Goal: Information Seeking & Learning: Learn about a topic

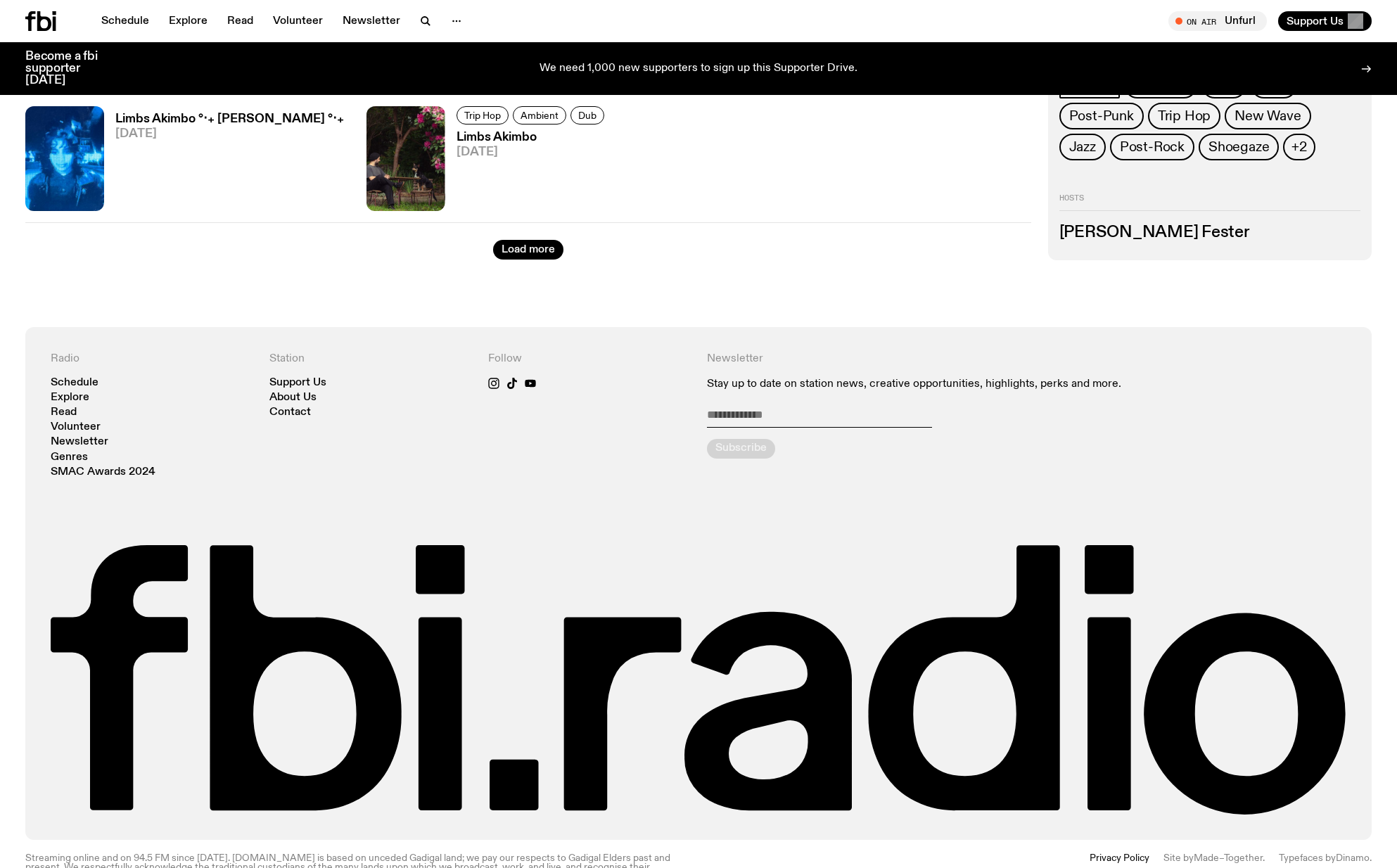
scroll to position [2113, 0]
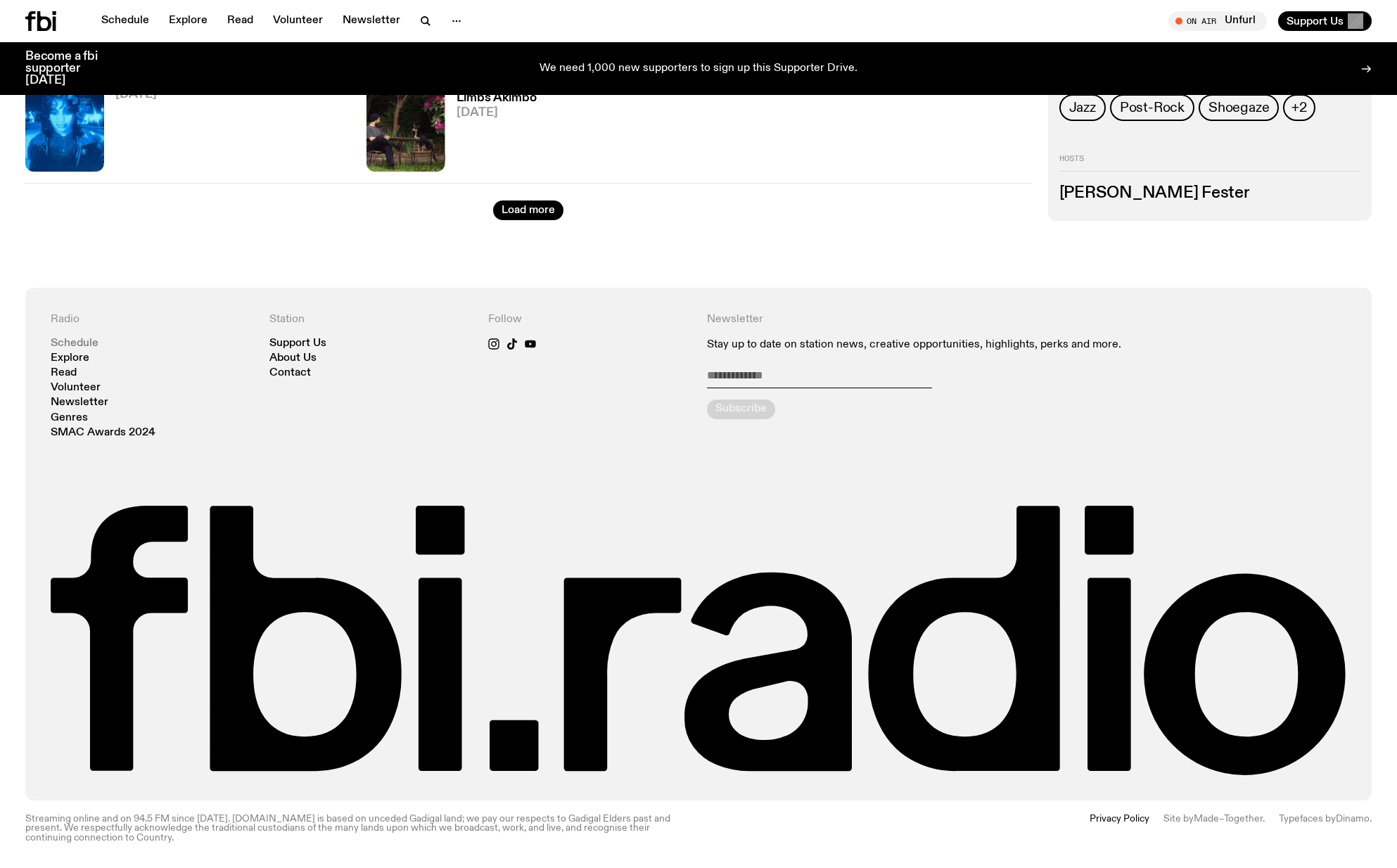
click at [78, 341] on link "Schedule" at bounding box center [75, 343] width 48 height 10
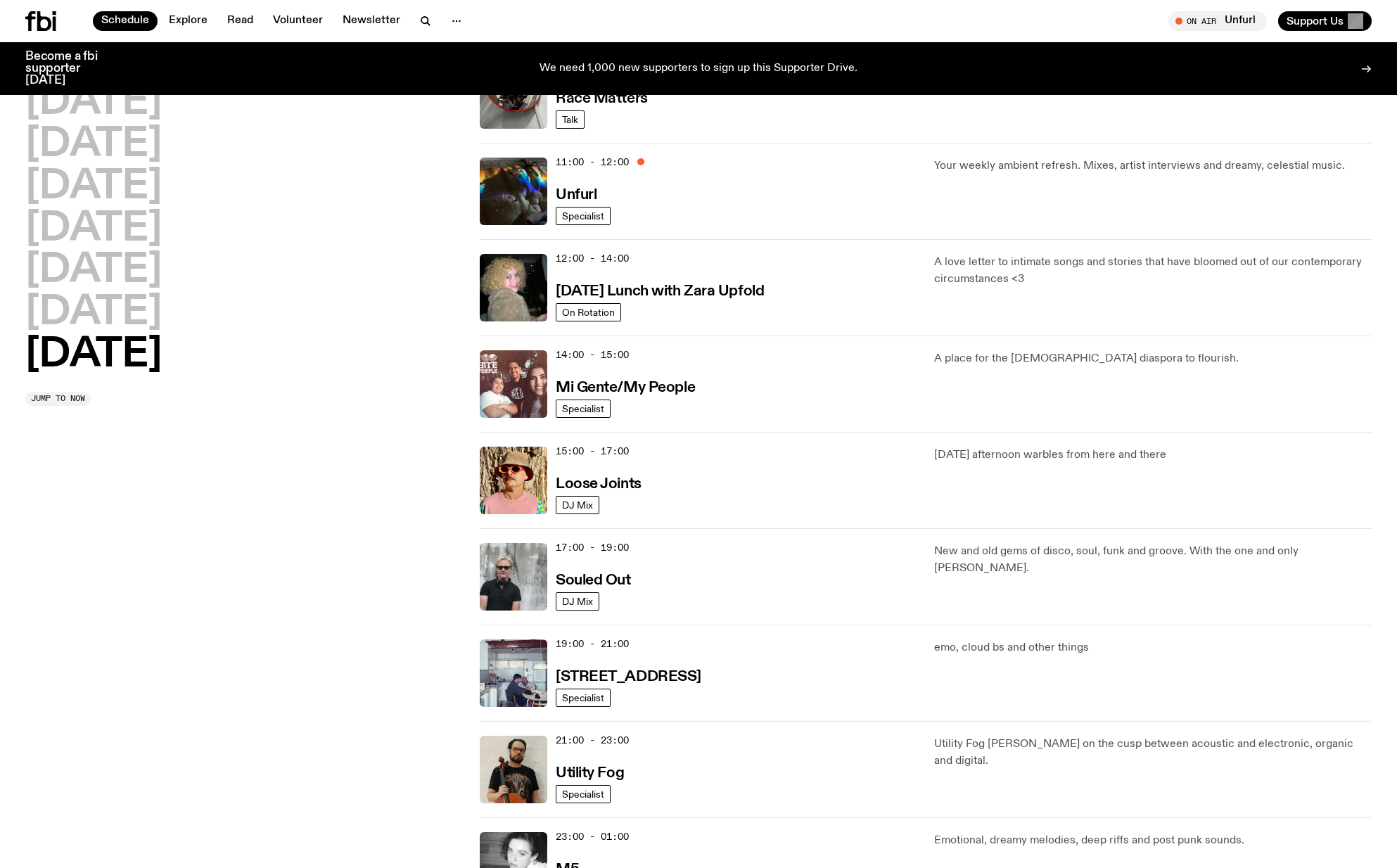
scroll to position [553, 0]
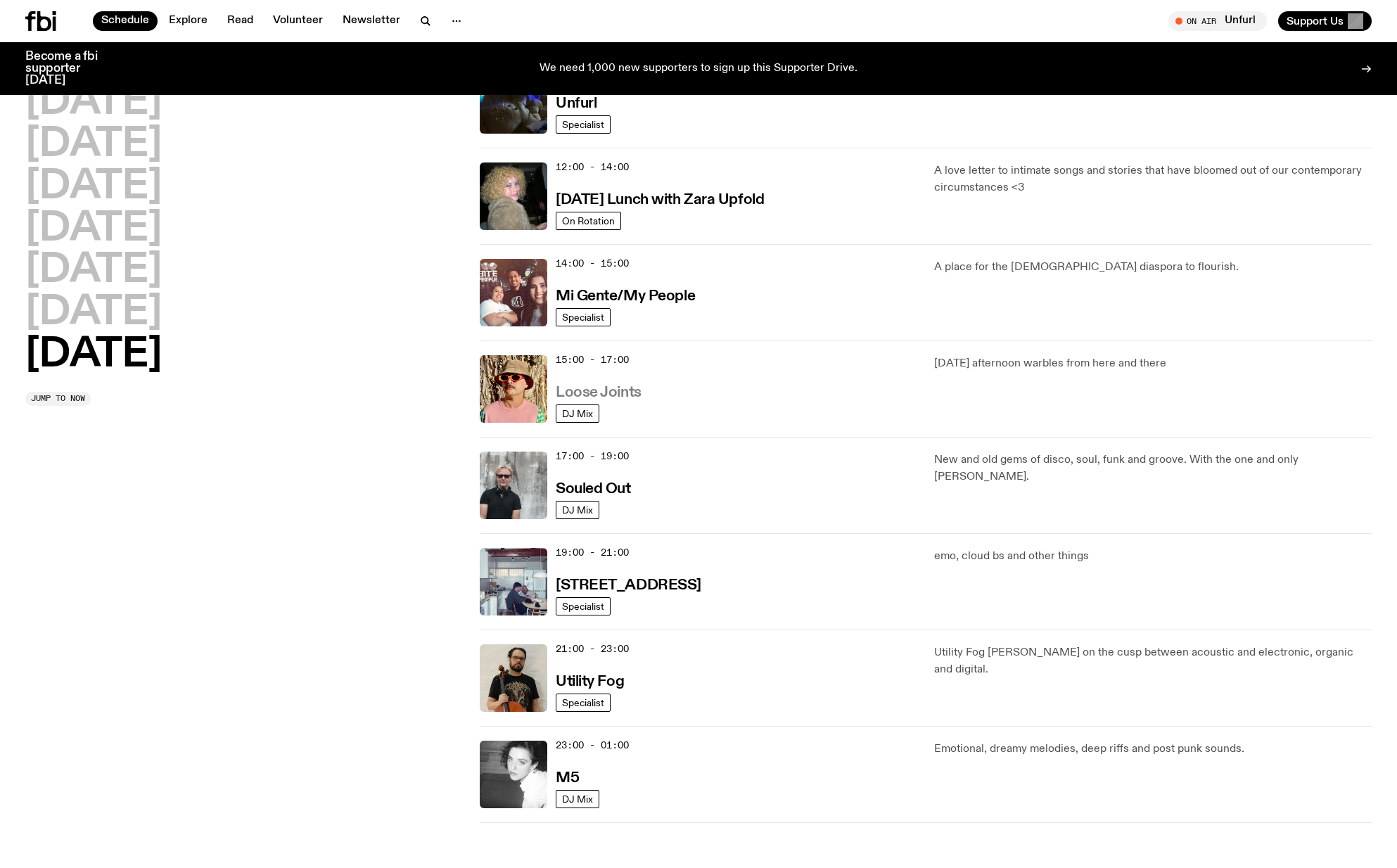
click at [599, 389] on h3 "Loose Joints" at bounding box center [598, 393] width 86 height 15
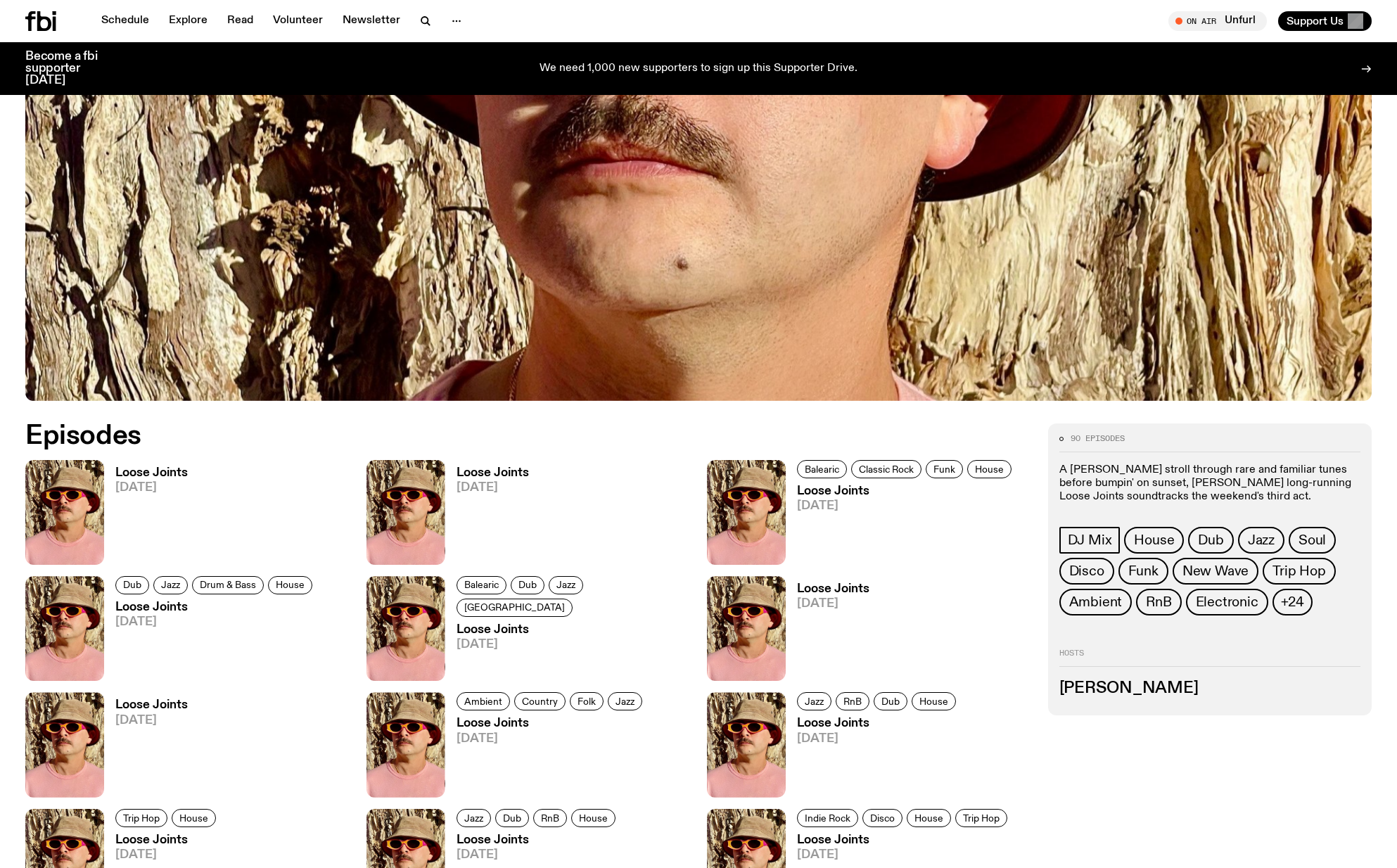
scroll to position [205, 0]
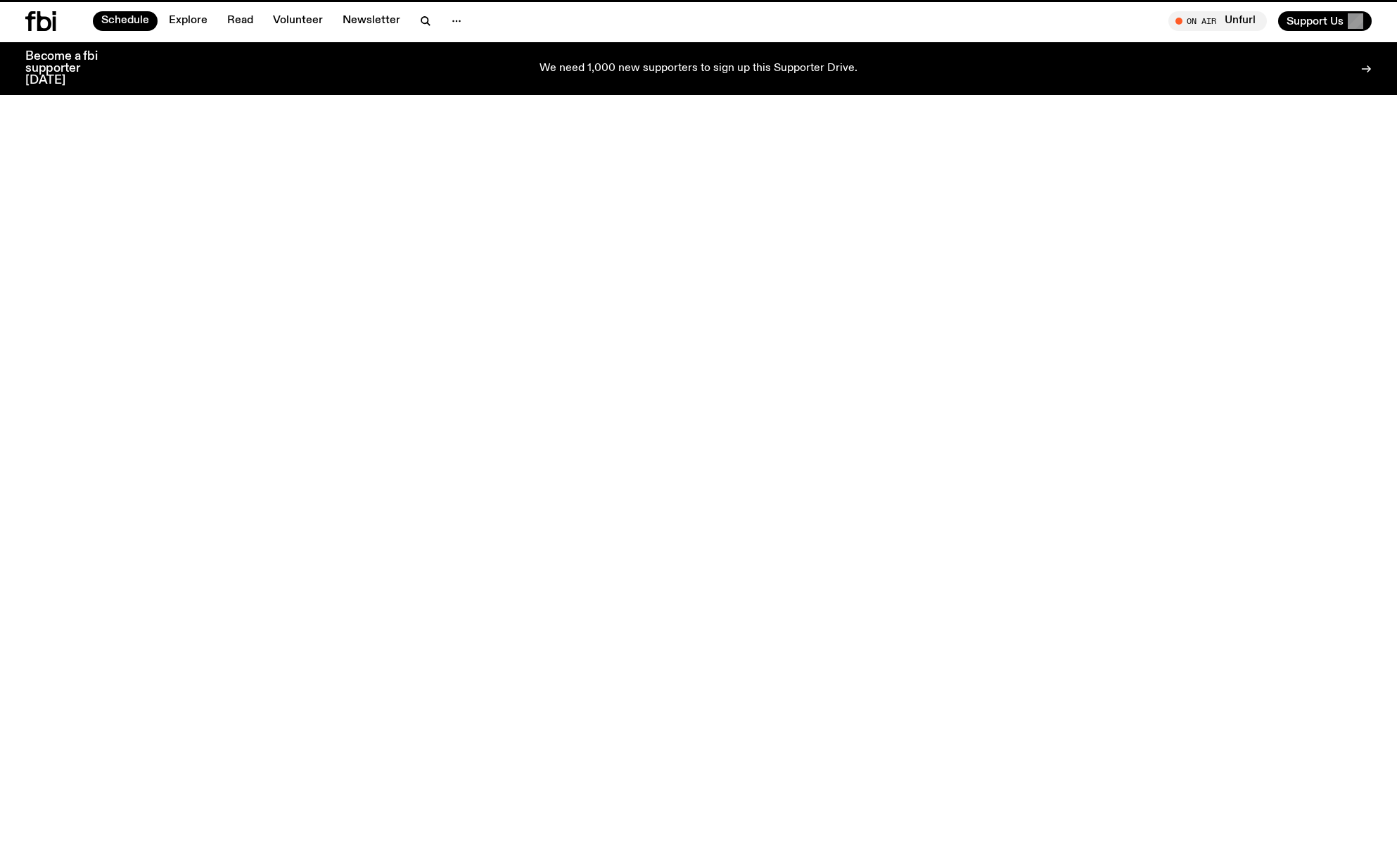
scroll to position [553, 0]
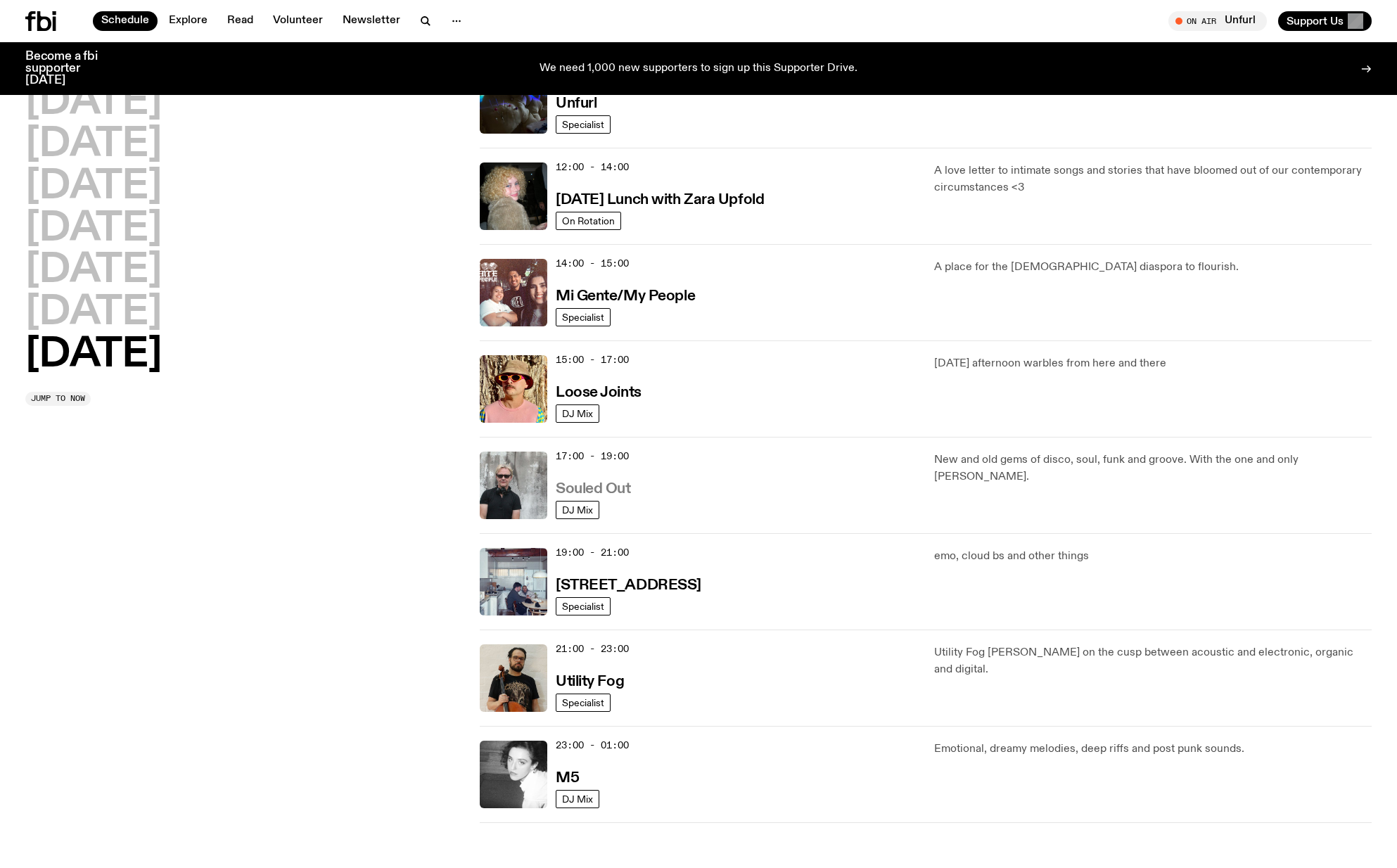
click at [600, 489] on h3 "Souled Out" at bounding box center [593, 489] width 76 height 15
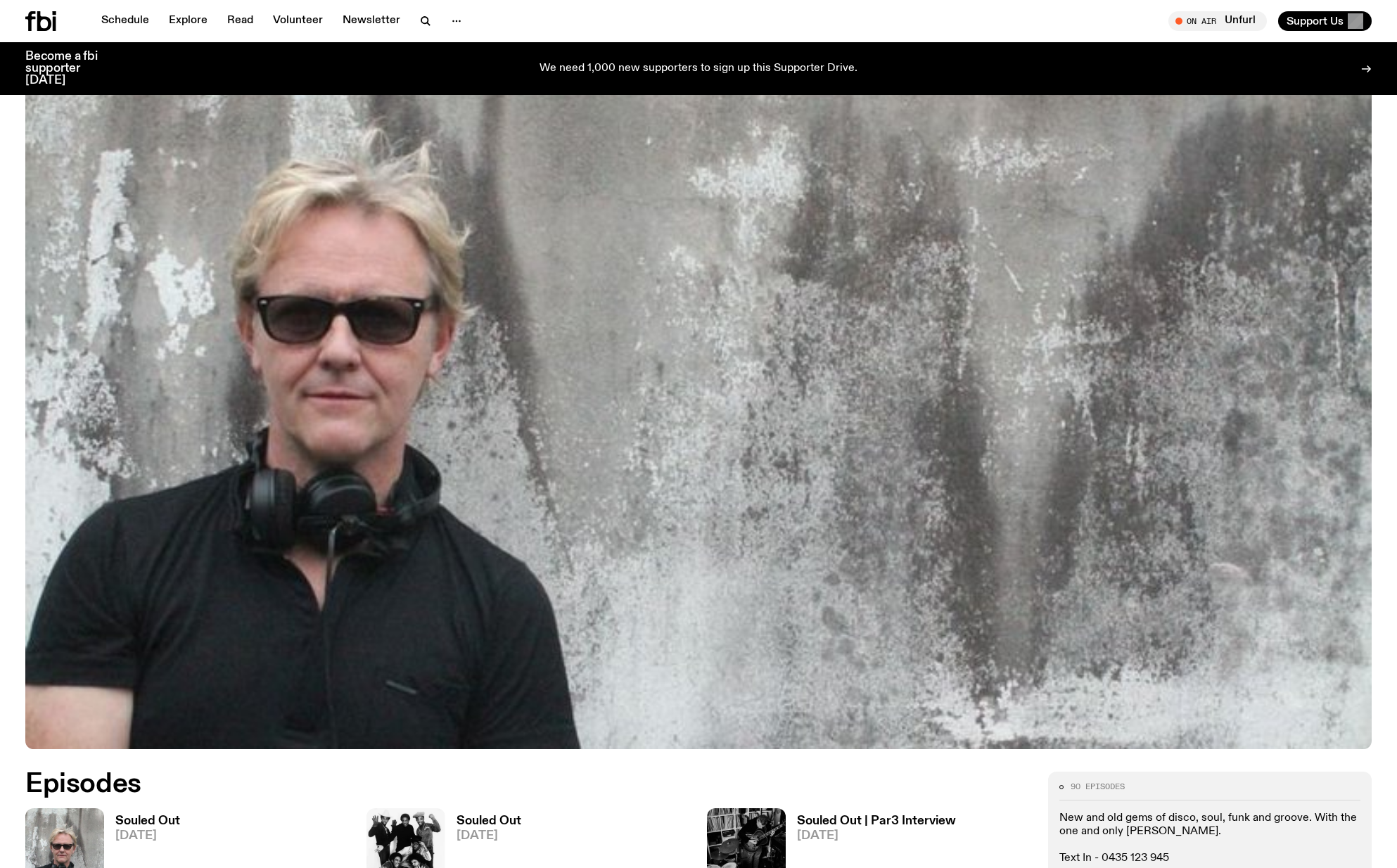
scroll to position [203, 0]
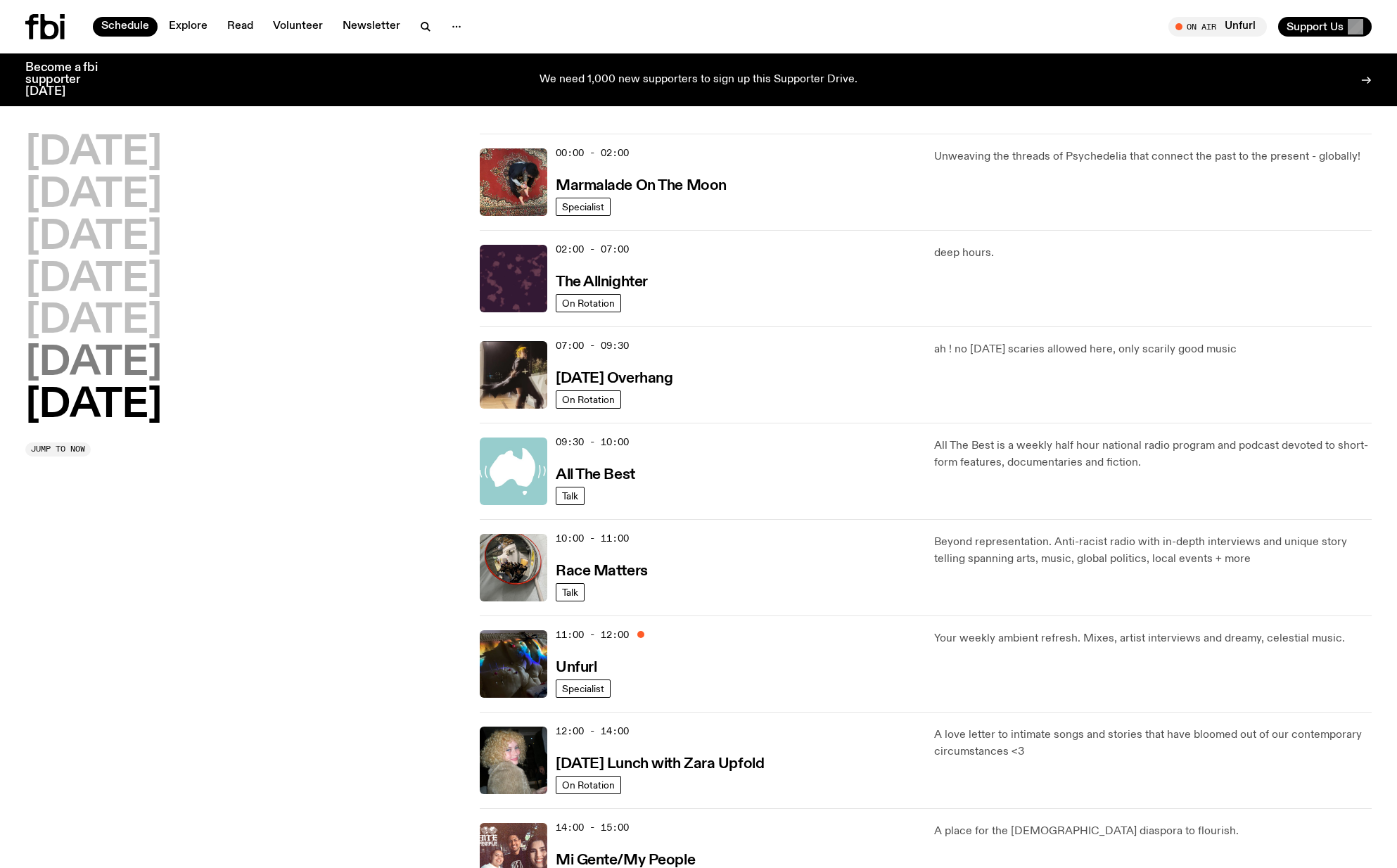
click at [116, 358] on h2 "[DATE]" at bounding box center [94, 364] width 136 height 40
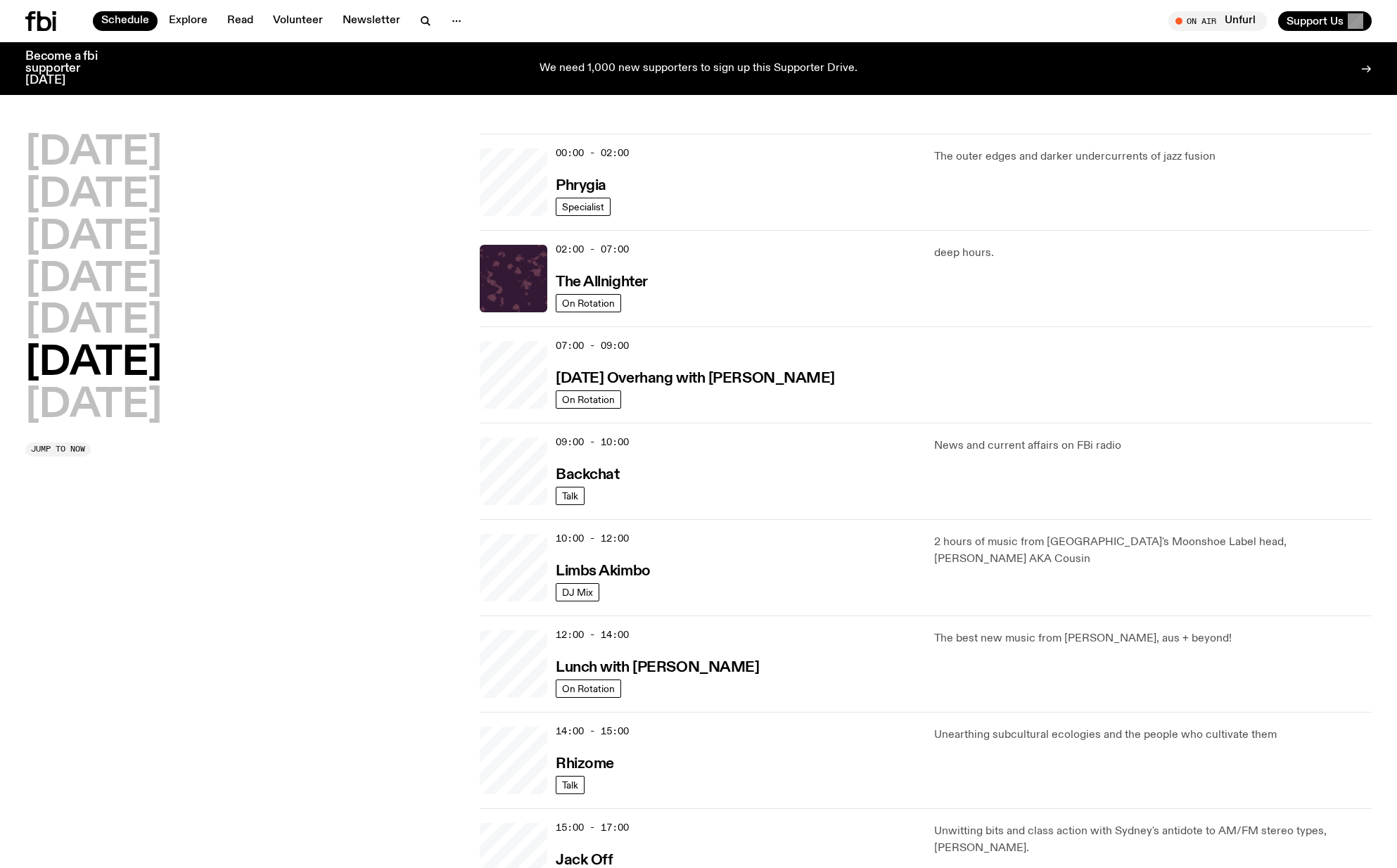
scroll to position [39, 0]
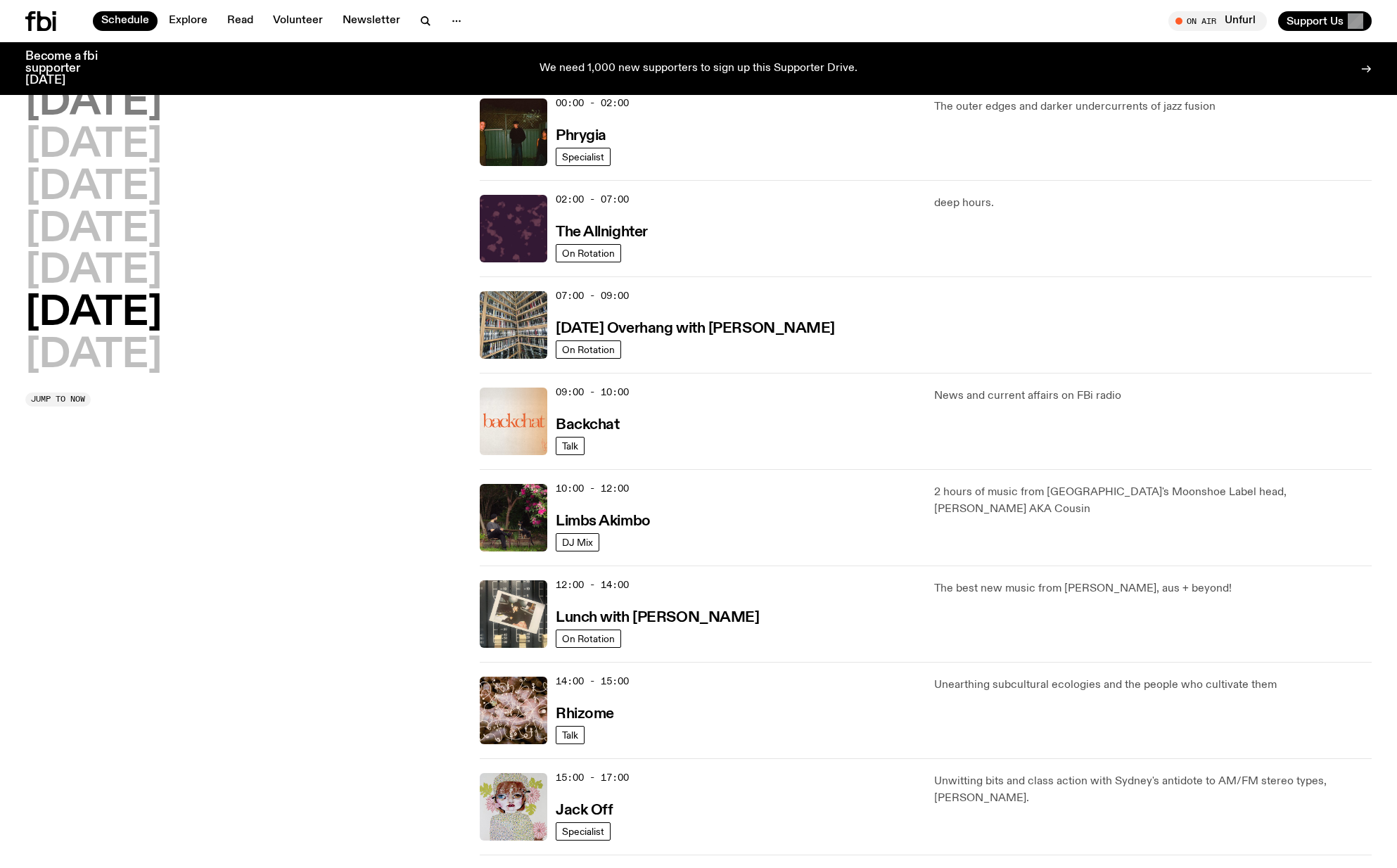
click at [58, 101] on h2 "[DATE]" at bounding box center [94, 104] width 136 height 40
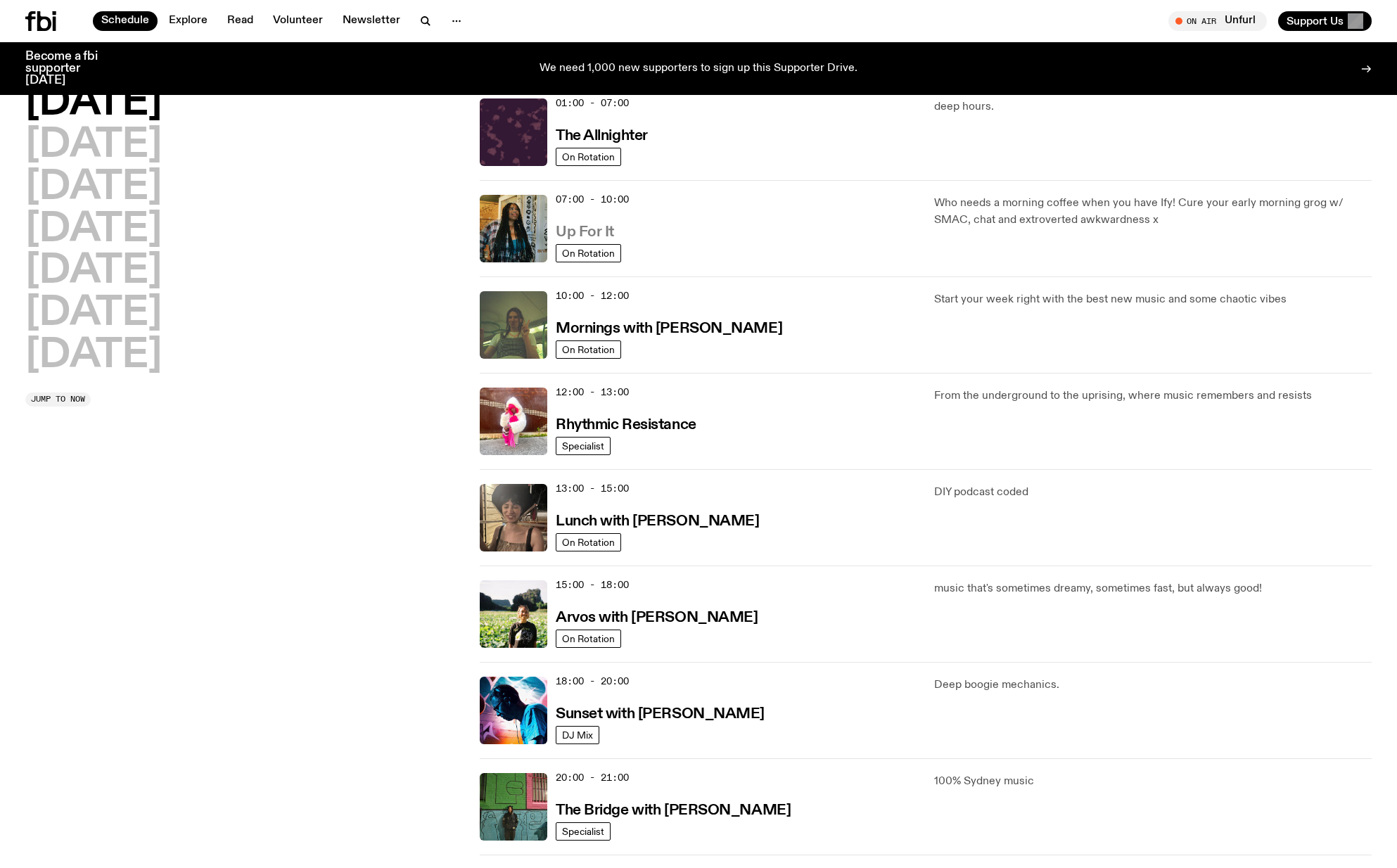
click at [574, 230] on h3 "Up For It" at bounding box center [585, 232] width 59 height 15
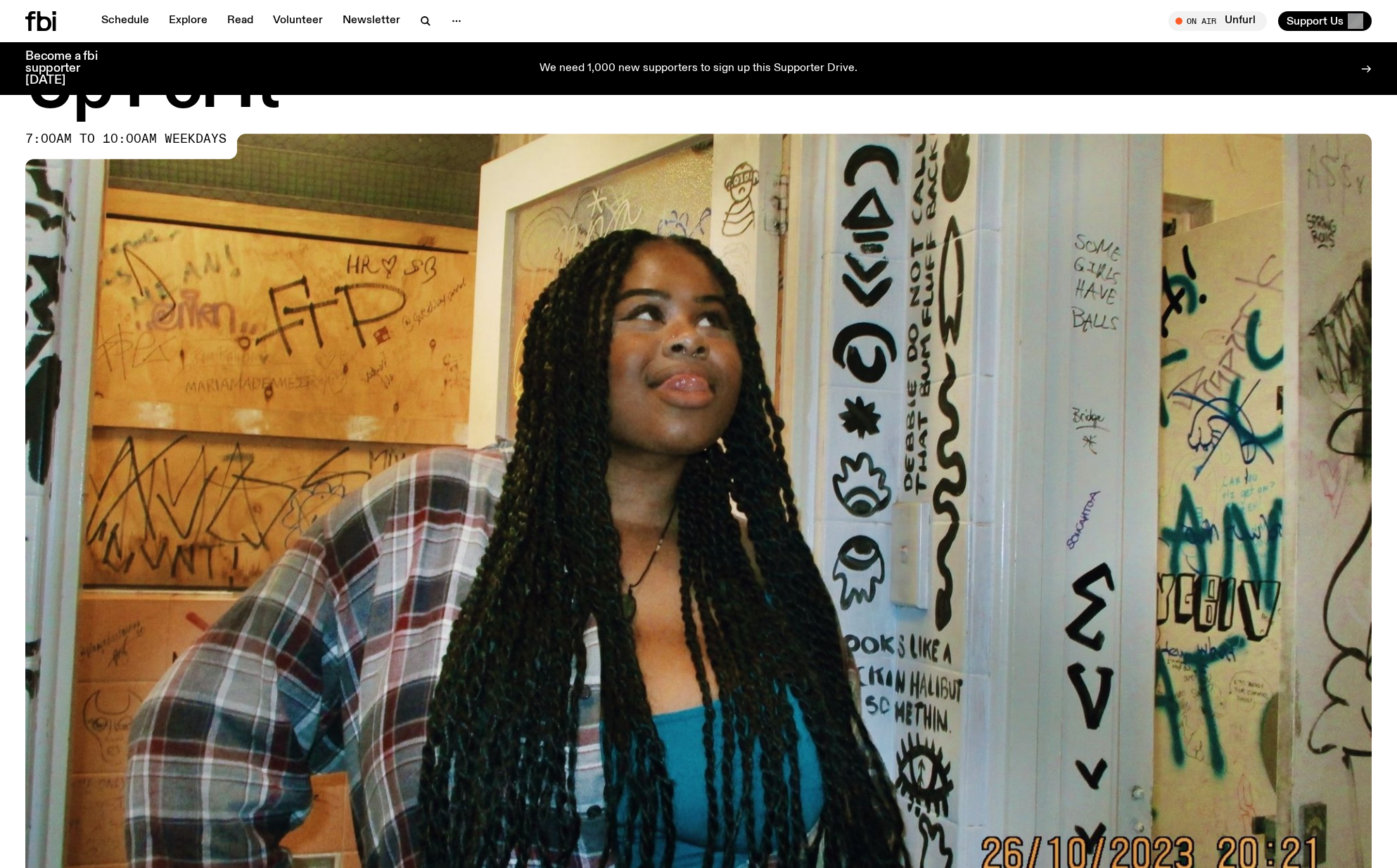
scroll to position [64, 0]
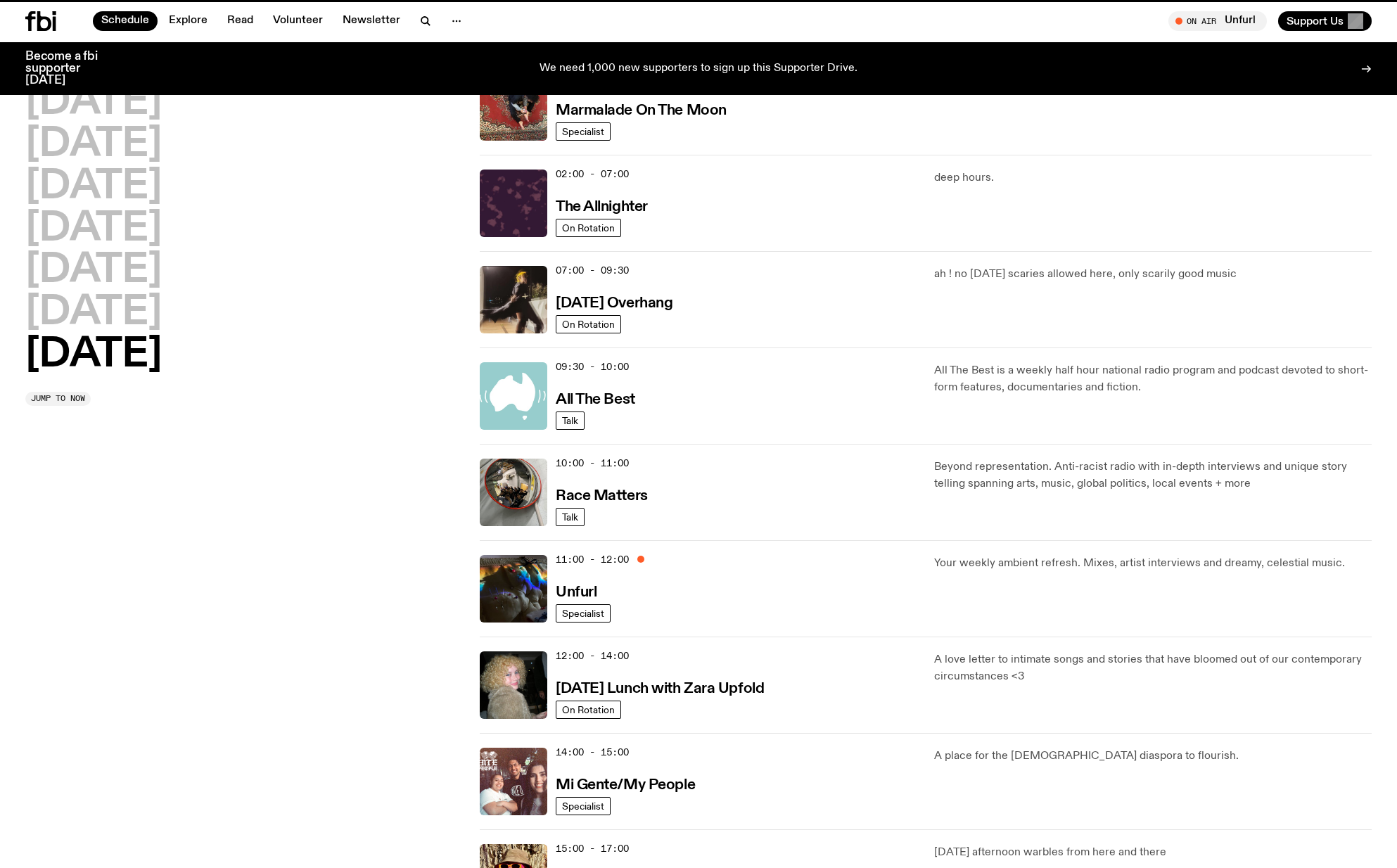
scroll to position [39, 0]
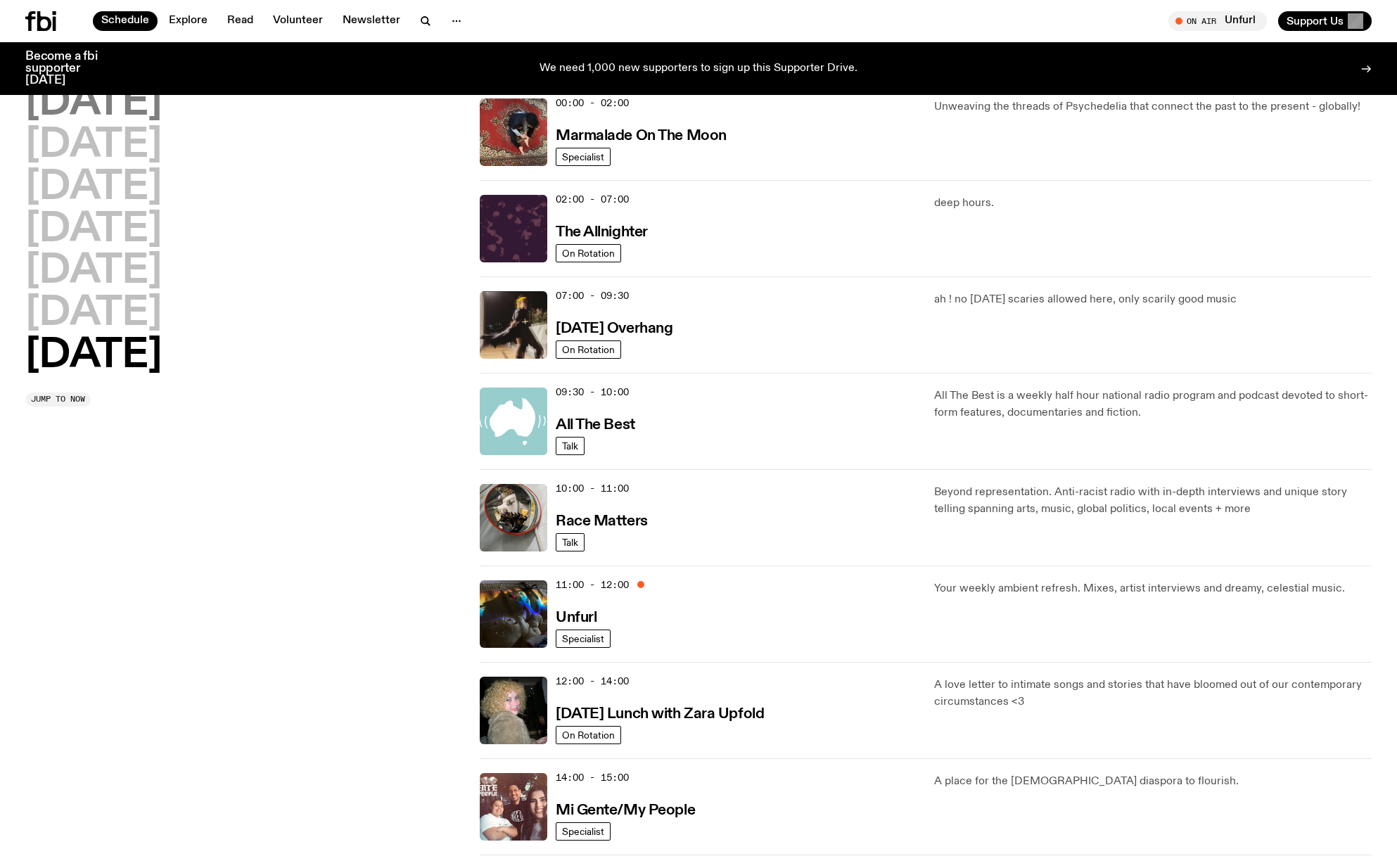
click at [136, 108] on h2 "[DATE]" at bounding box center [94, 104] width 136 height 40
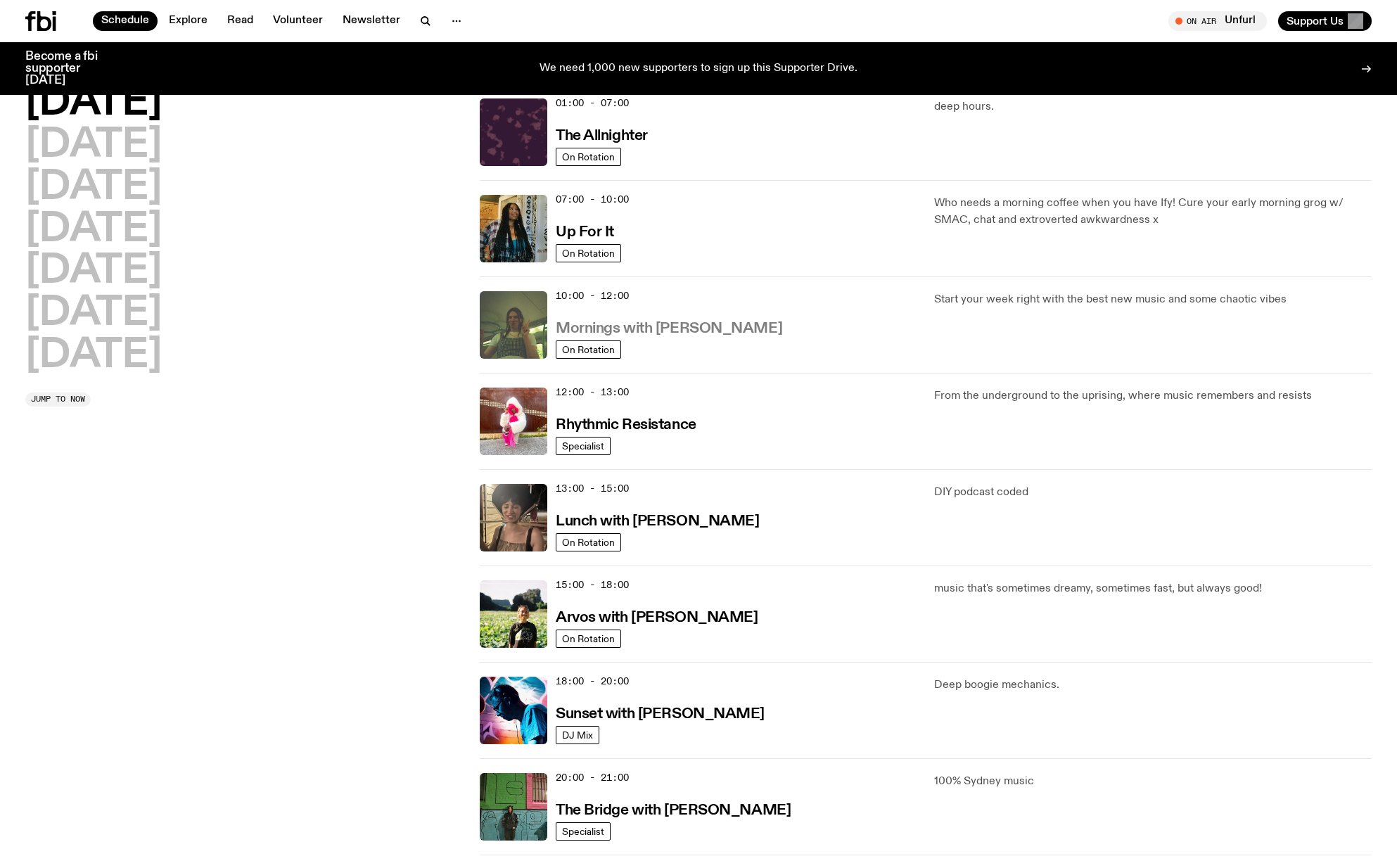
click at [682, 321] on h3 "Mornings with [PERSON_NAME]" at bounding box center [669, 329] width 227 height 15
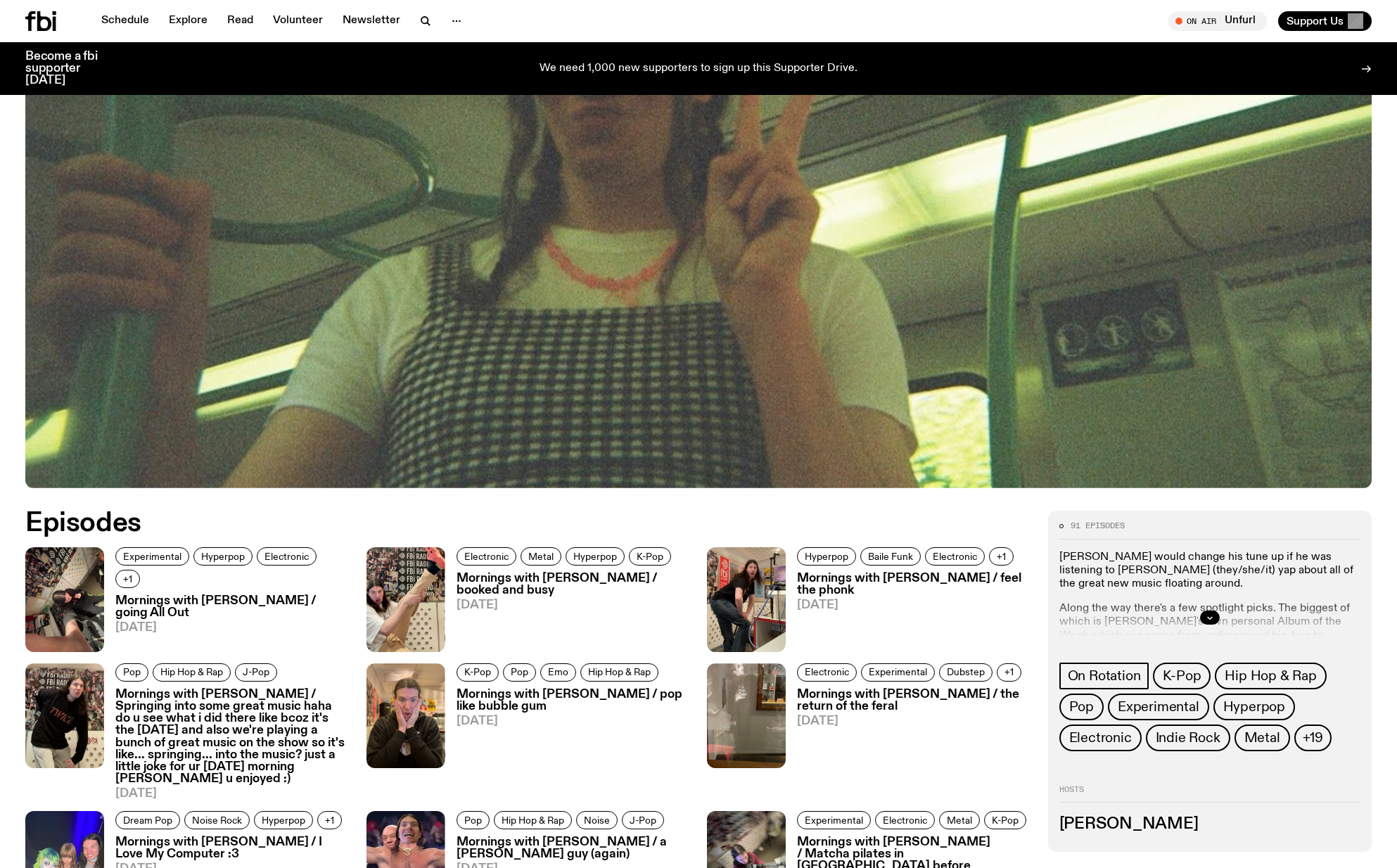
scroll to position [486, 0]
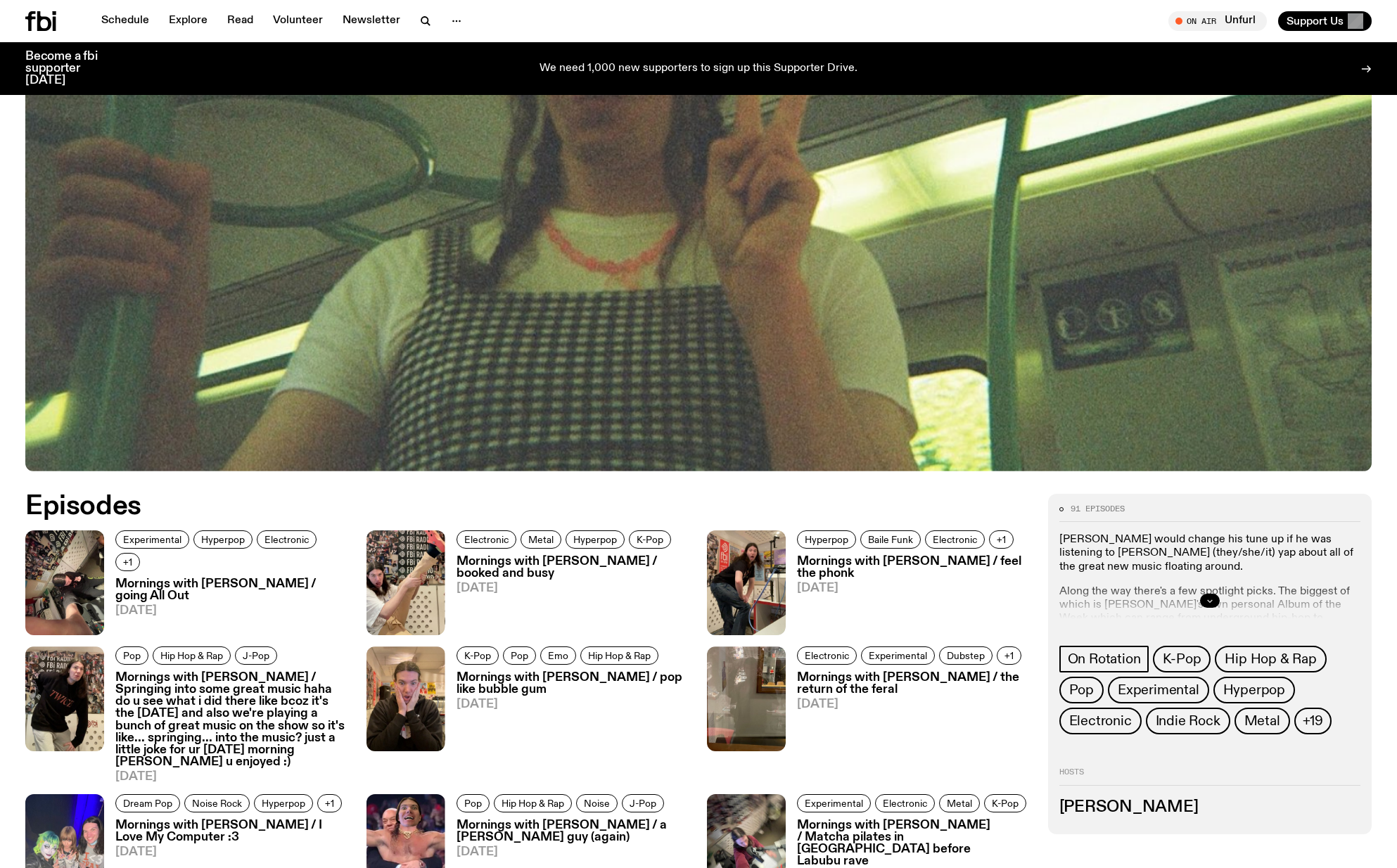
click at [1214, 600] on icon "button" at bounding box center [1210, 601] width 9 height 9
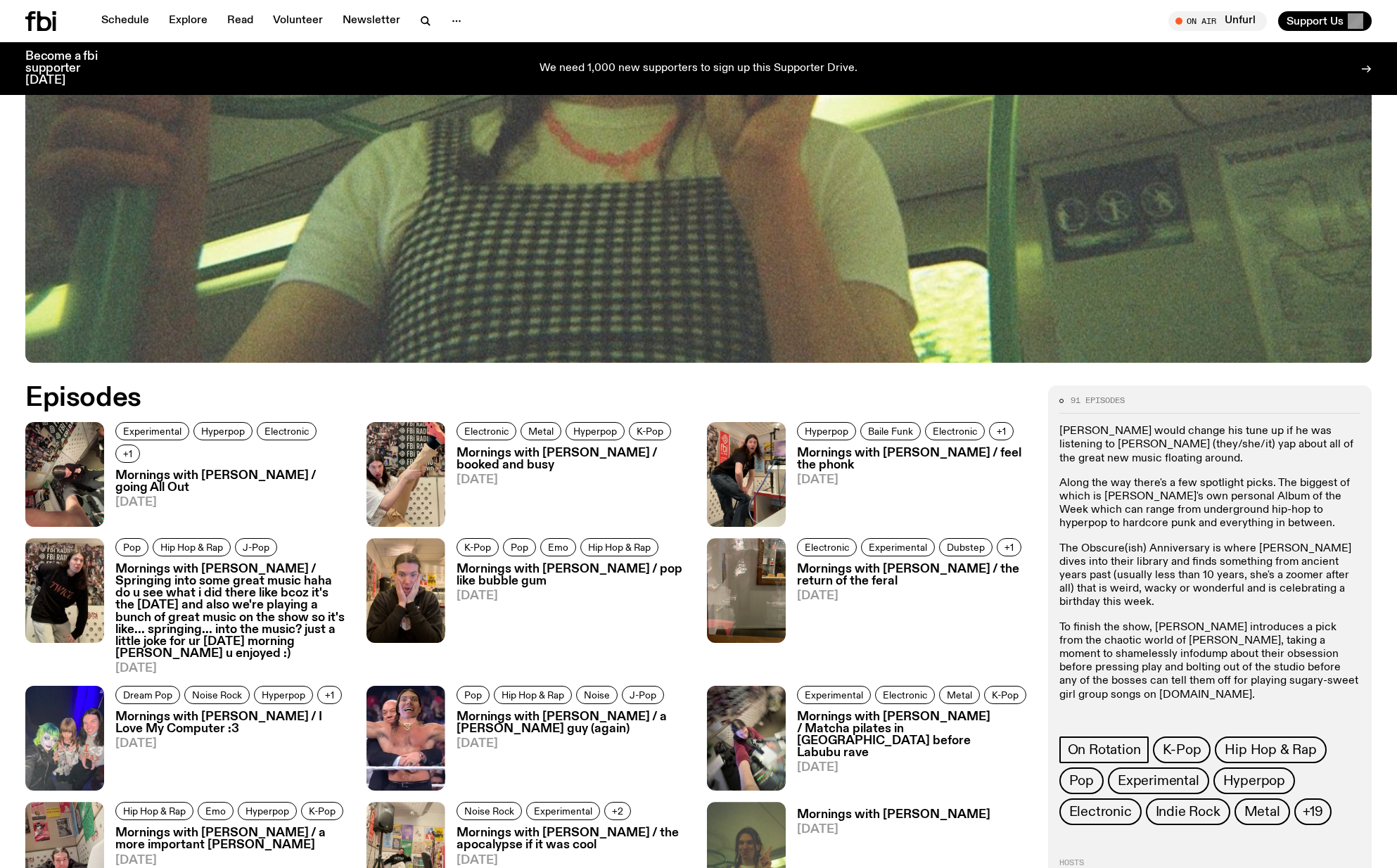
scroll to position [346, 0]
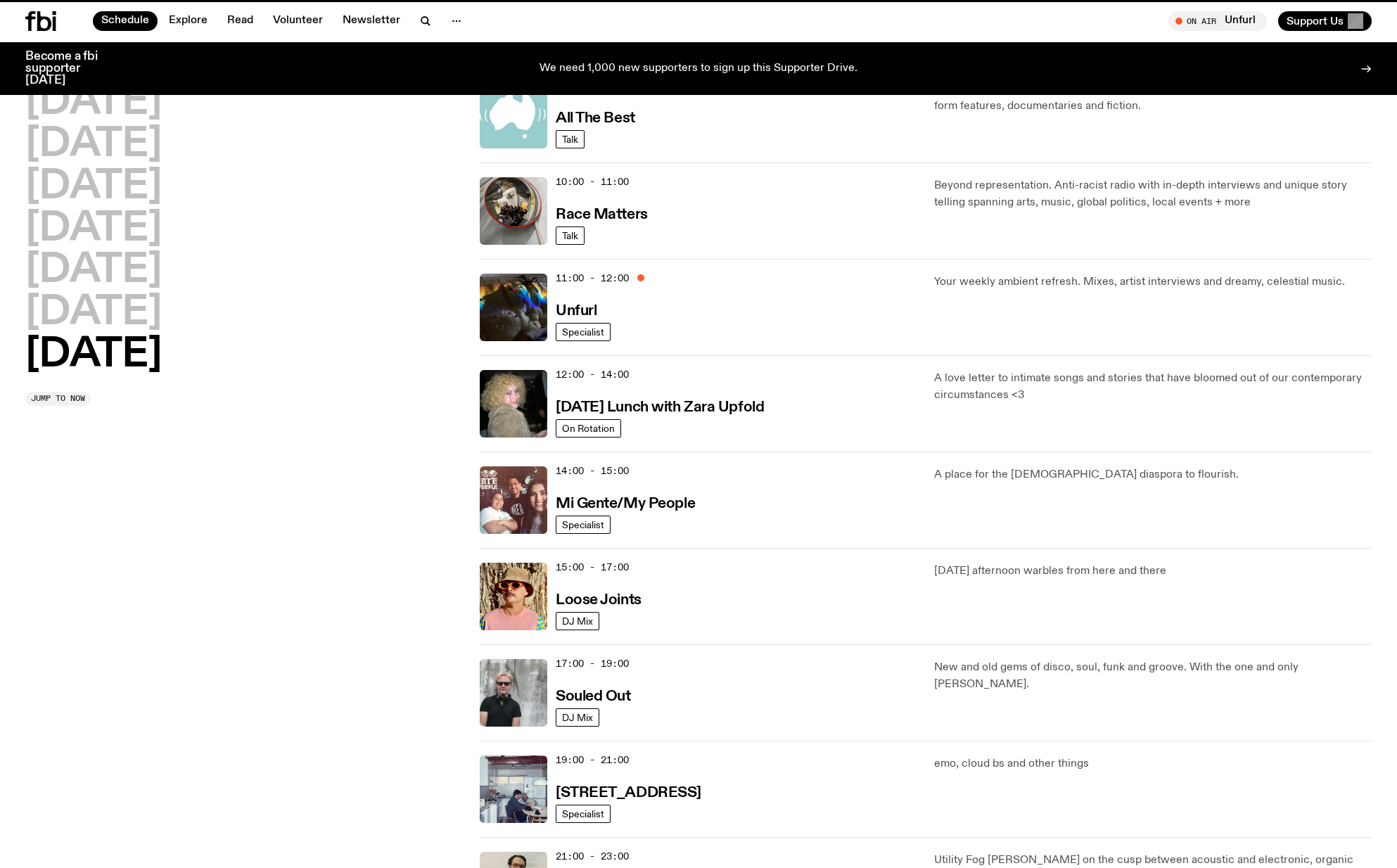
scroll to position [39, 0]
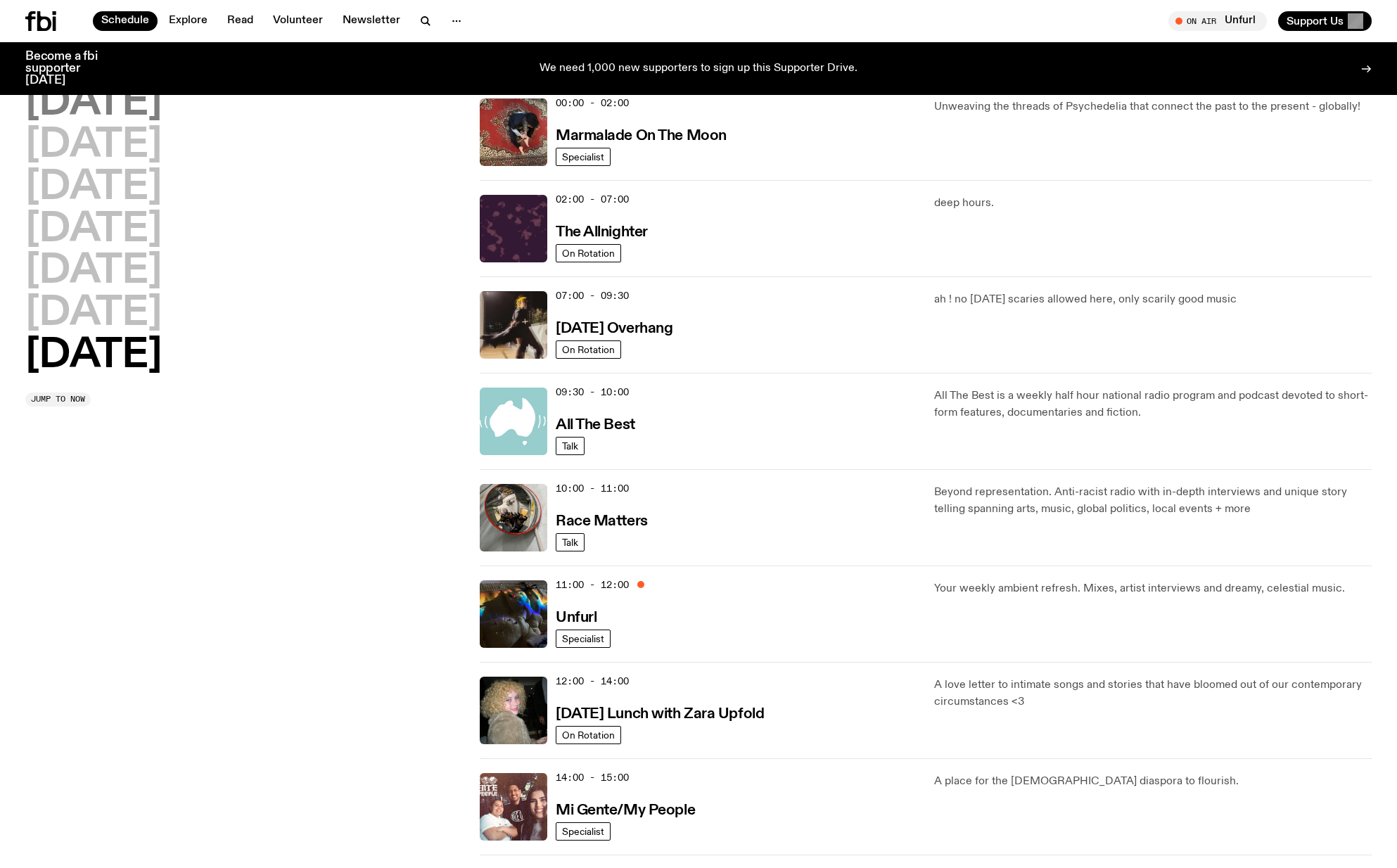
click at [103, 106] on h2 "[DATE]" at bounding box center [94, 104] width 136 height 40
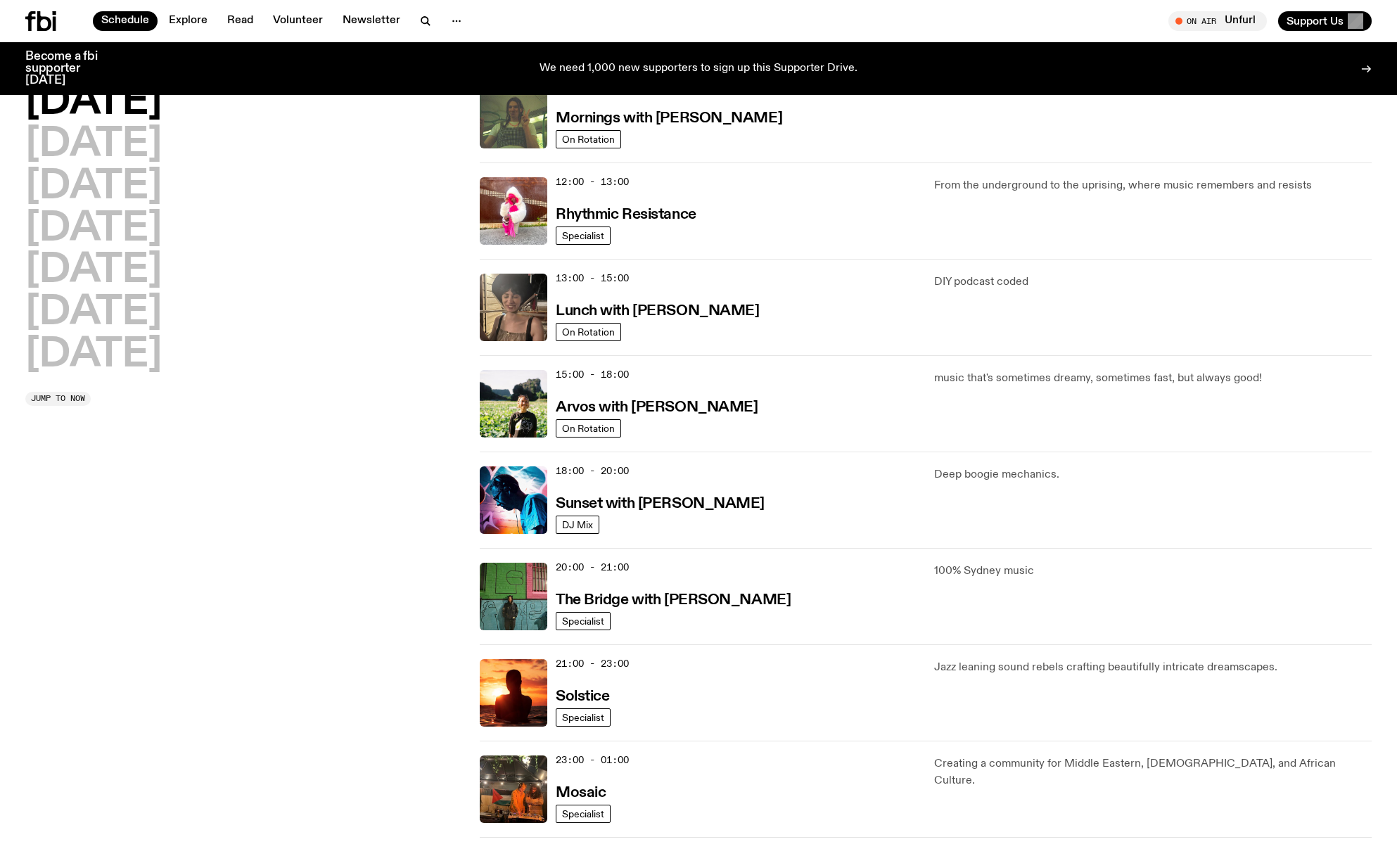
scroll to position [249, 0]
click at [162, 153] on h2 "[DATE]" at bounding box center [94, 145] width 136 height 40
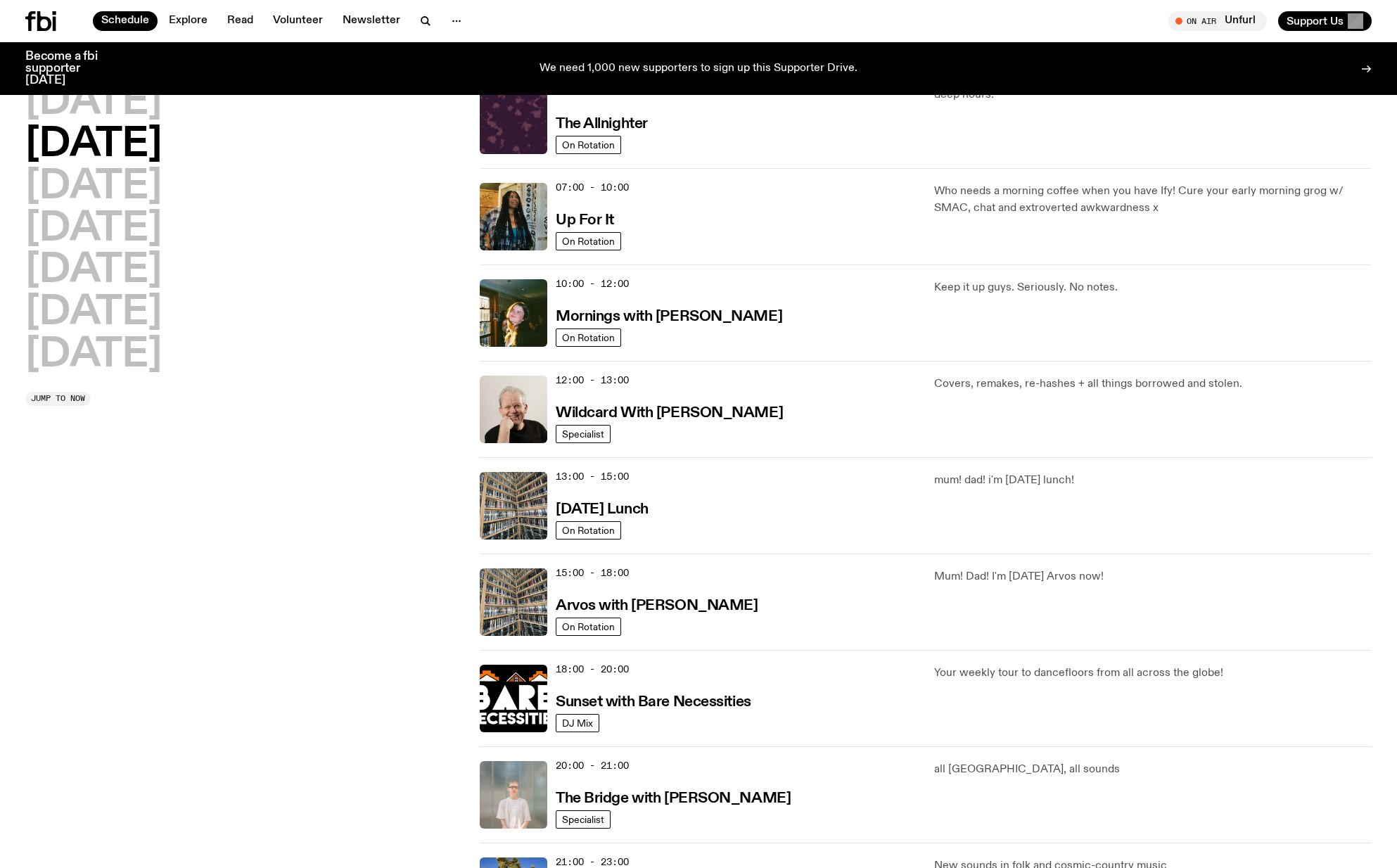
scroll to position [39, 0]
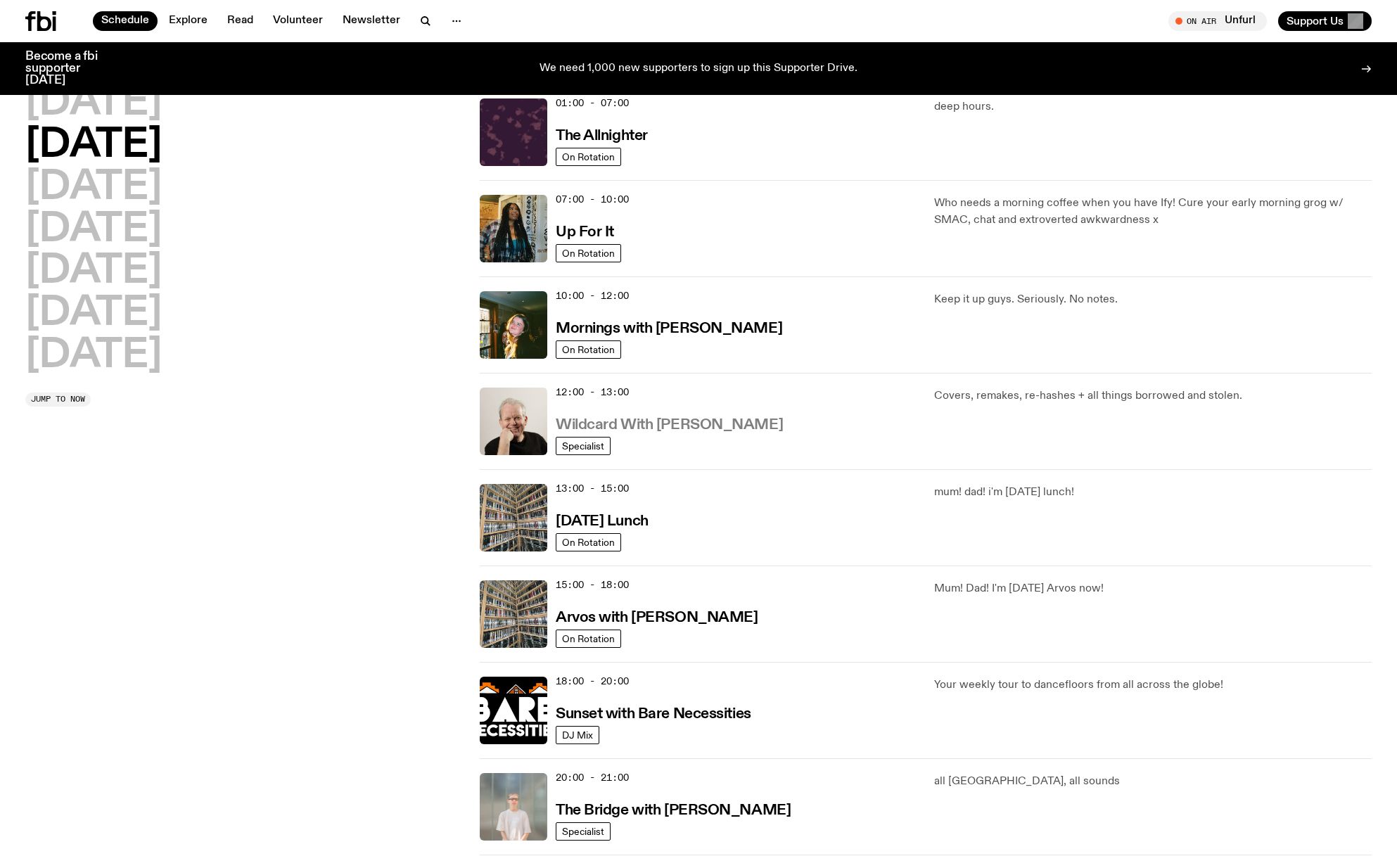
click at [657, 425] on h3 "Wildcard With [PERSON_NAME]" at bounding box center [669, 425] width 228 height 15
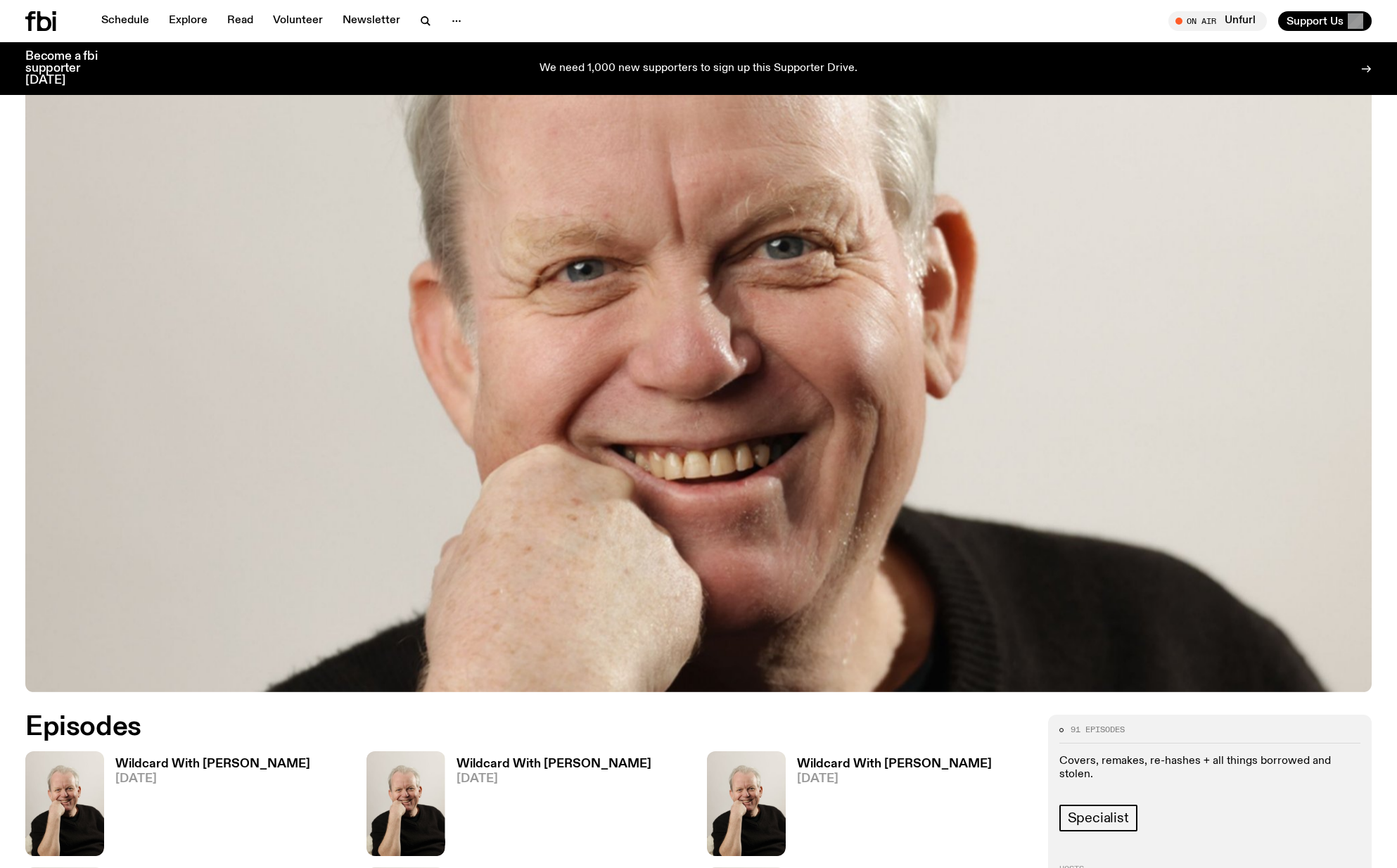
scroll to position [416, 0]
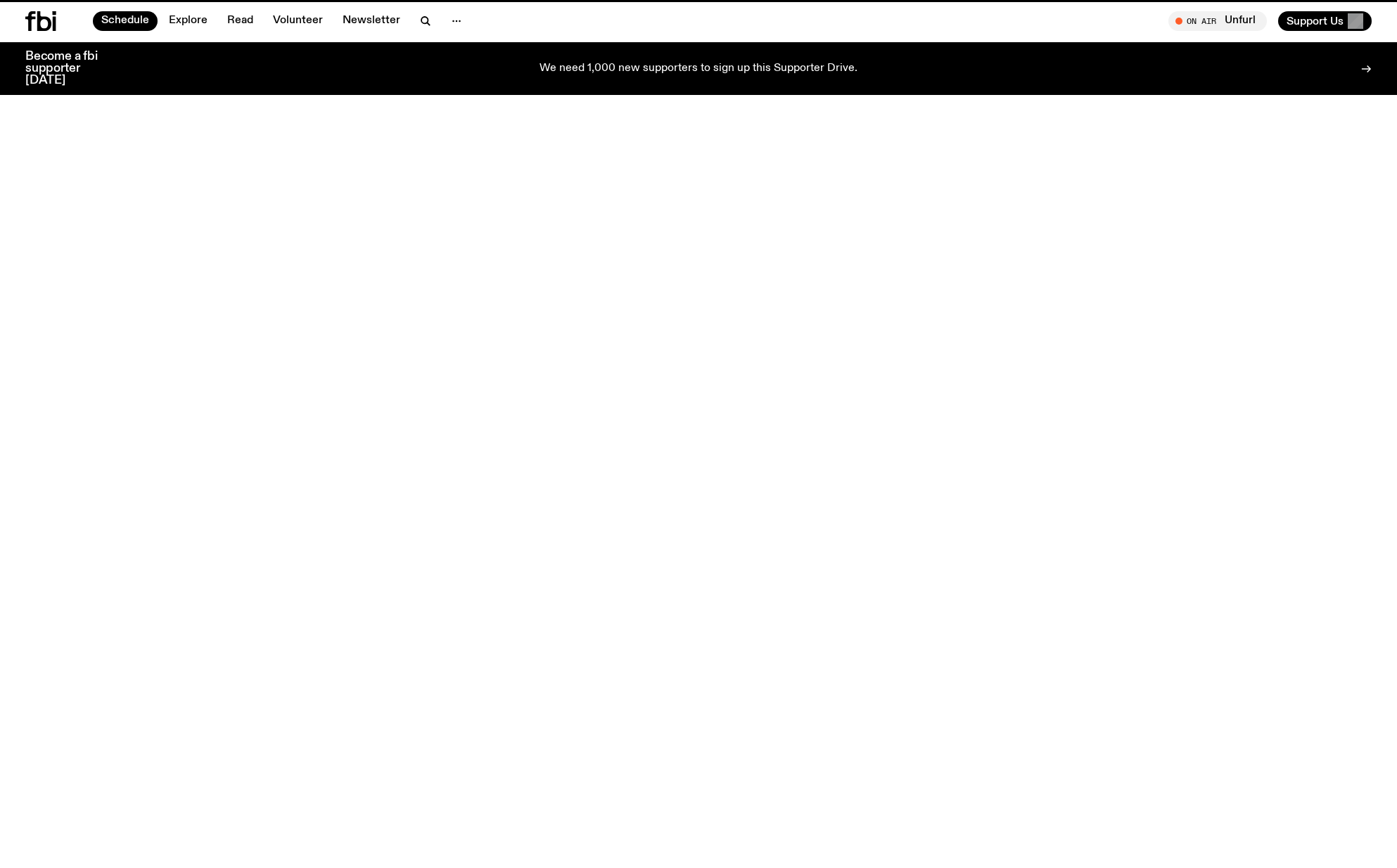
scroll to position [39, 0]
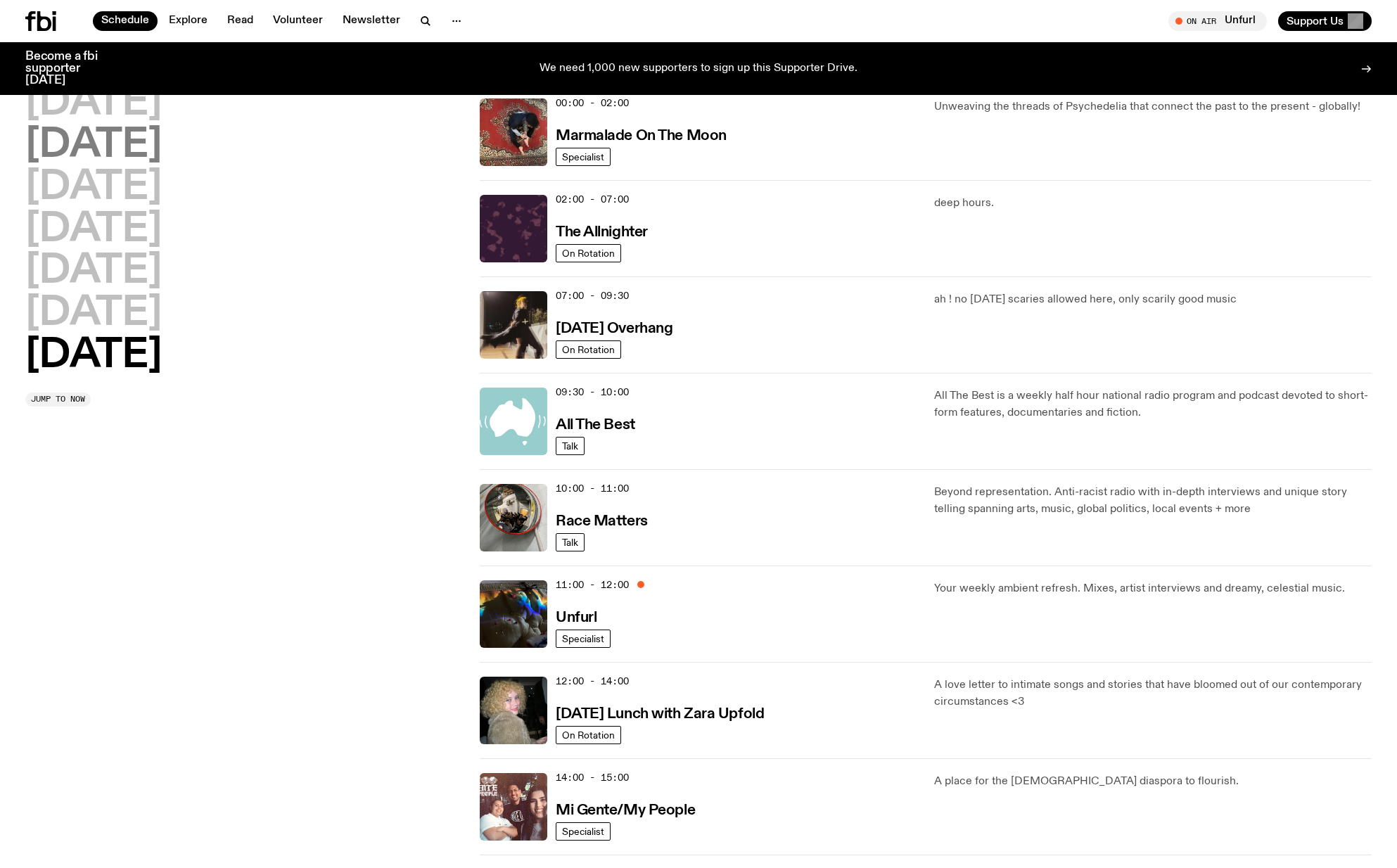
click at [120, 147] on h2 "[DATE]" at bounding box center [94, 145] width 136 height 40
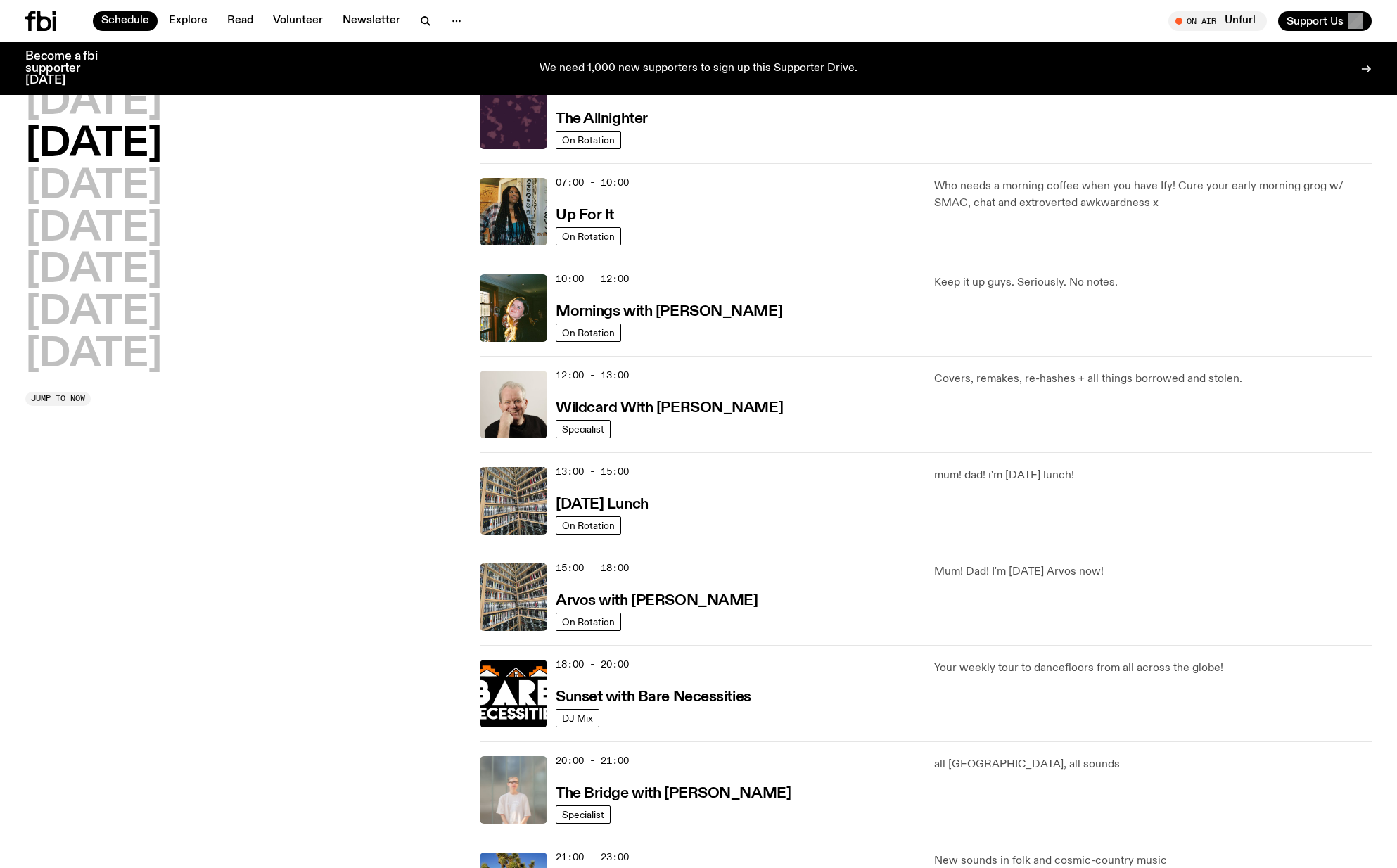
scroll to position [0, 0]
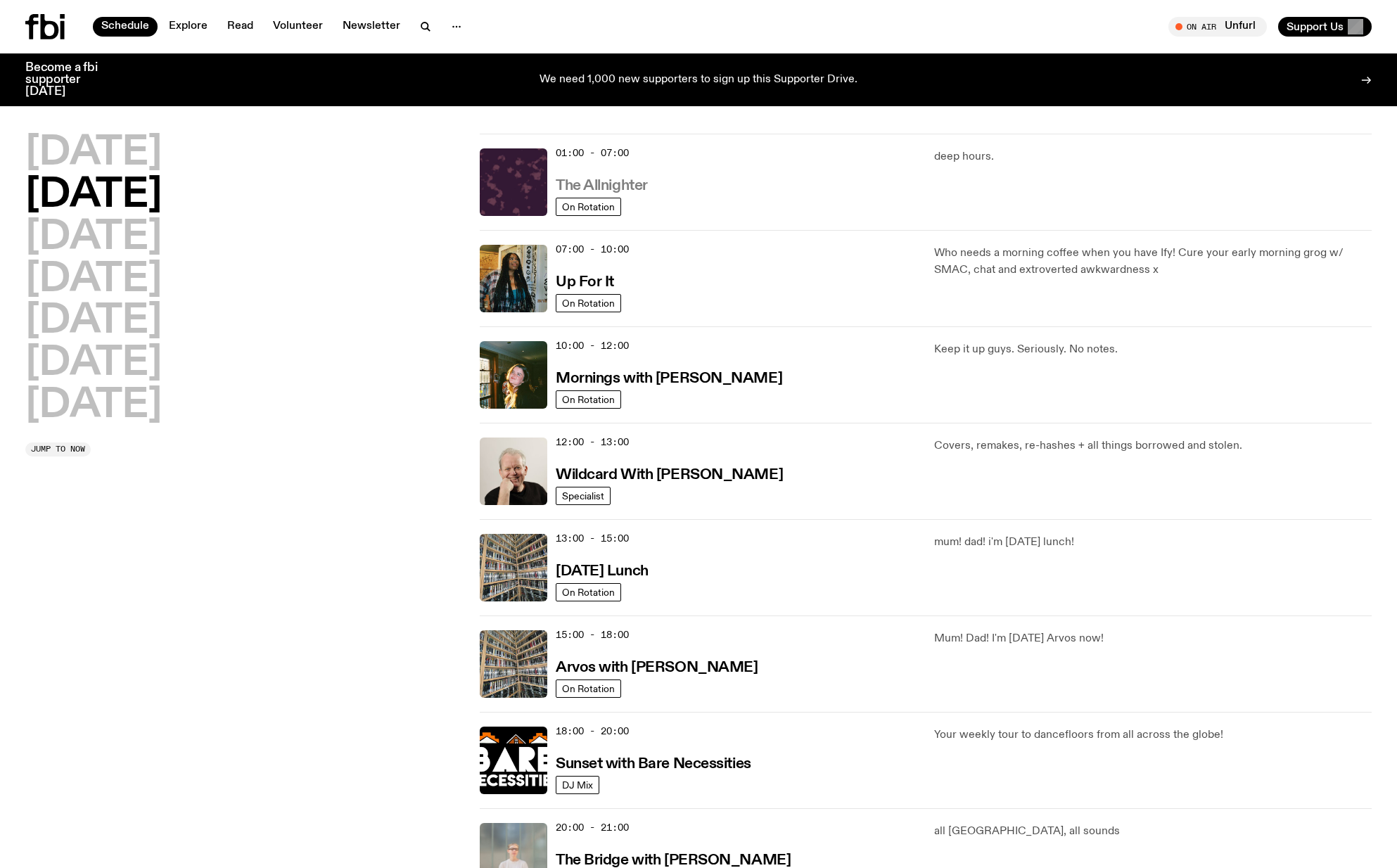
click at [589, 180] on h3 "The Allnighter" at bounding box center [602, 186] width 93 height 15
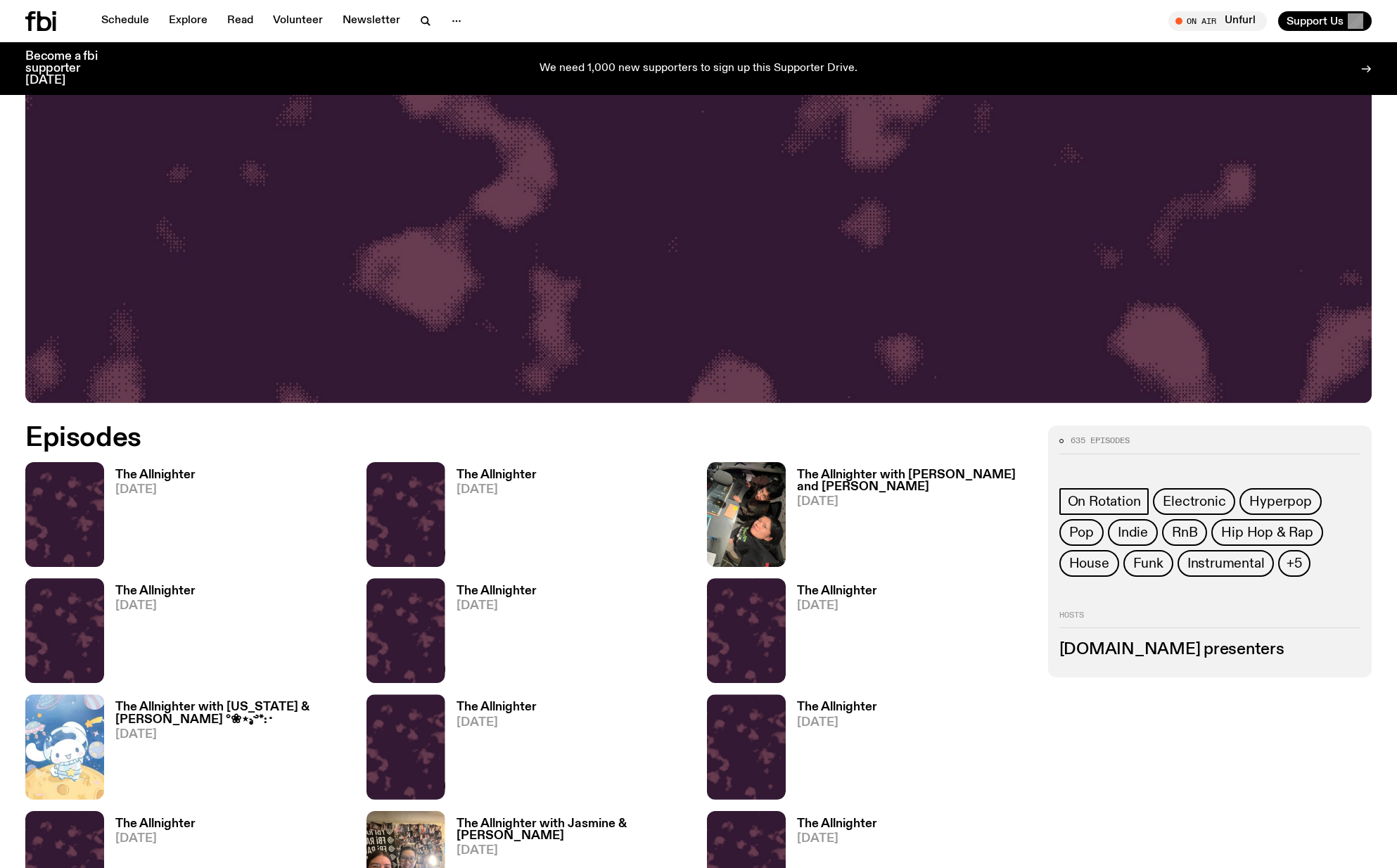
scroll to position [836, 0]
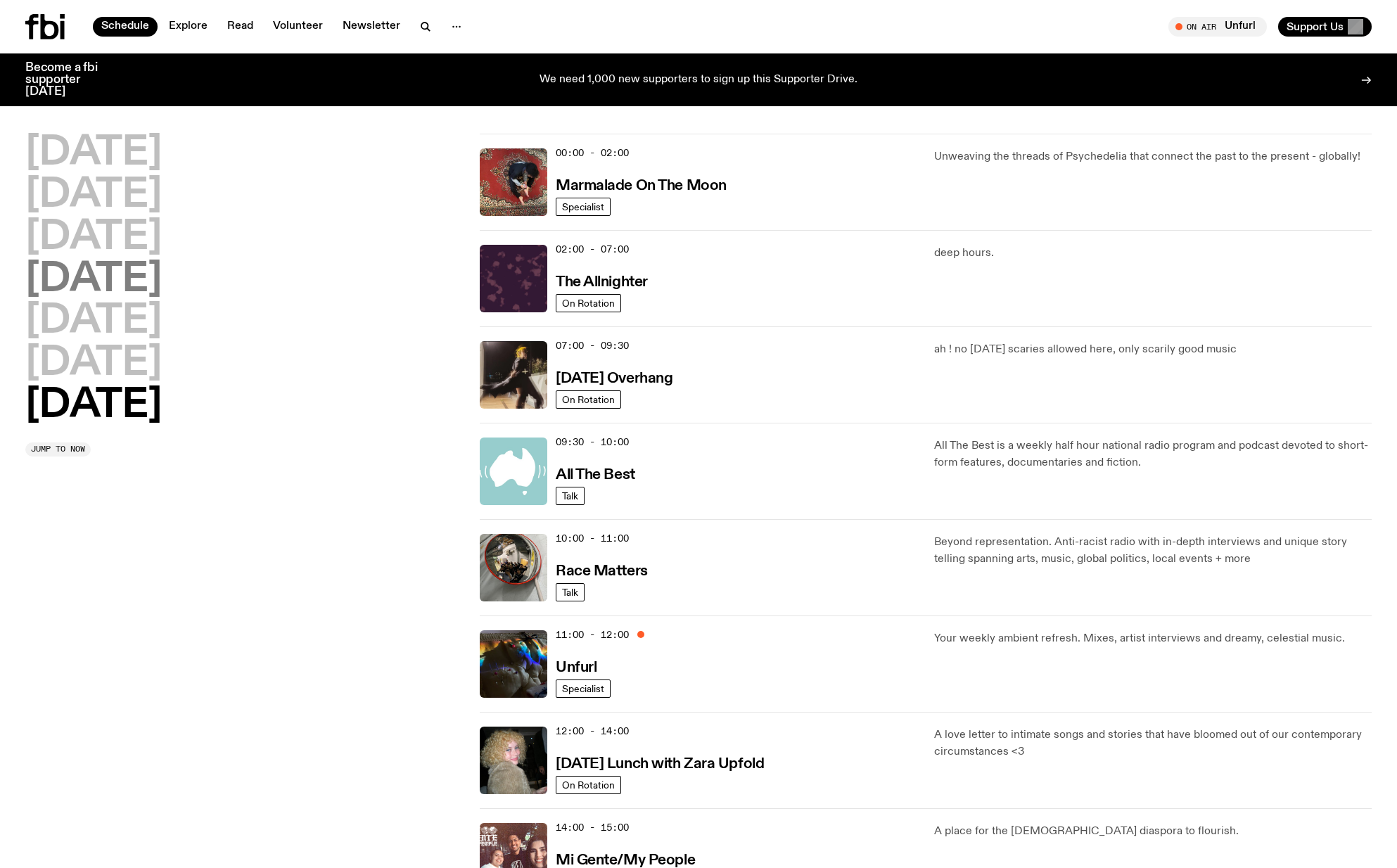
click at [125, 282] on h2 "[DATE]" at bounding box center [94, 281] width 136 height 40
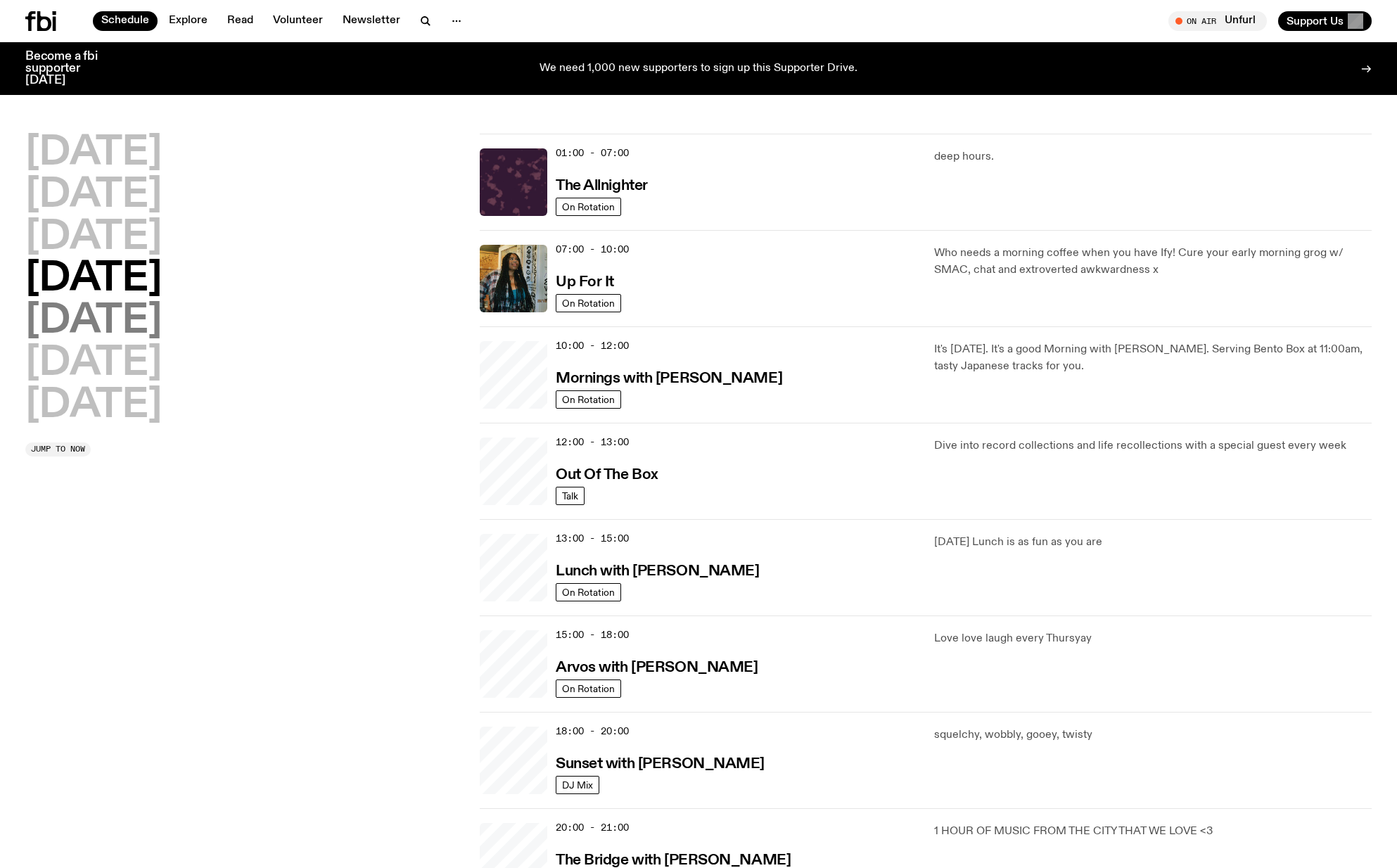
scroll to position [39, 0]
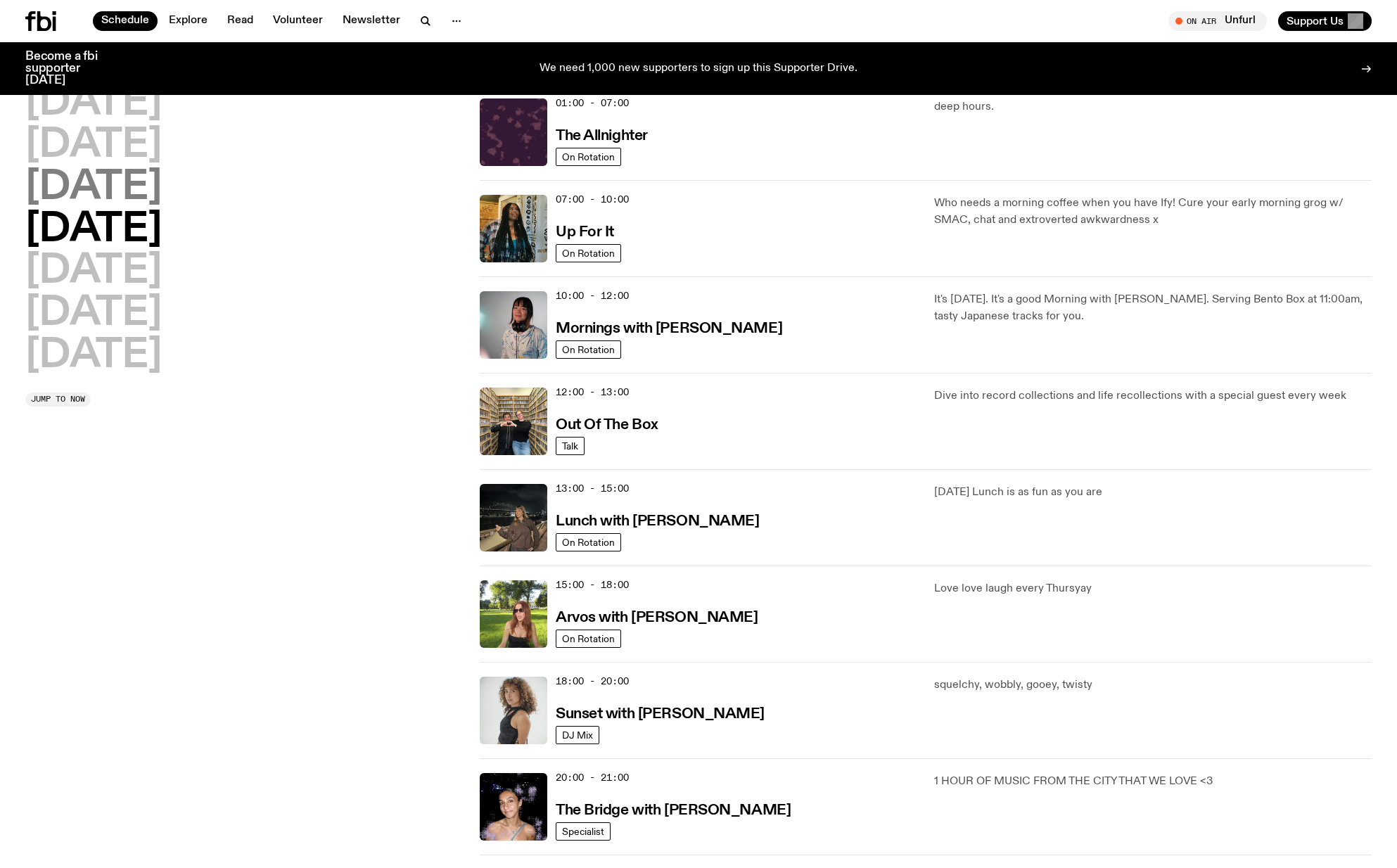
click at [162, 183] on h2 "[DATE]" at bounding box center [94, 188] width 136 height 40
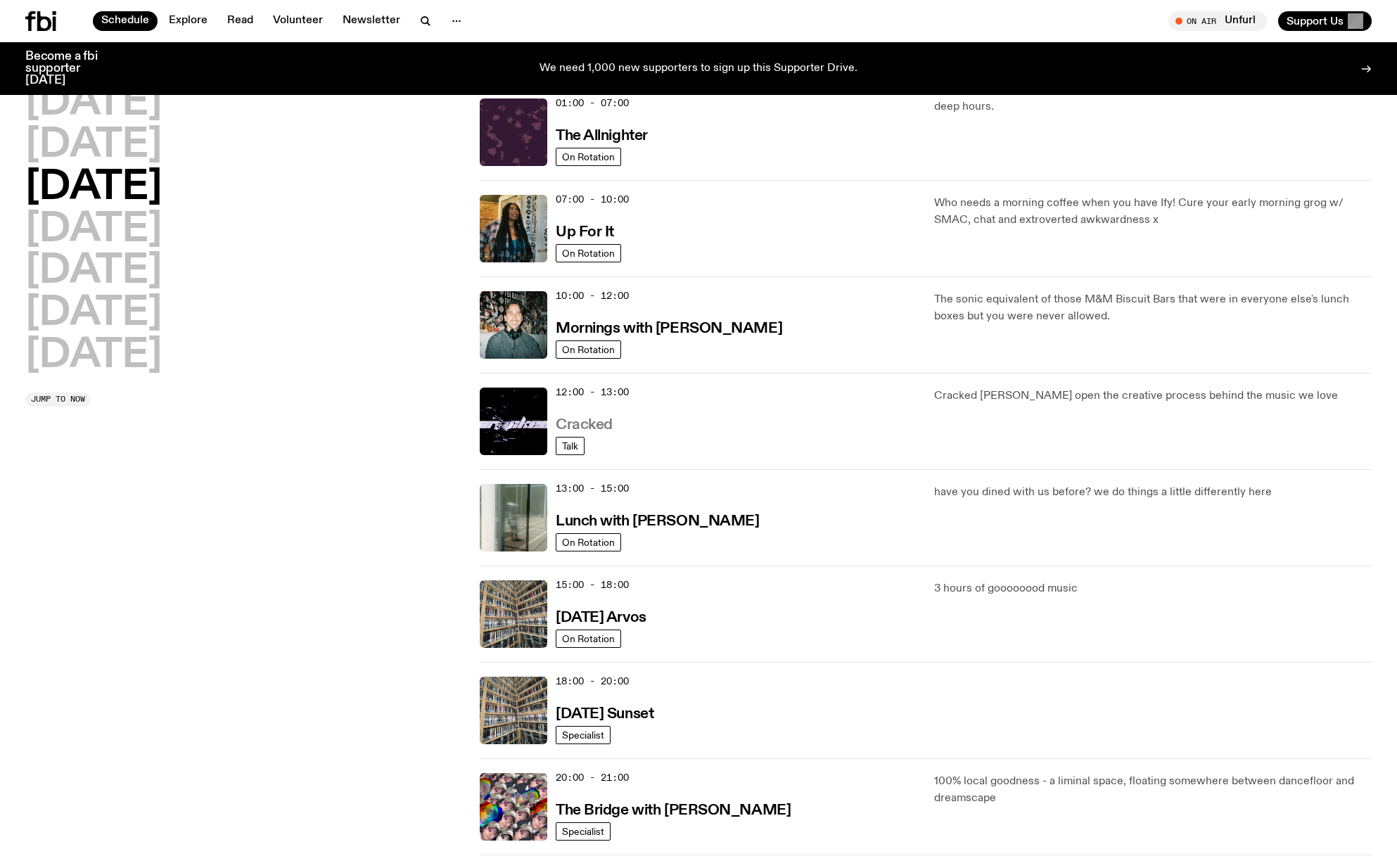
click at [588, 421] on h3 "Cracked" at bounding box center [584, 425] width 57 height 15
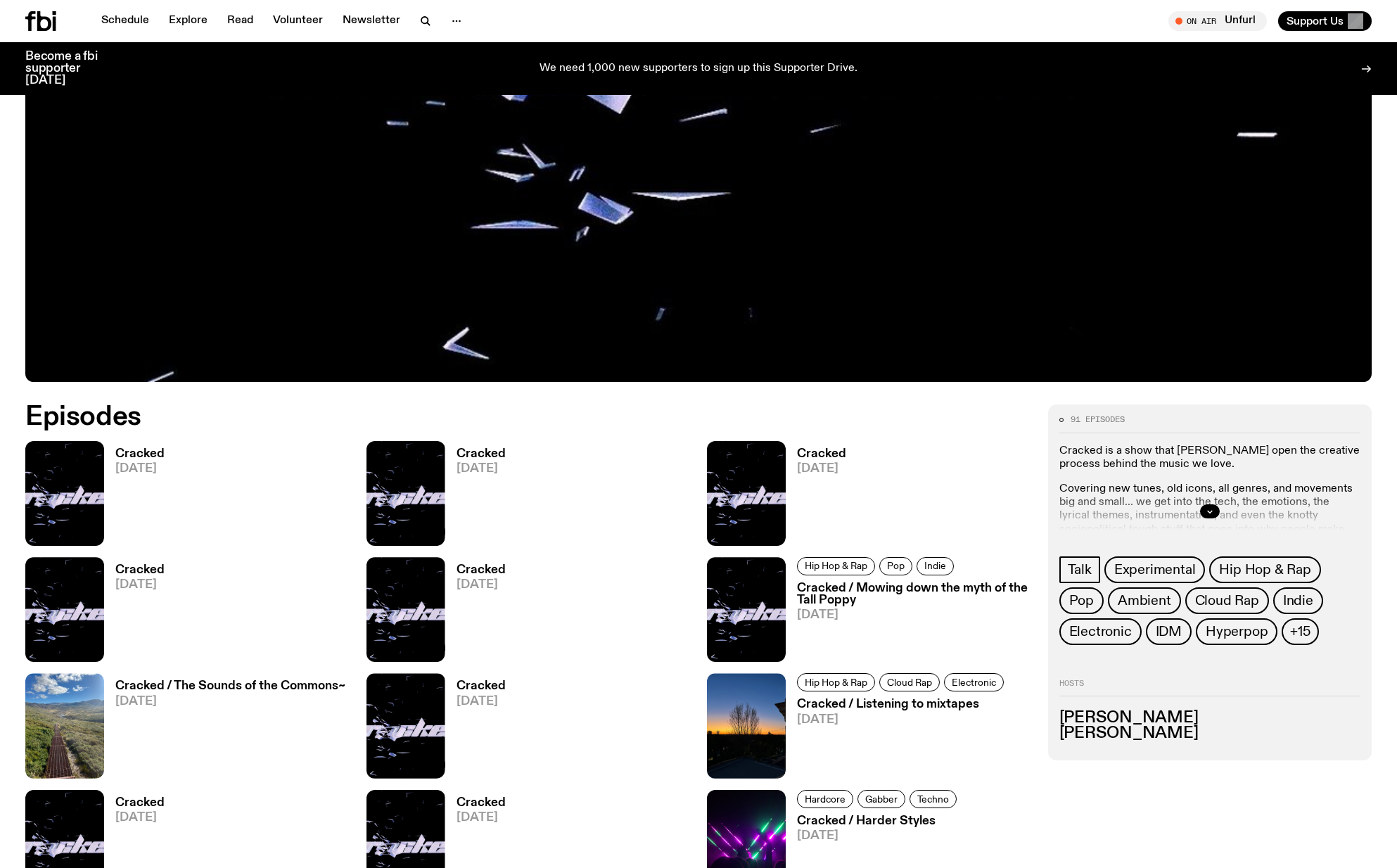
scroll to position [624, 0]
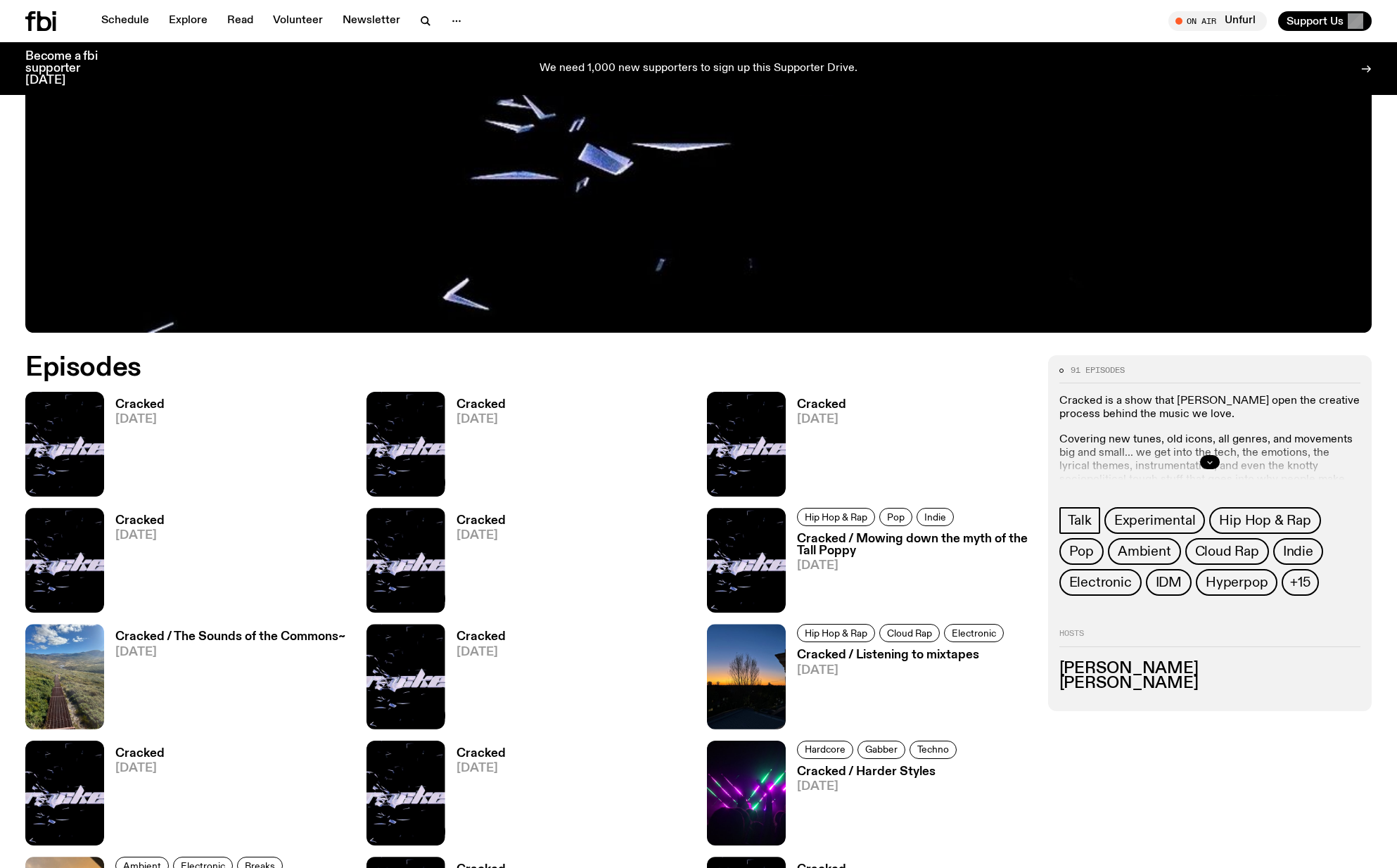
click at [1215, 463] on button "button" at bounding box center [1210, 462] width 20 height 14
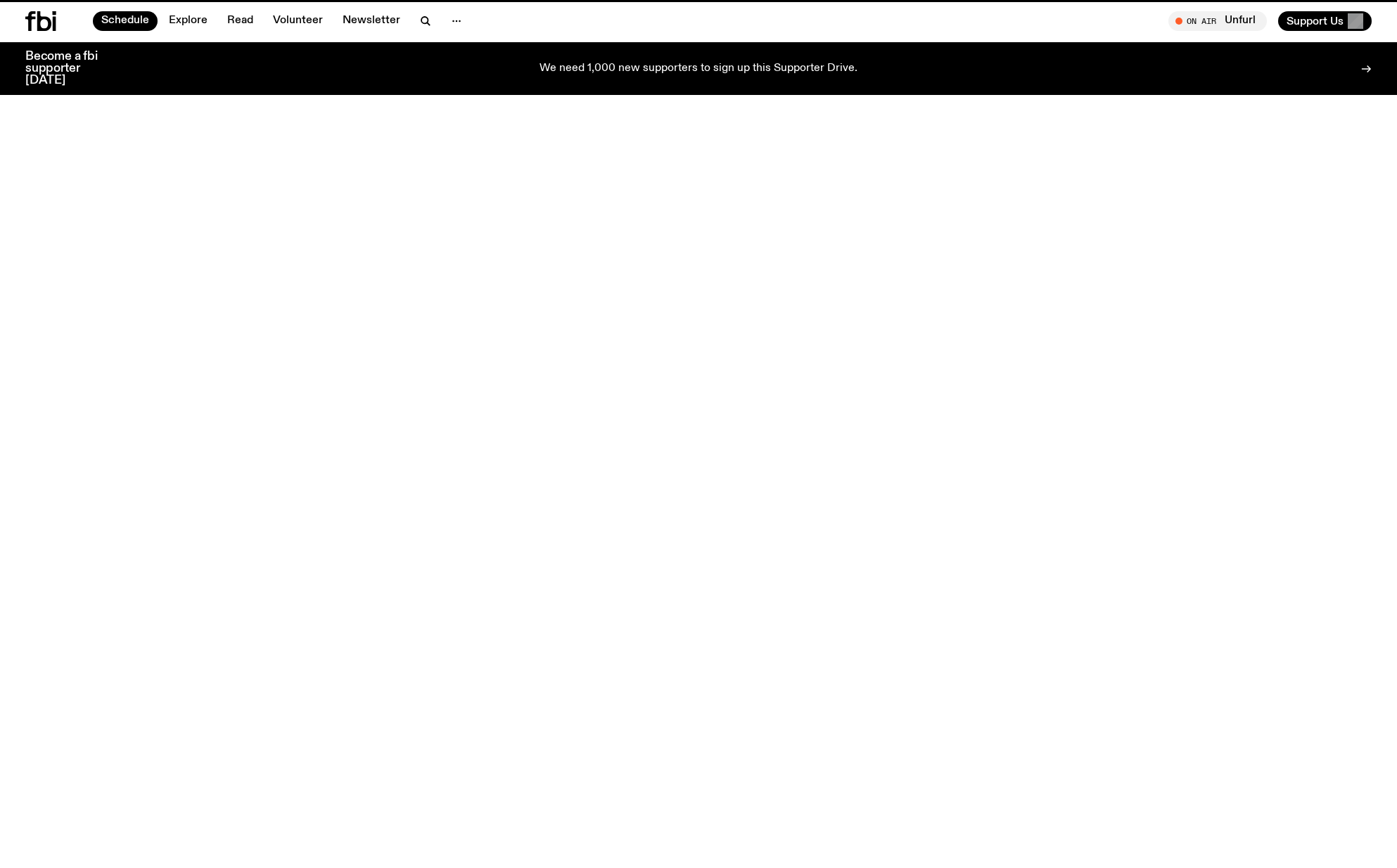
scroll to position [39, 0]
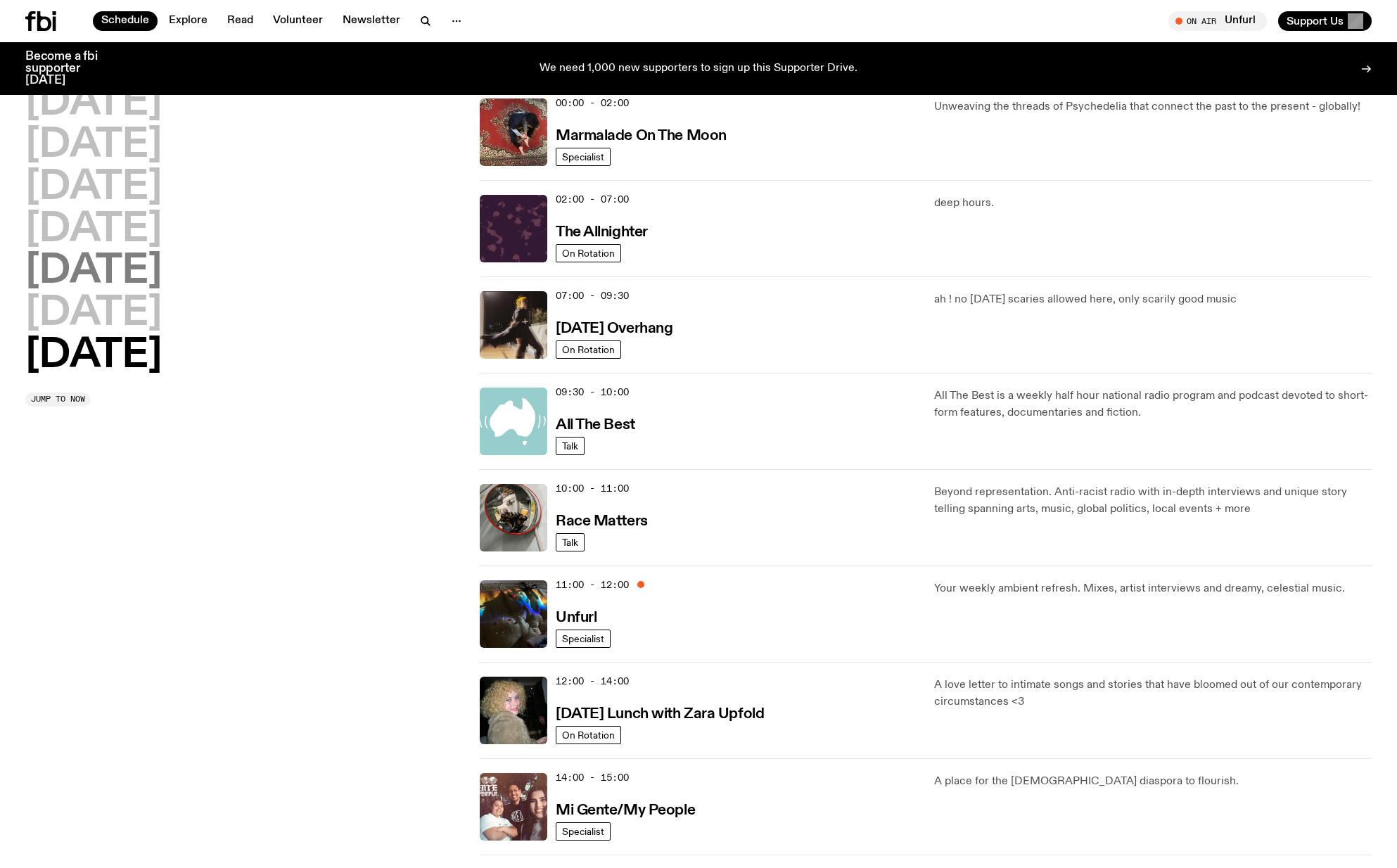
click at [114, 269] on h2 "[DATE]" at bounding box center [94, 272] width 136 height 40
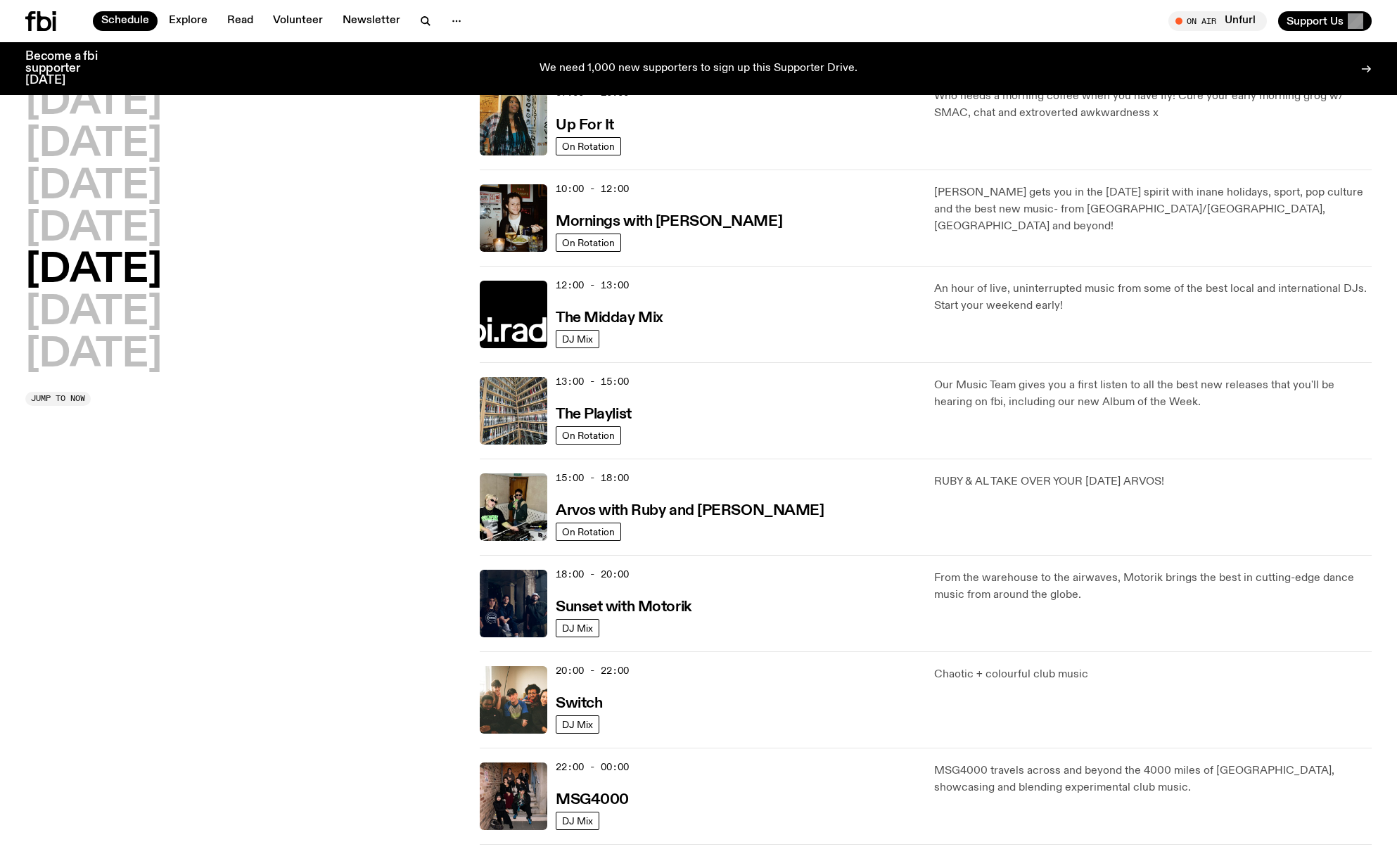
scroll to position [249, 0]
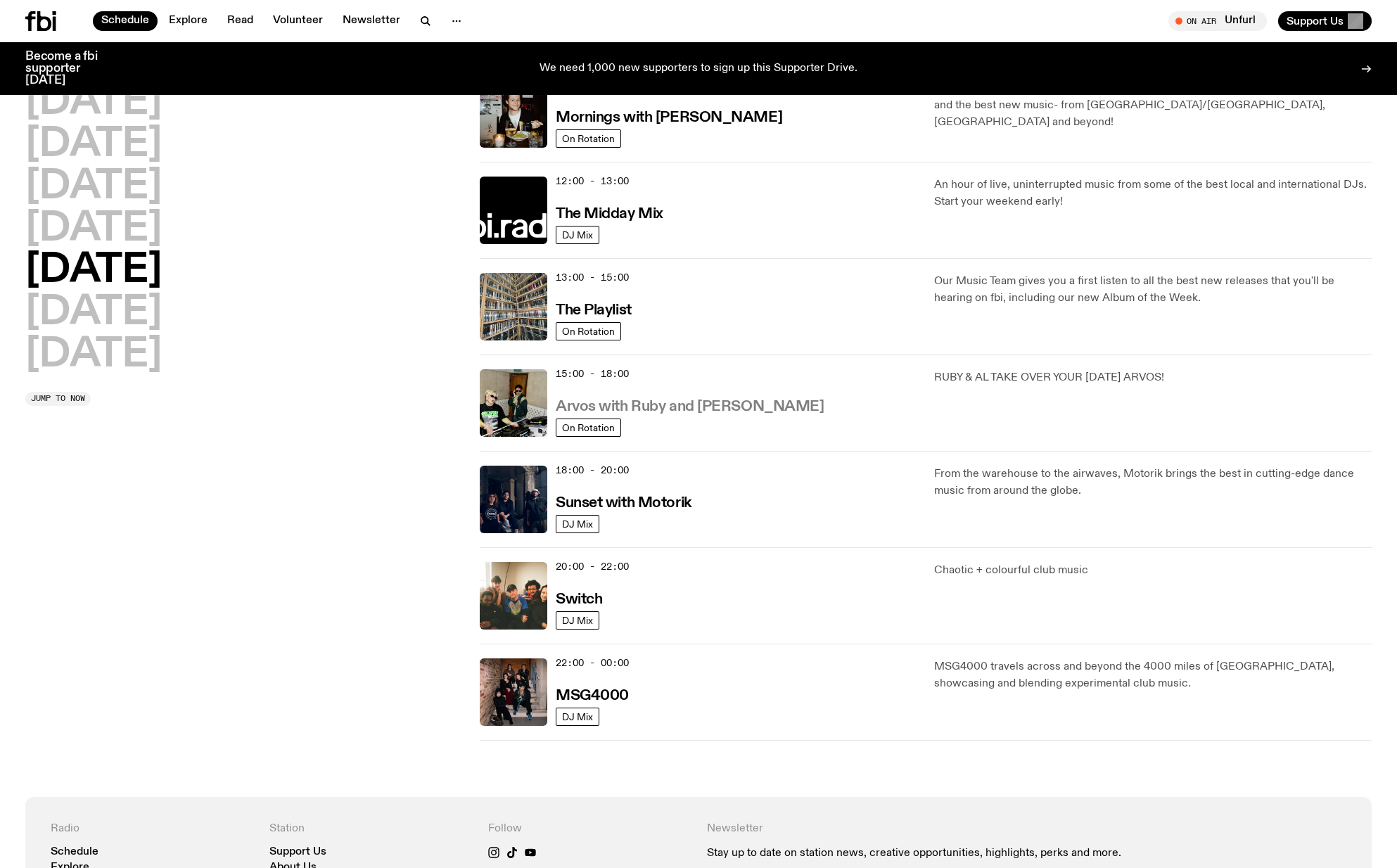
click at [643, 406] on h3 "Arvos with Ruby and [PERSON_NAME]" at bounding box center [690, 407] width 268 height 15
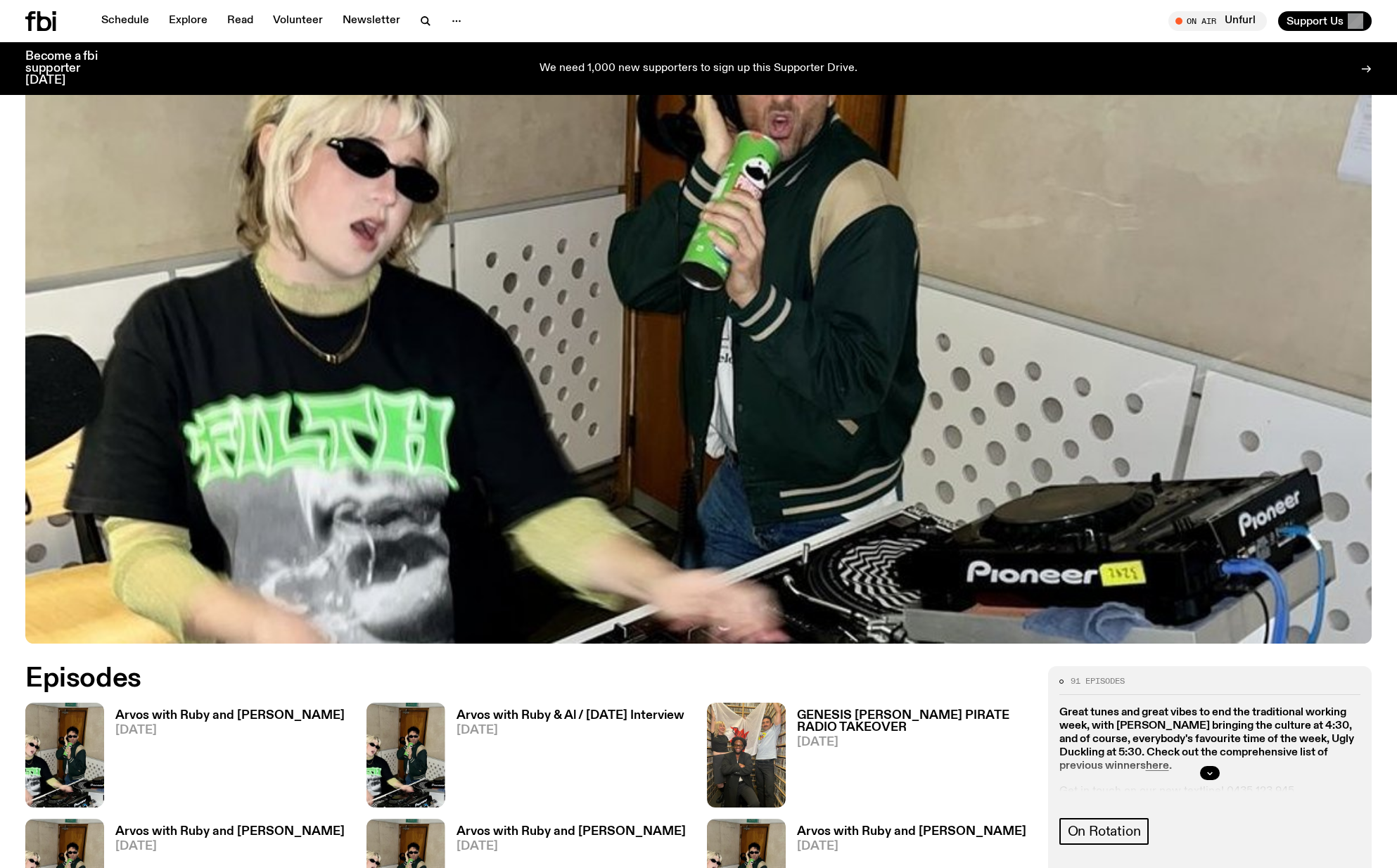
scroll to position [486, 0]
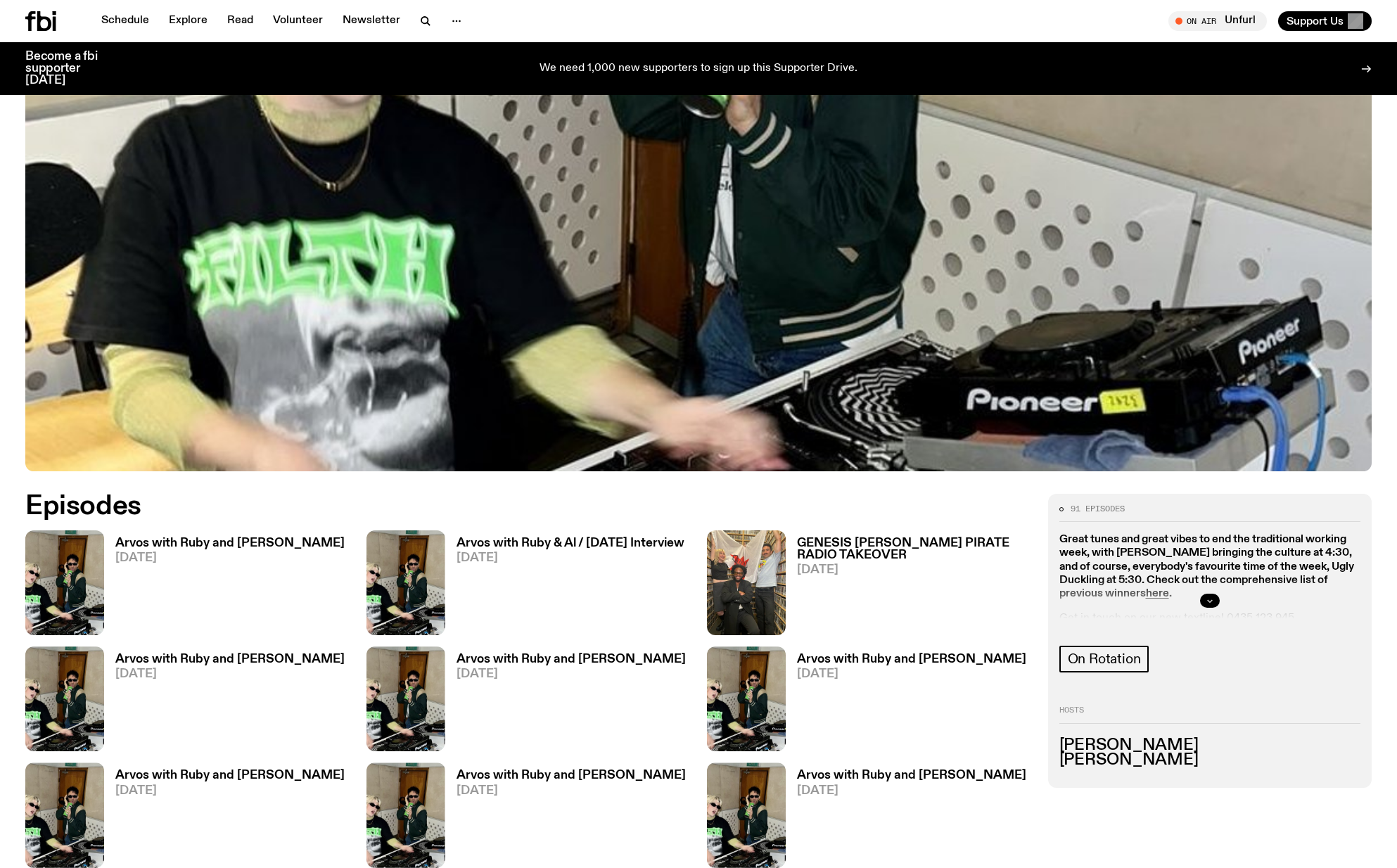
click at [1207, 596] on button "button" at bounding box center [1210, 601] width 20 height 14
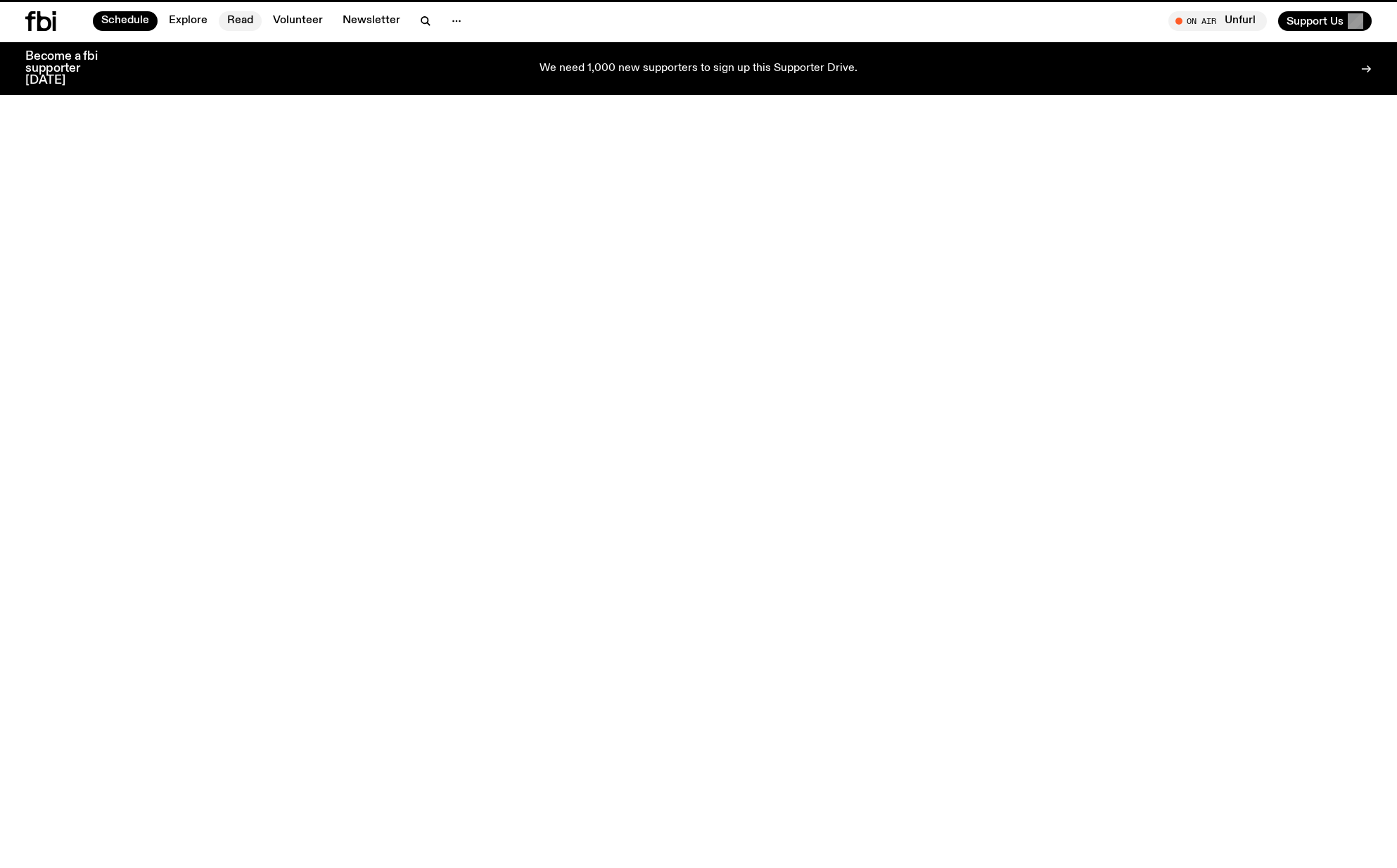
scroll to position [249, 0]
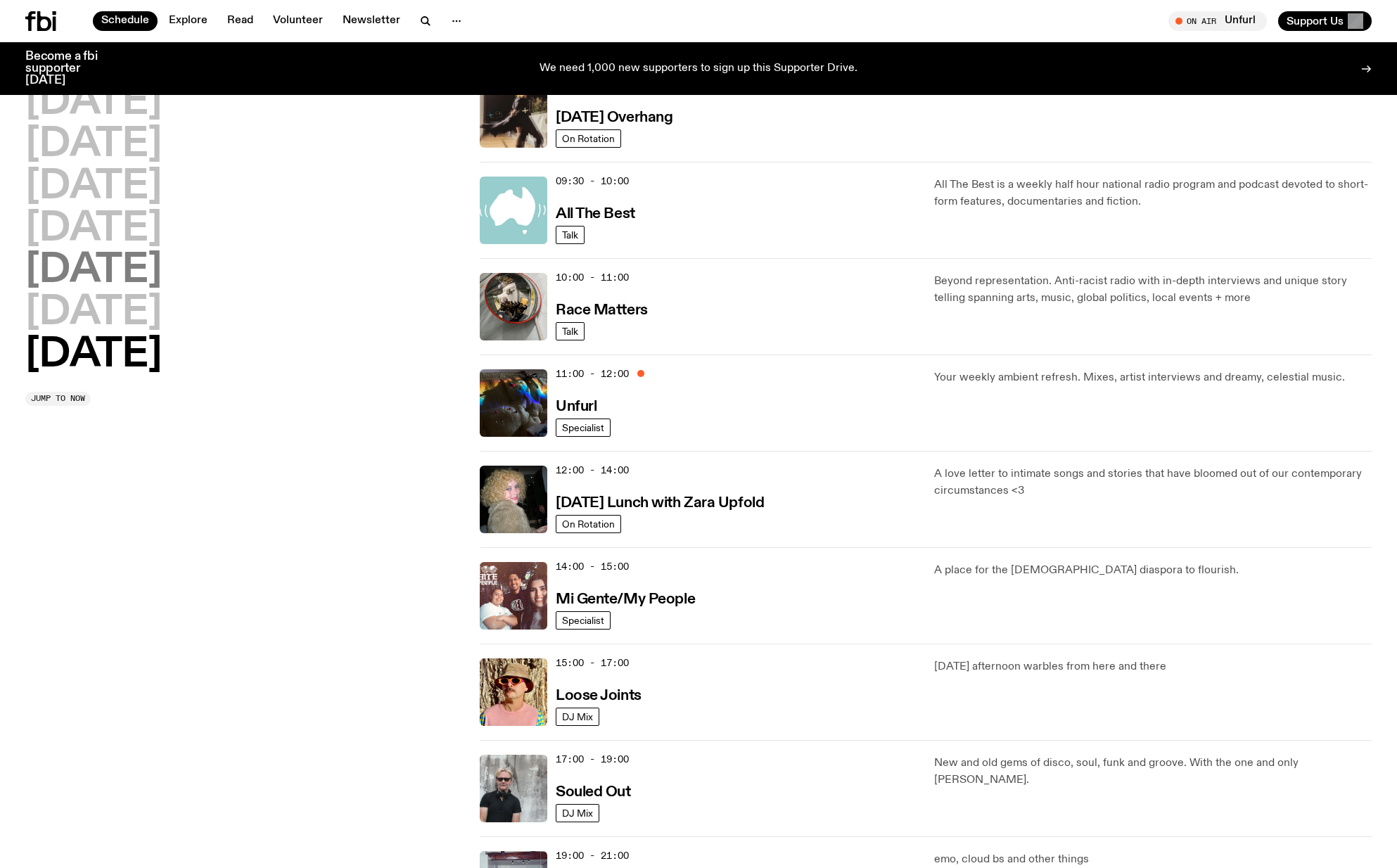
click at [95, 271] on h2 "[DATE]" at bounding box center [94, 271] width 136 height 40
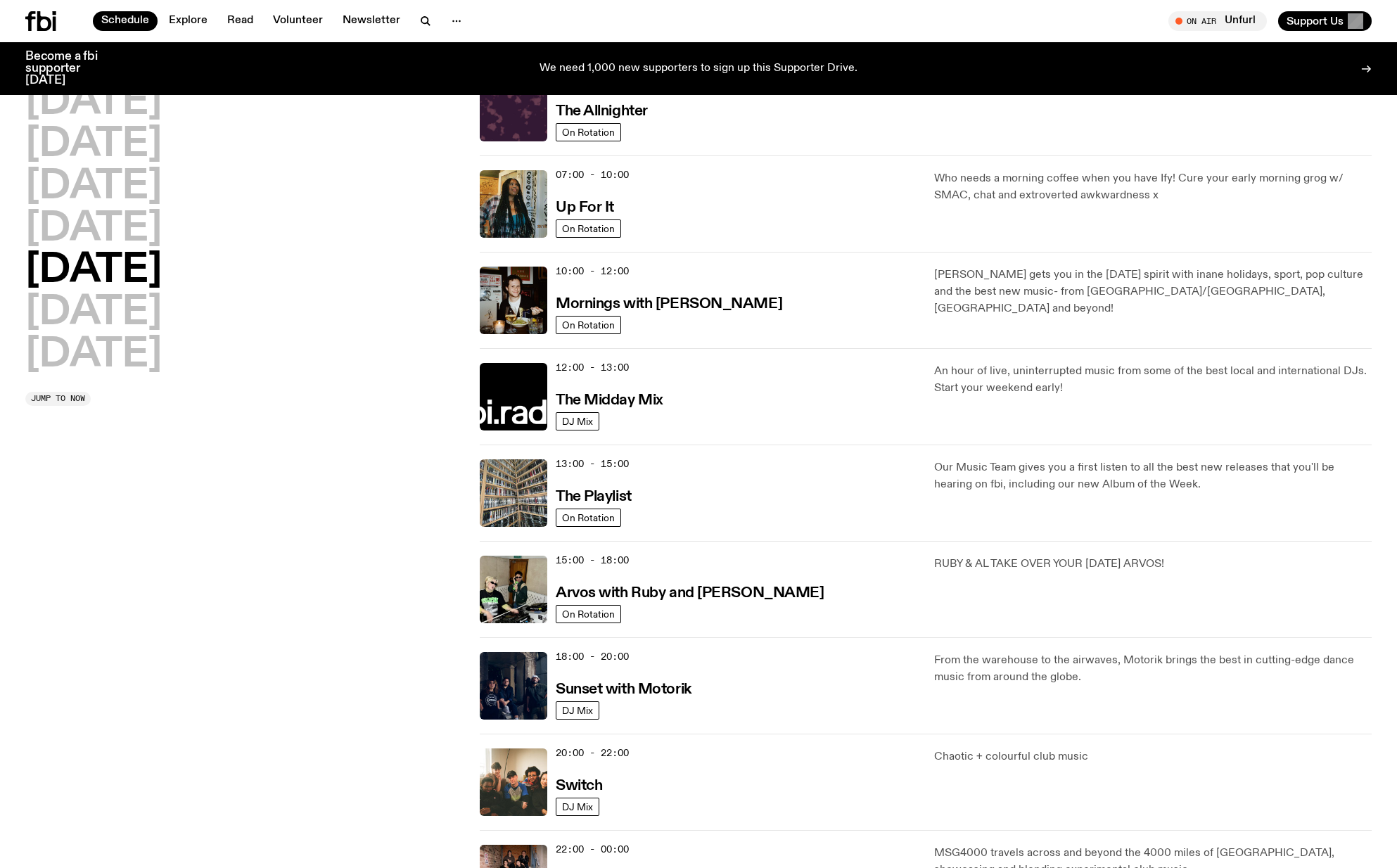
scroll to position [39, 0]
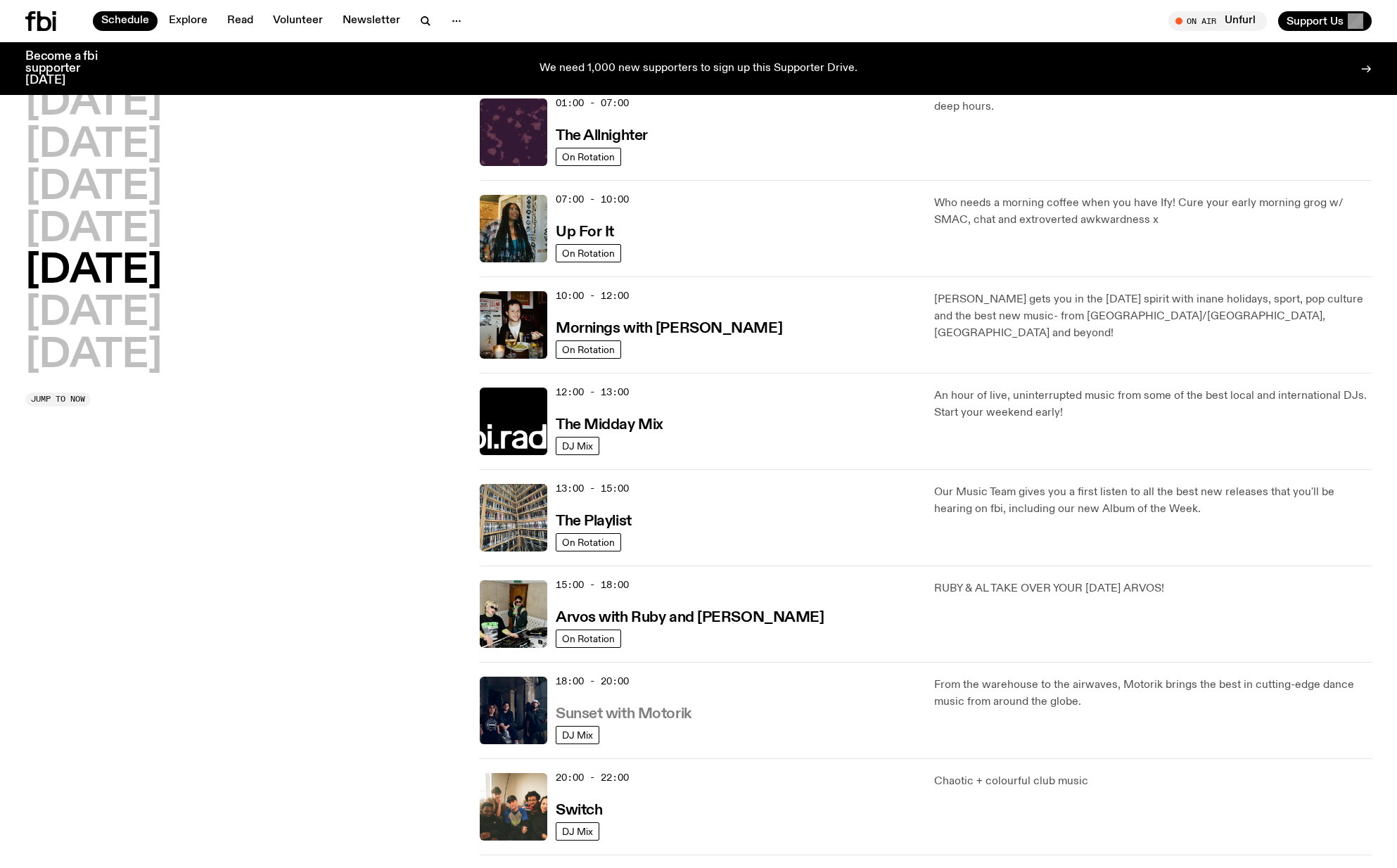
click at [652, 710] on h3 "Sunset with Motorik" at bounding box center [623, 715] width 136 height 15
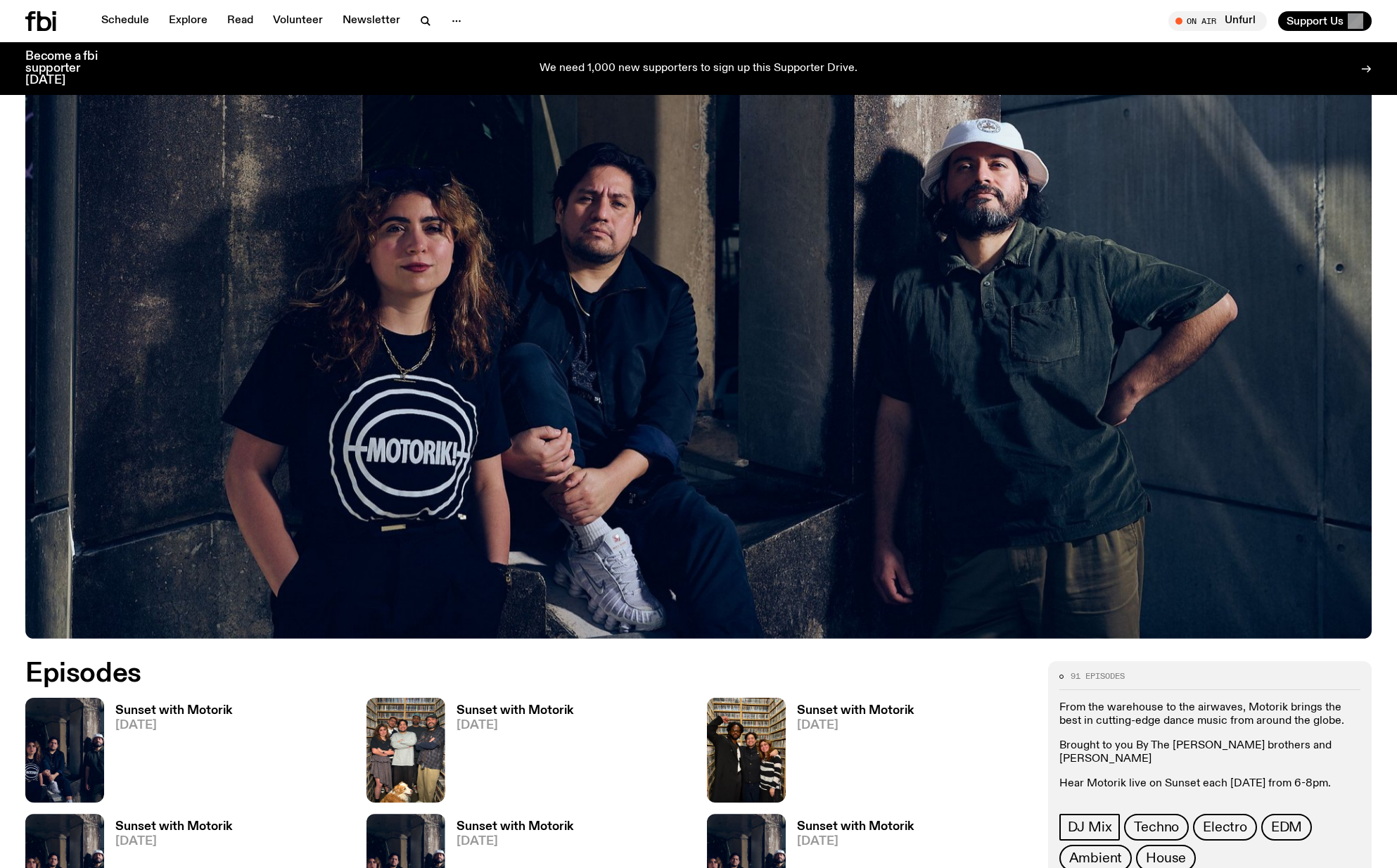
scroll to position [273, 0]
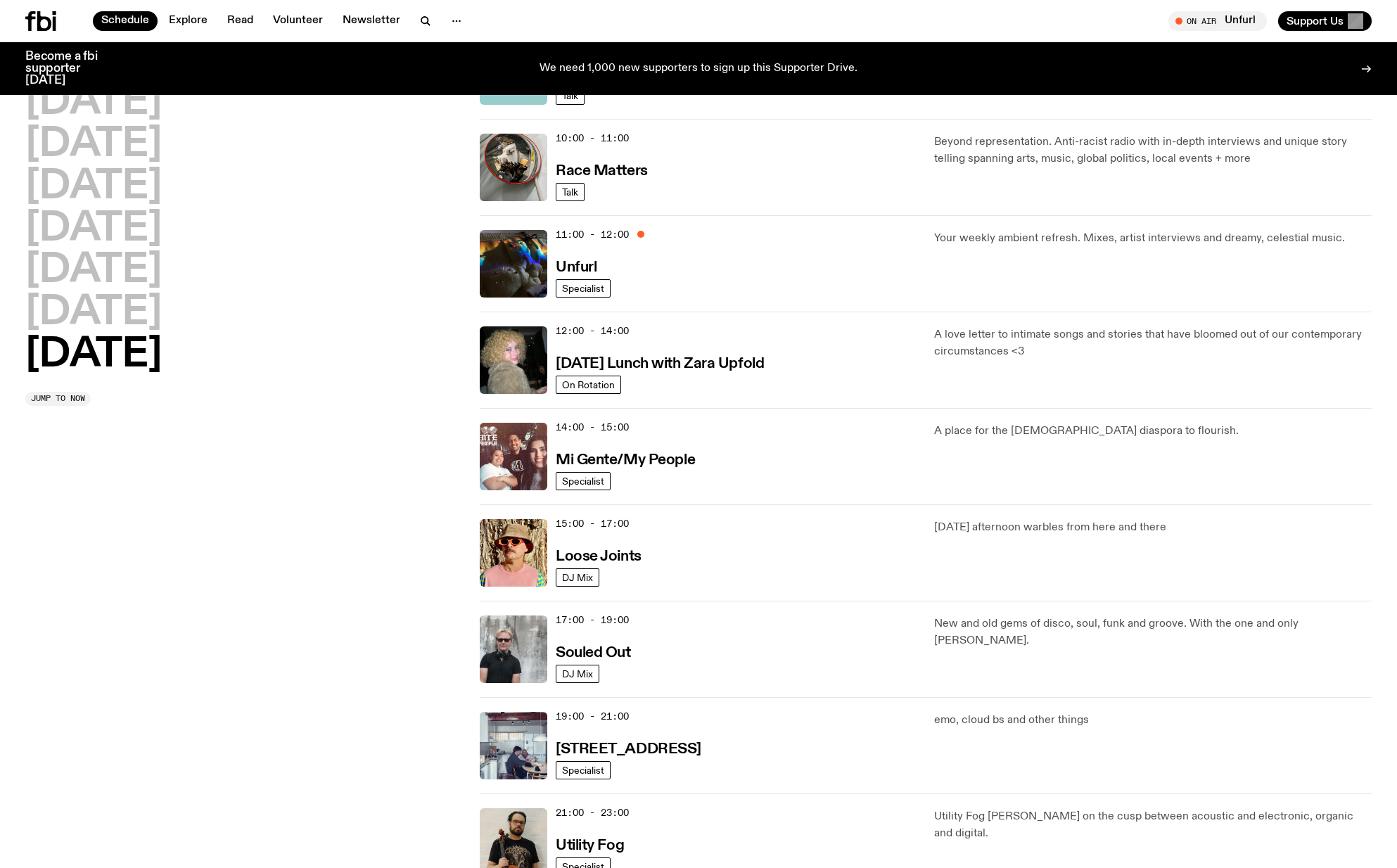
scroll to position [390, 0]
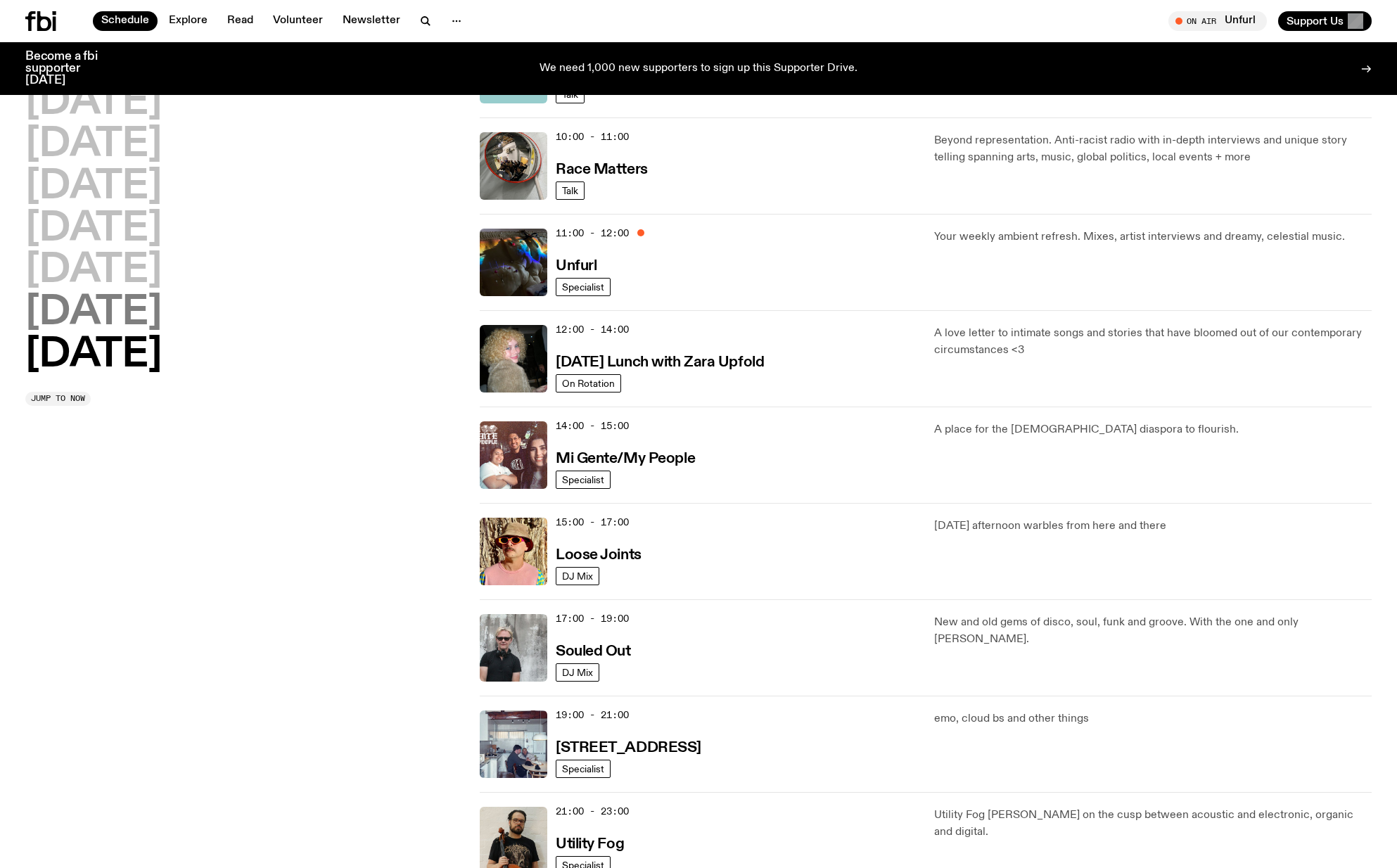
click at [138, 311] on h2 "[DATE]" at bounding box center [94, 314] width 136 height 40
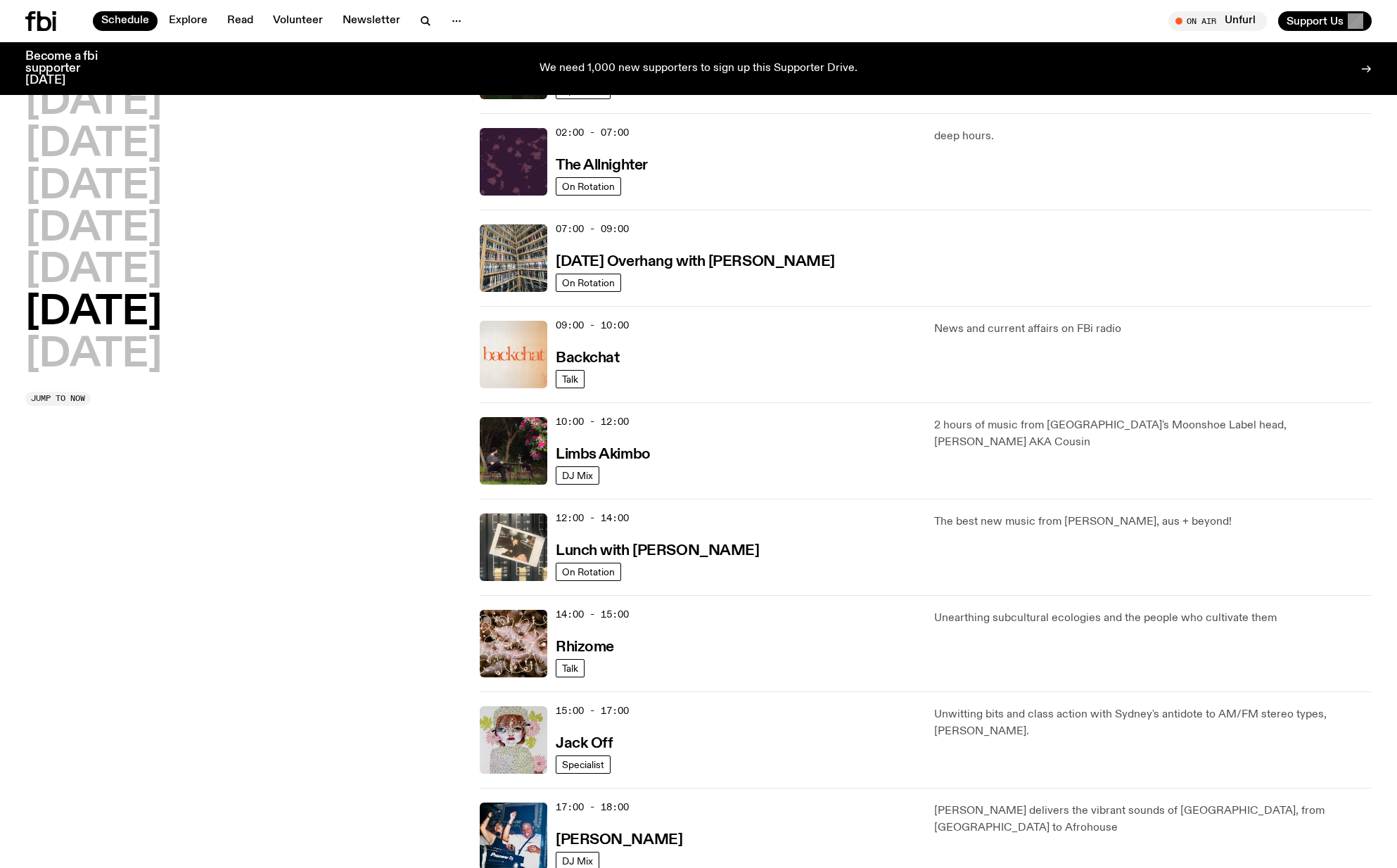
scroll to position [39, 0]
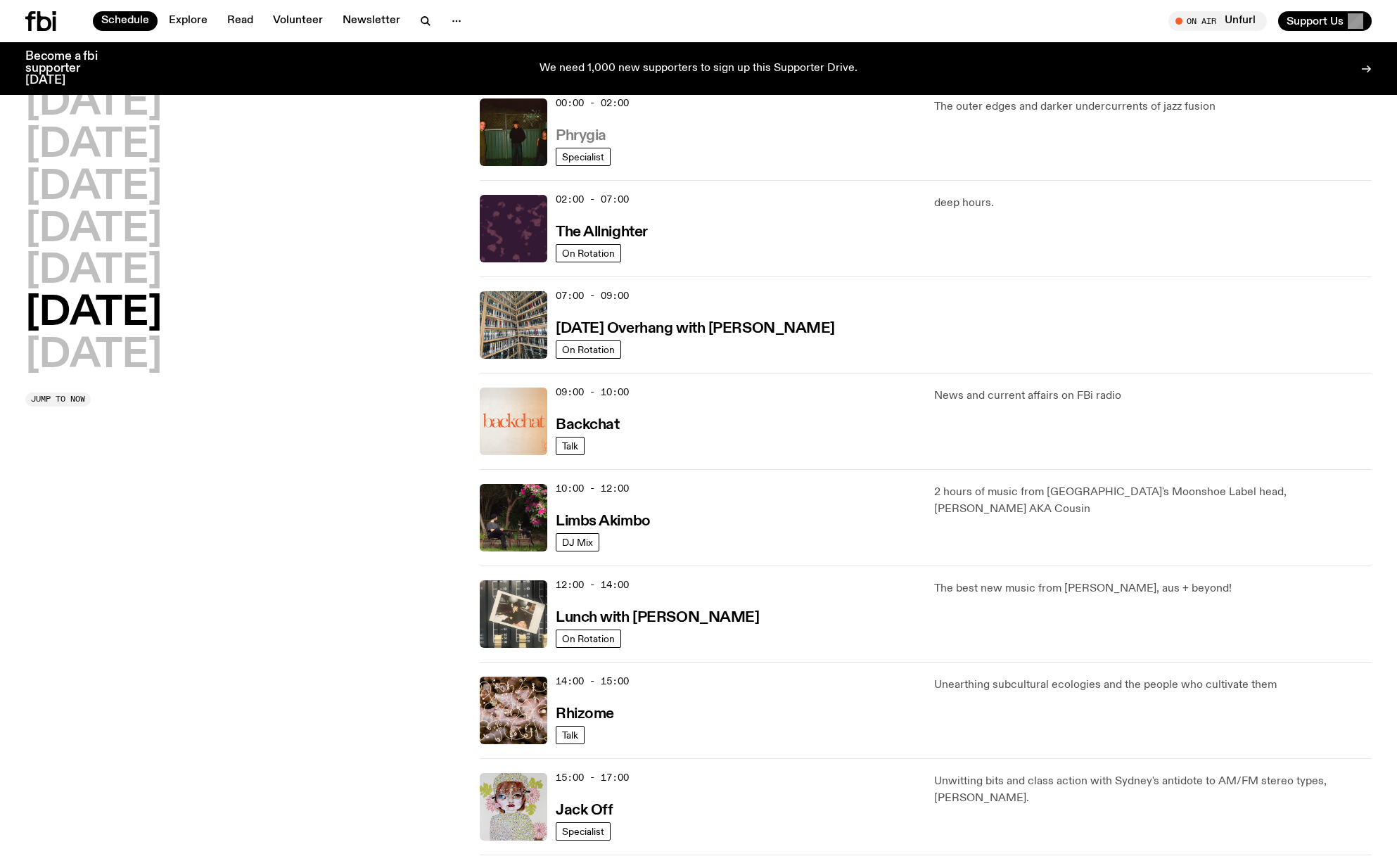
click at [564, 134] on h3 "Phrygia" at bounding box center [581, 136] width 51 height 15
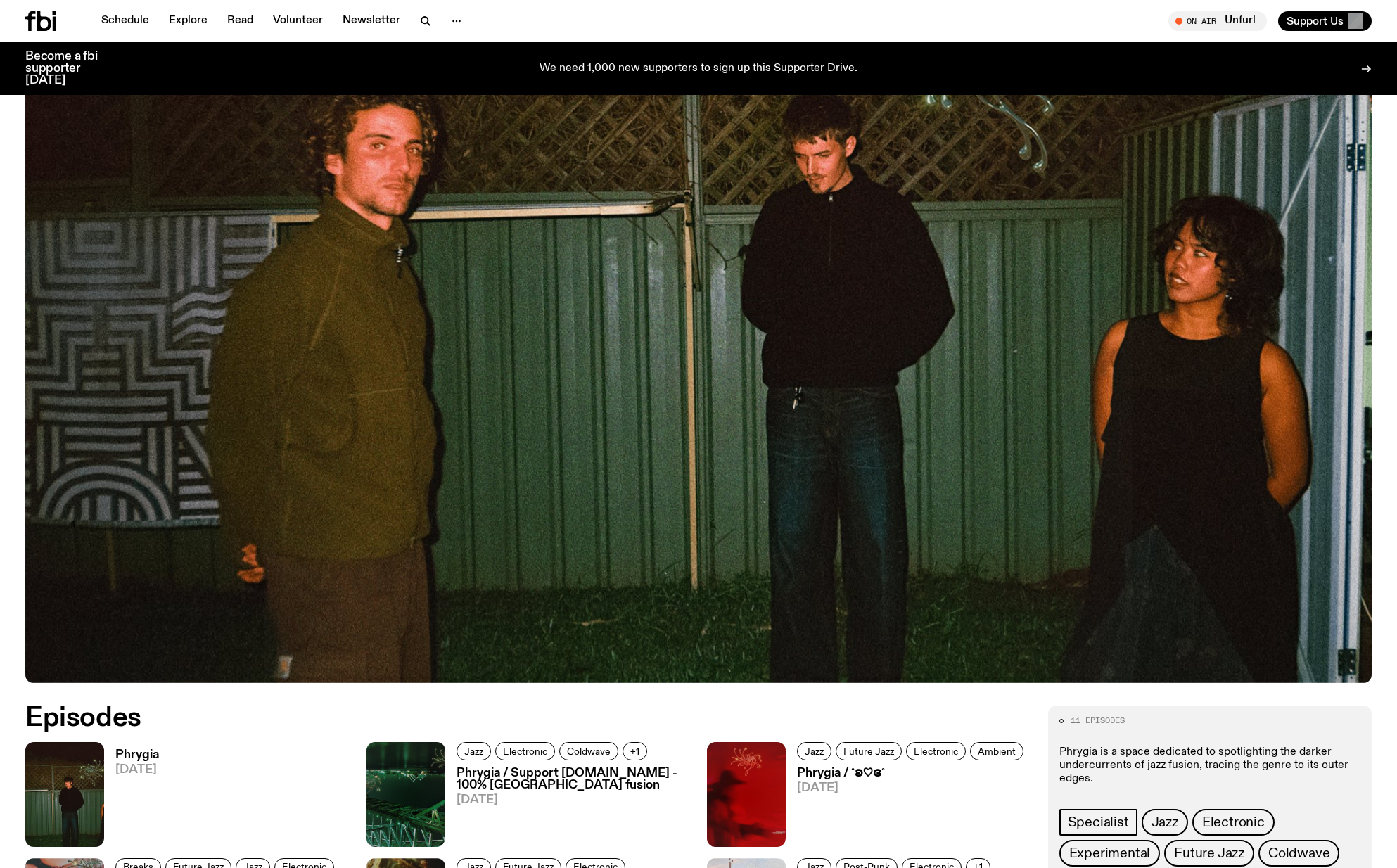
scroll to position [275, 0]
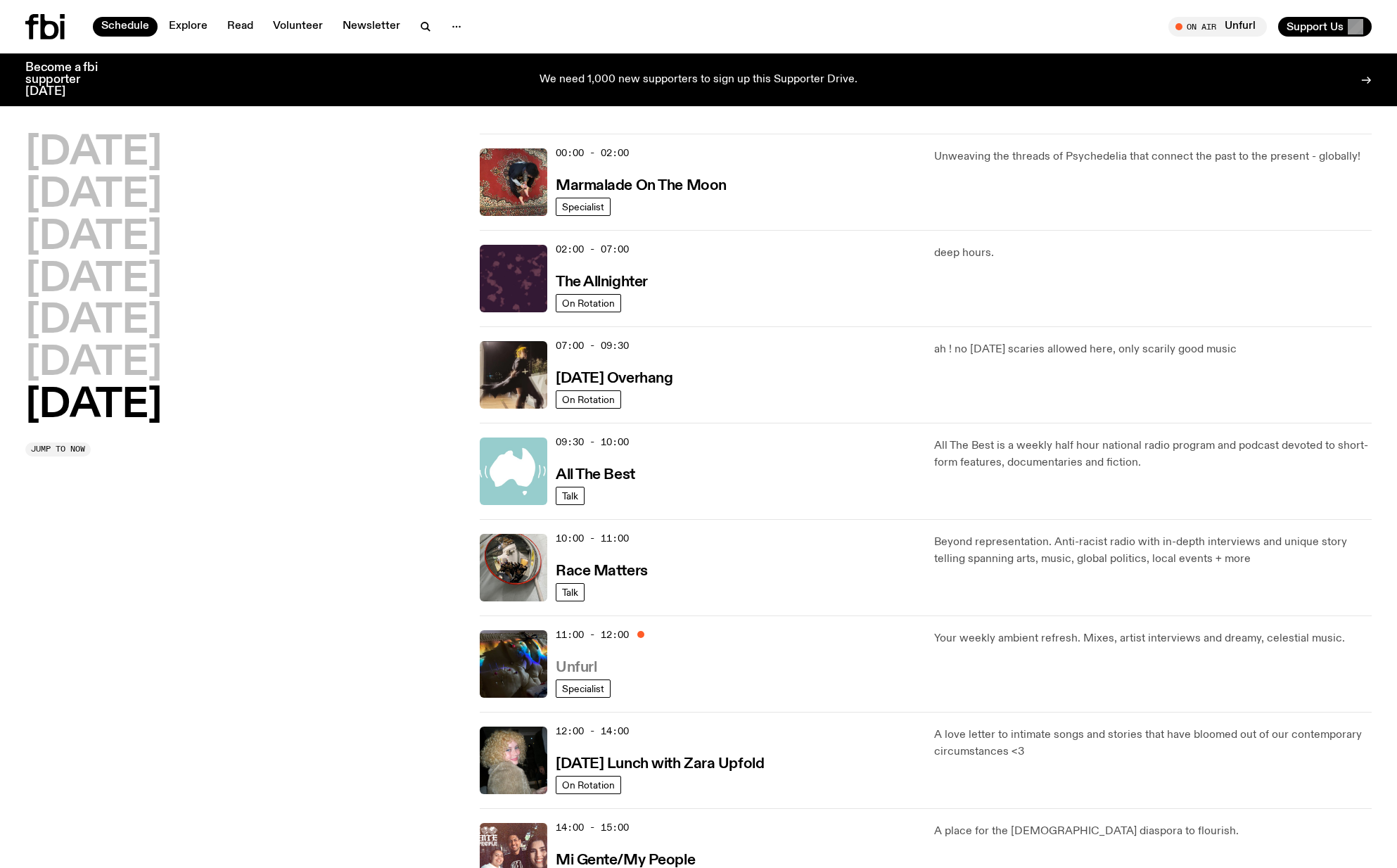
click at [581, 666] on h3 "Unfurl" at bounding box center [575, 668] width 41 height 15
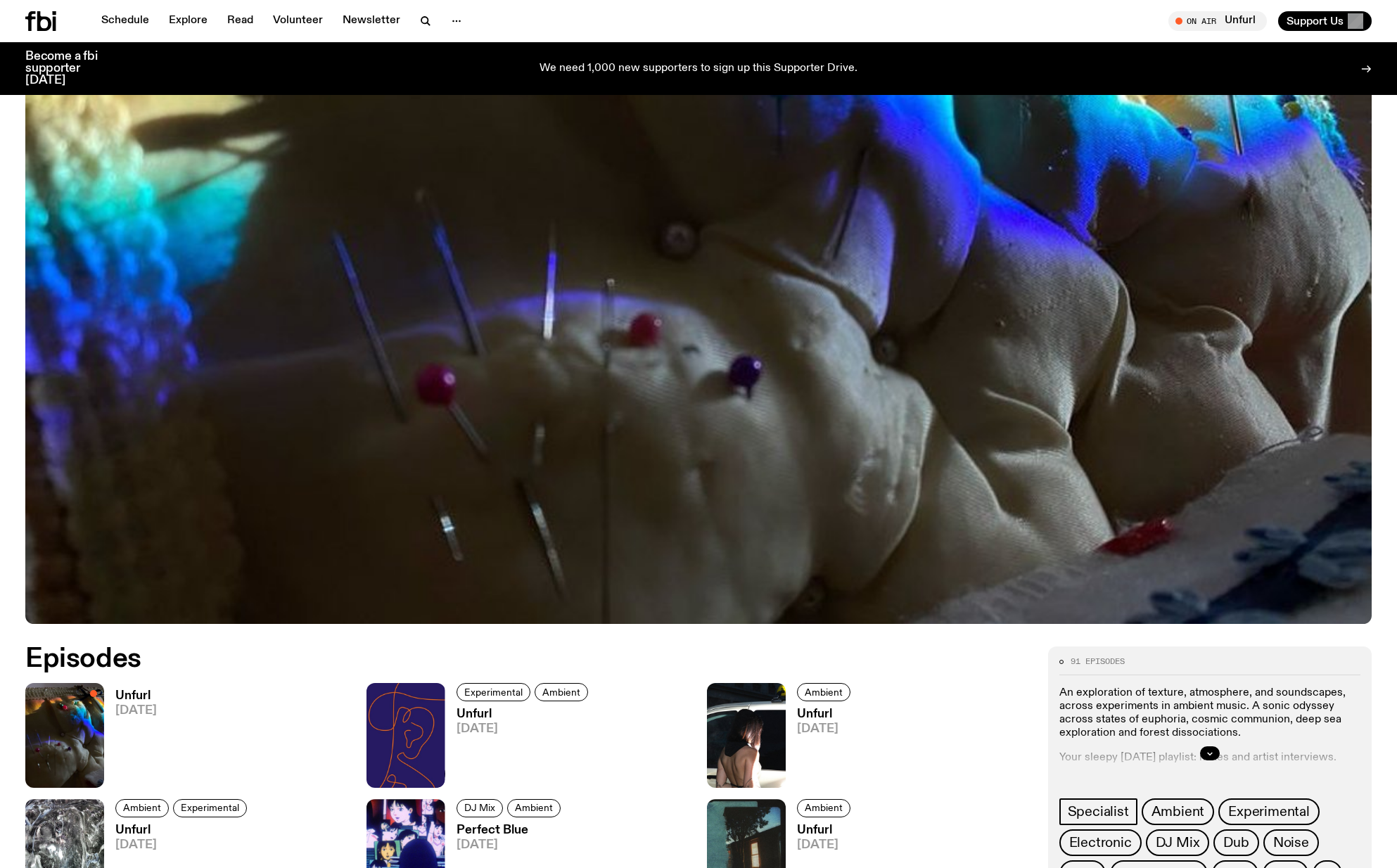
scroll to position [486, 0]
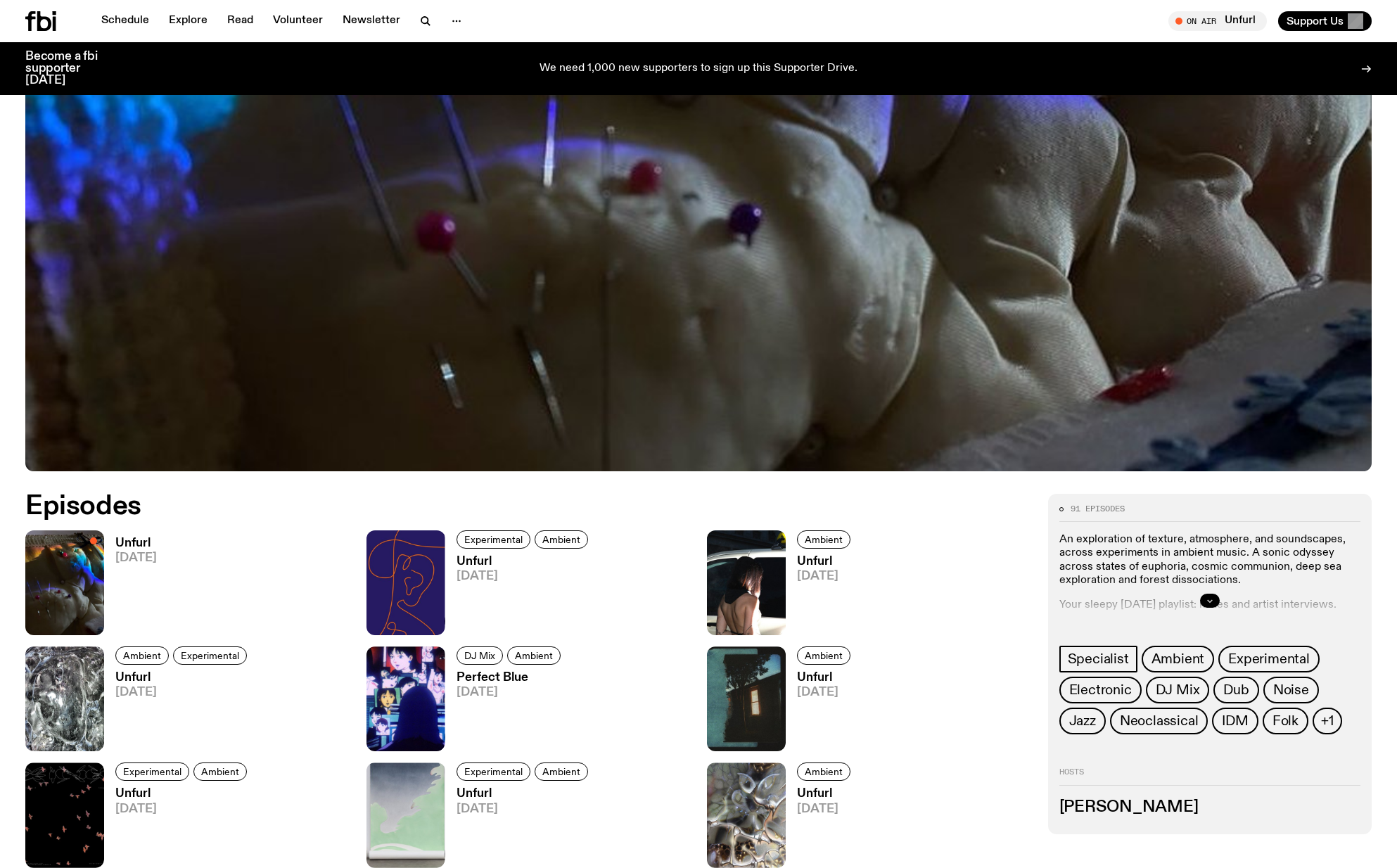
click at [1212, 595] on button "button" at bounding box center [1210, 601] width 20 height 14
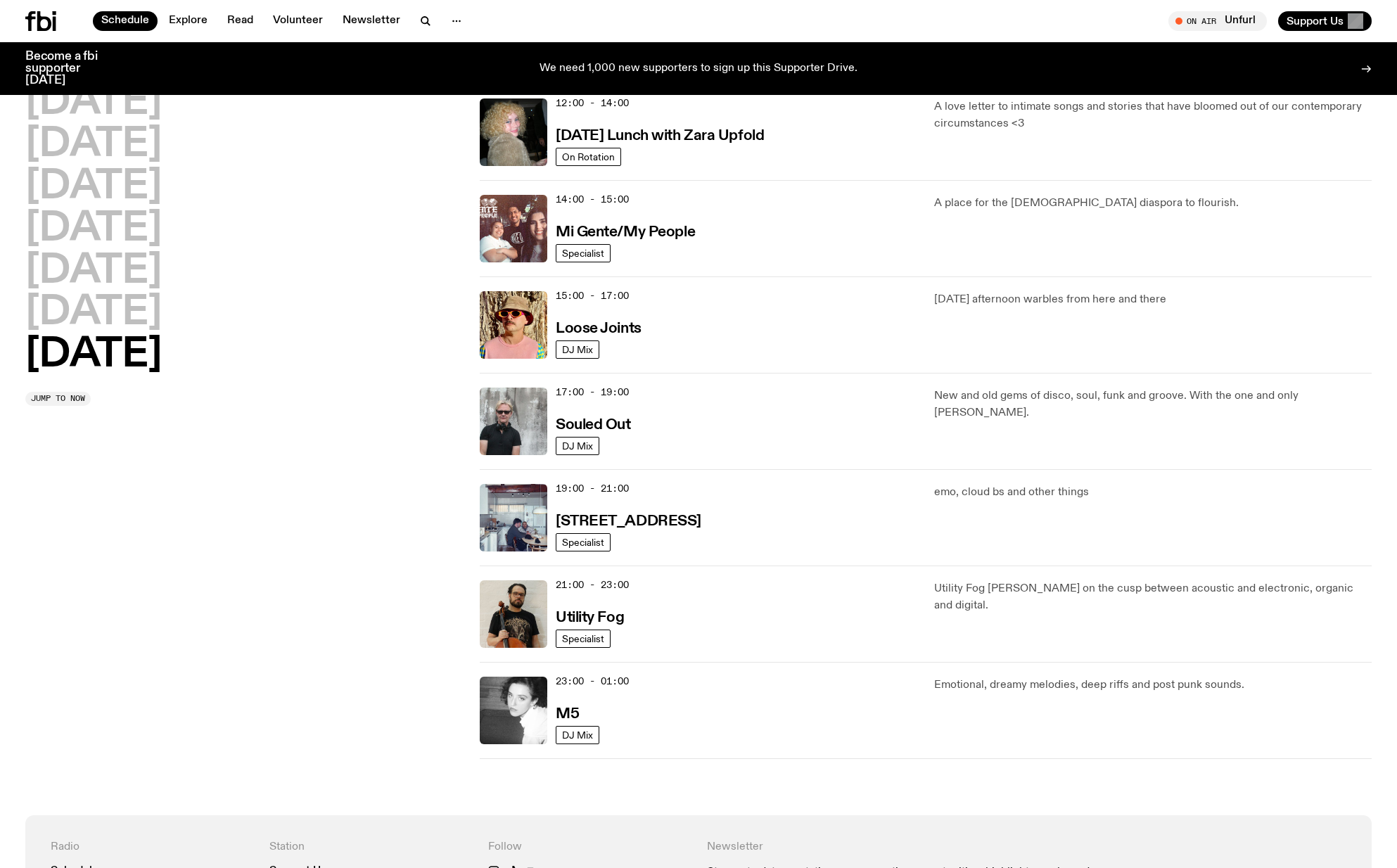
scroll to position [1145, 0]
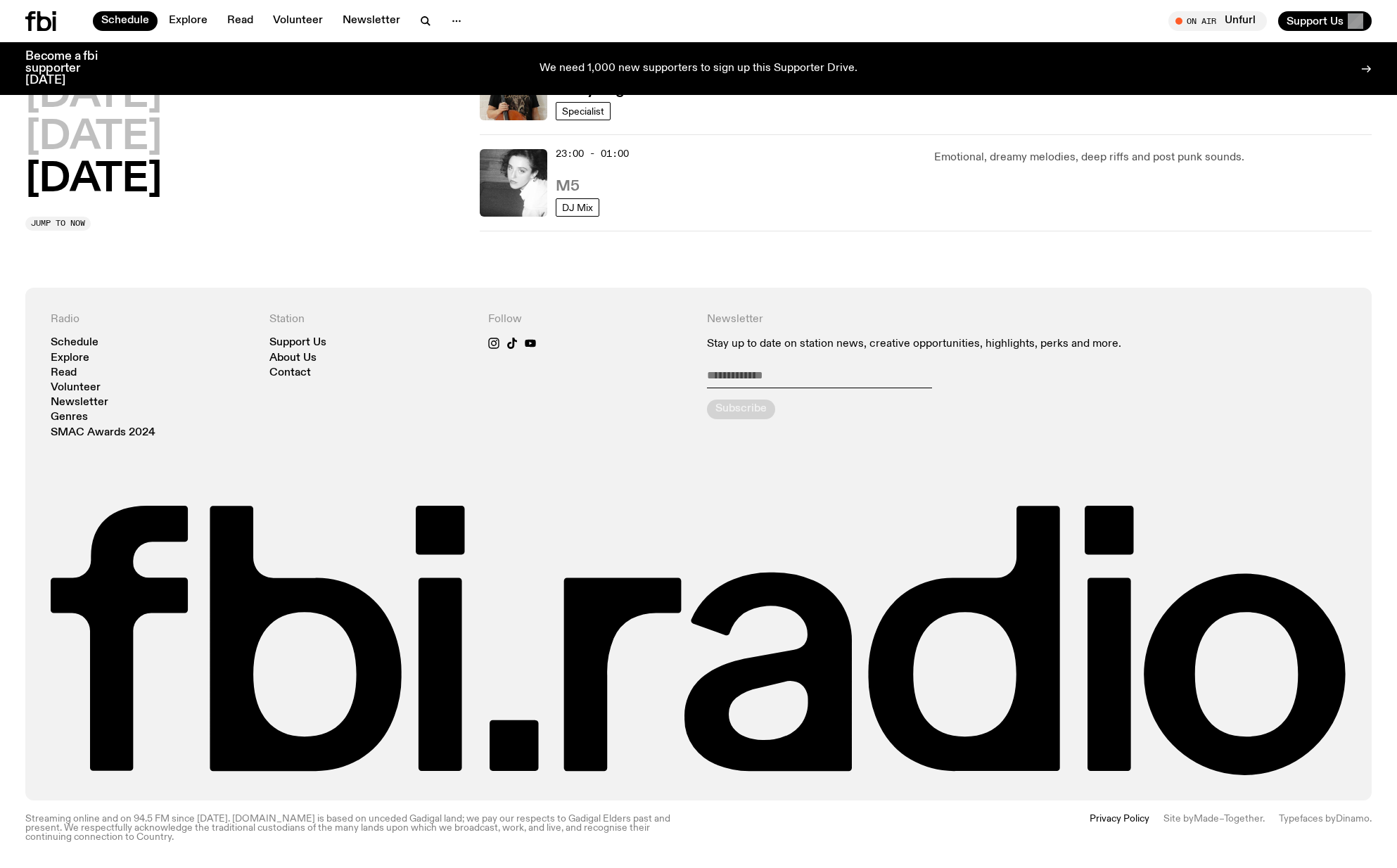
click at [567, 184] on h3 "M5" at bounding box center [567, 187] width 24 height 15
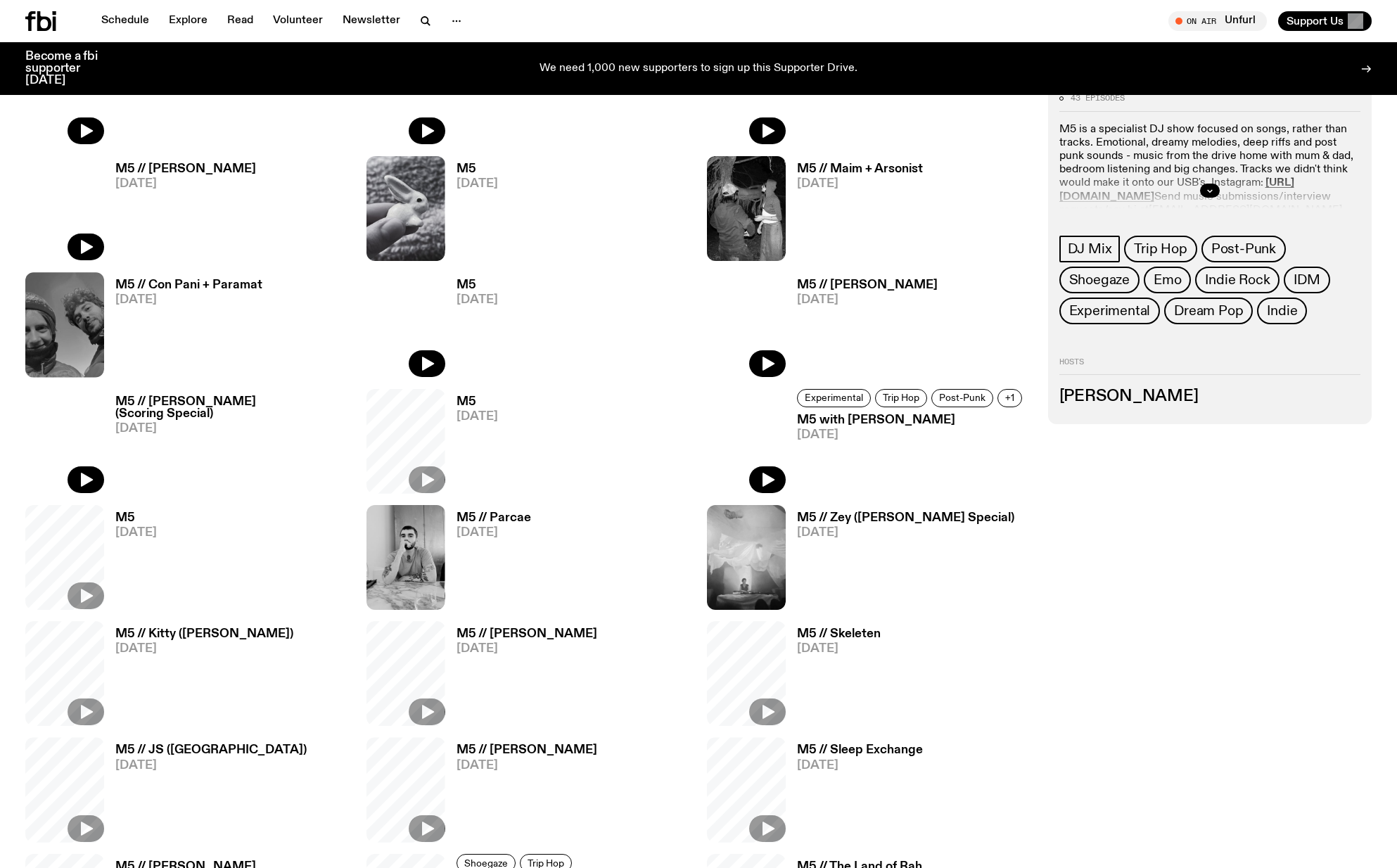
scroll to position [484, 0]
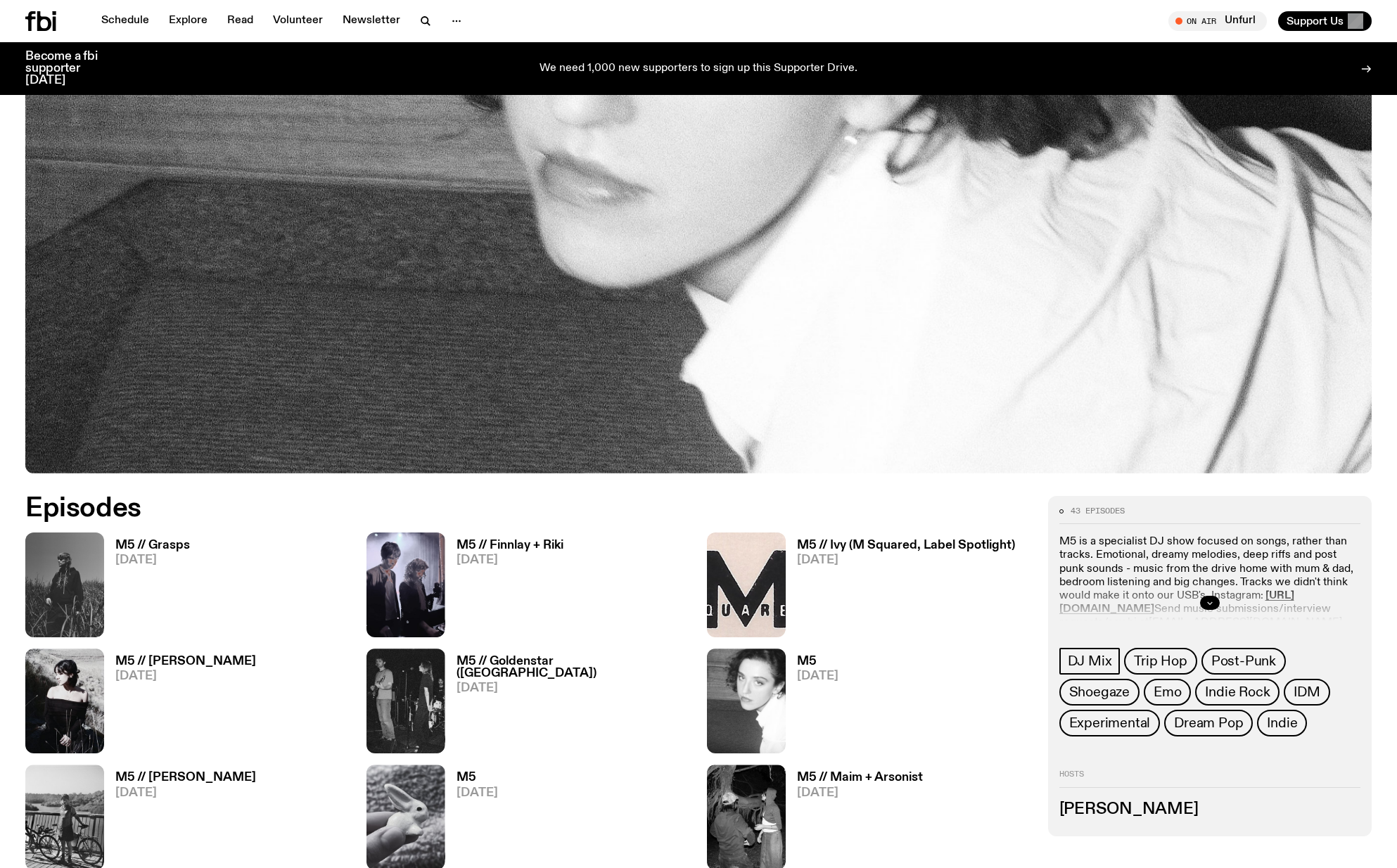
click at [1209, 600] on icon "button" at bounding box center [1210, 603] width 9 height 9
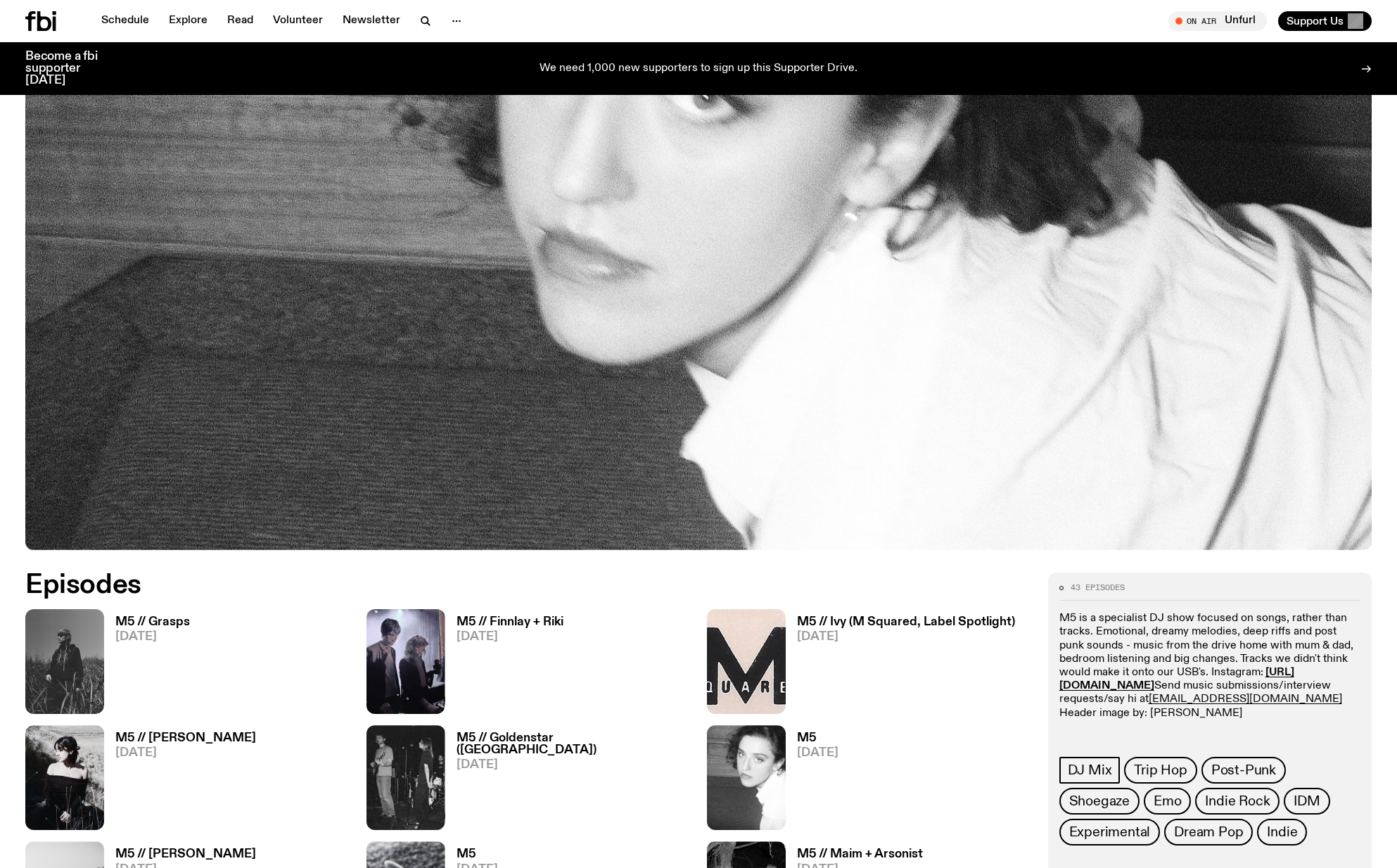
scroll to position [203, 0]
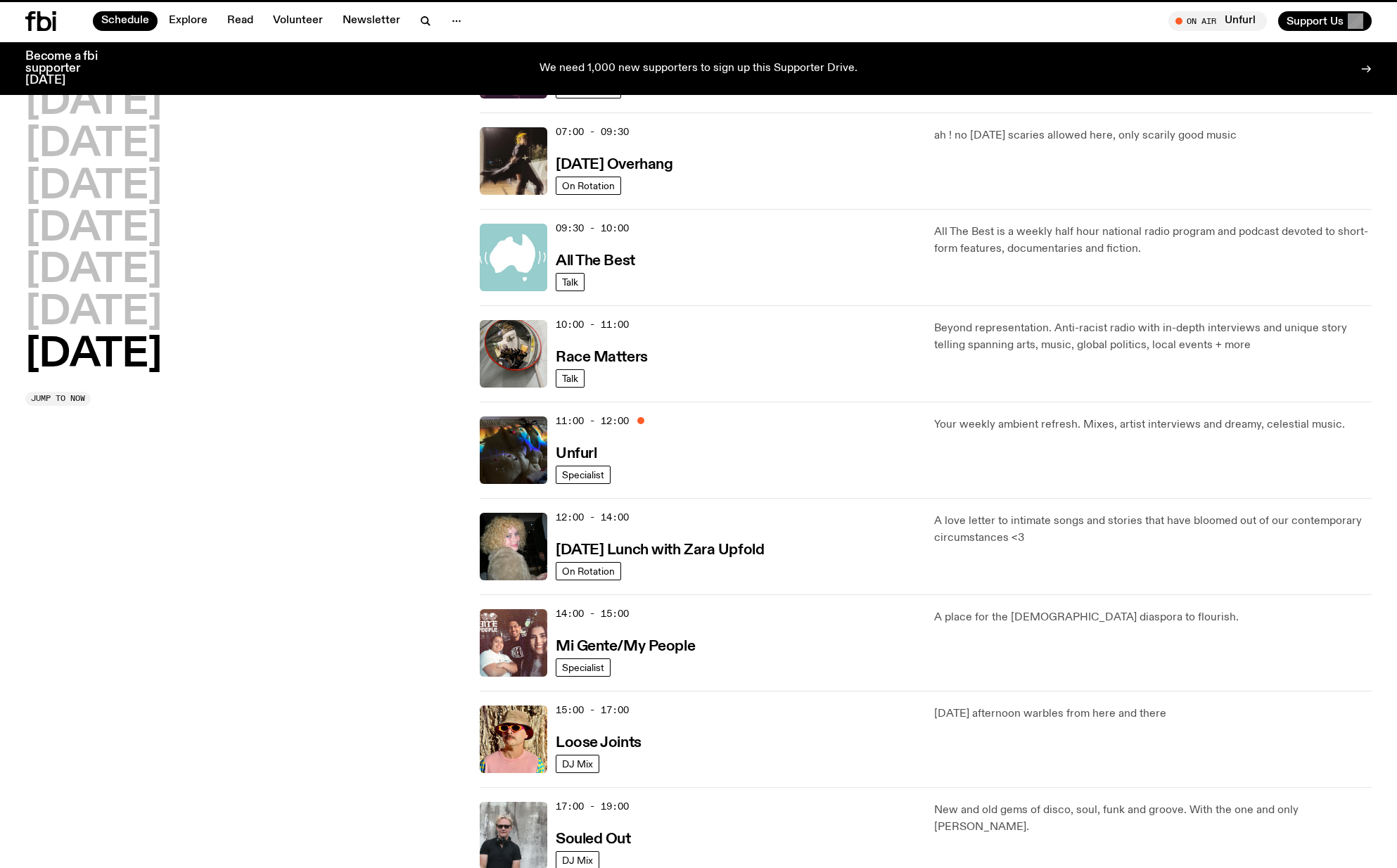
scroll to position [1145, 0]
